Goal: Transaction & Acquisition: Download file/media

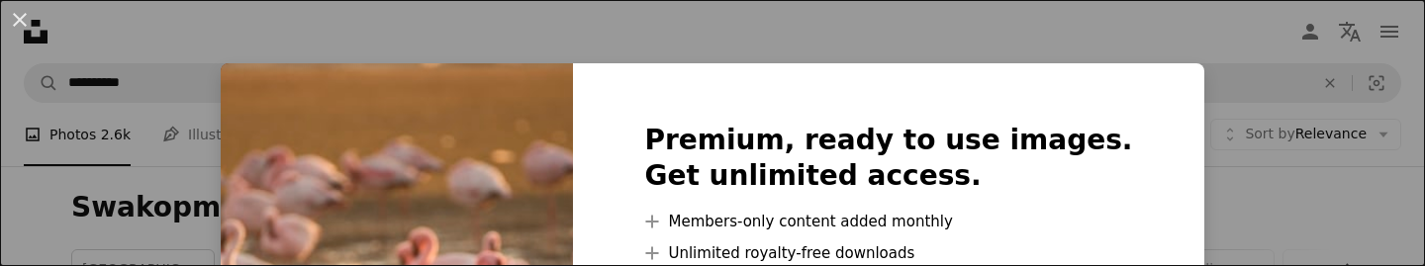
scroll to position [985, 0]
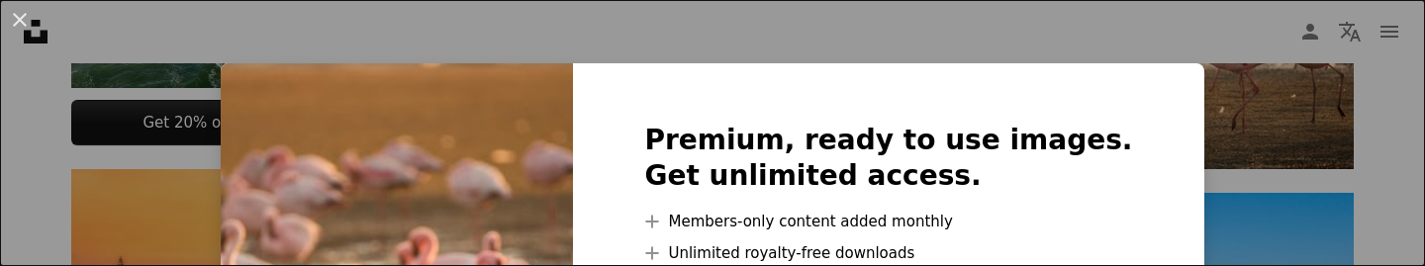
click at [1097, 26] on div "An X shape Premium, ready to use images. Get unlimited access. A plus sign Memb…" at bounding box center [712, 133] width 1425 height 266
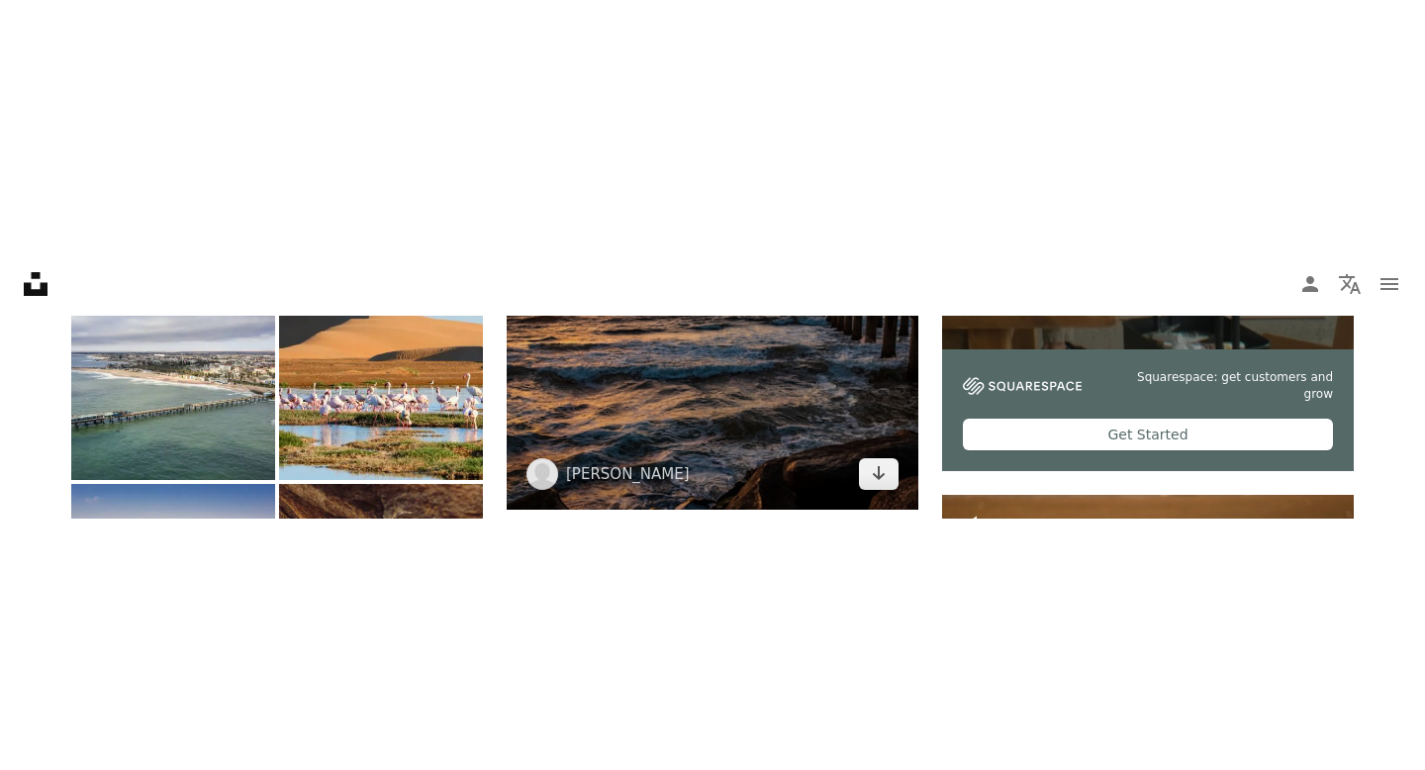
scroll to position [644, 0]
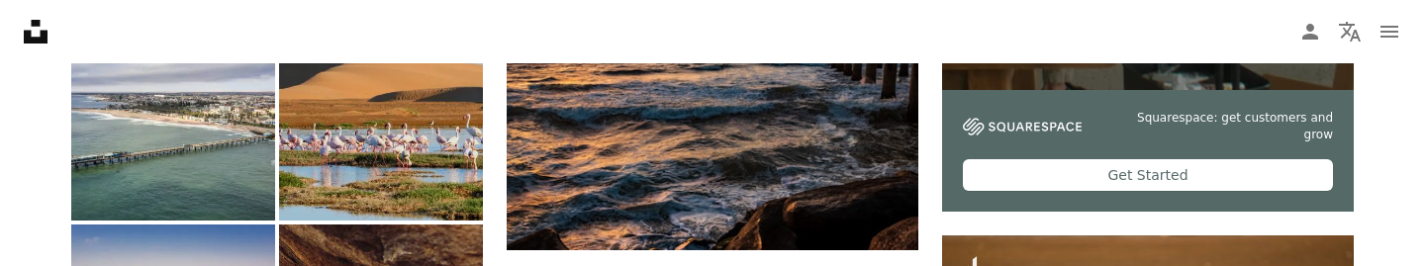
click at [443, 138] on img at bounding box center [381, 119] width 204 height 204
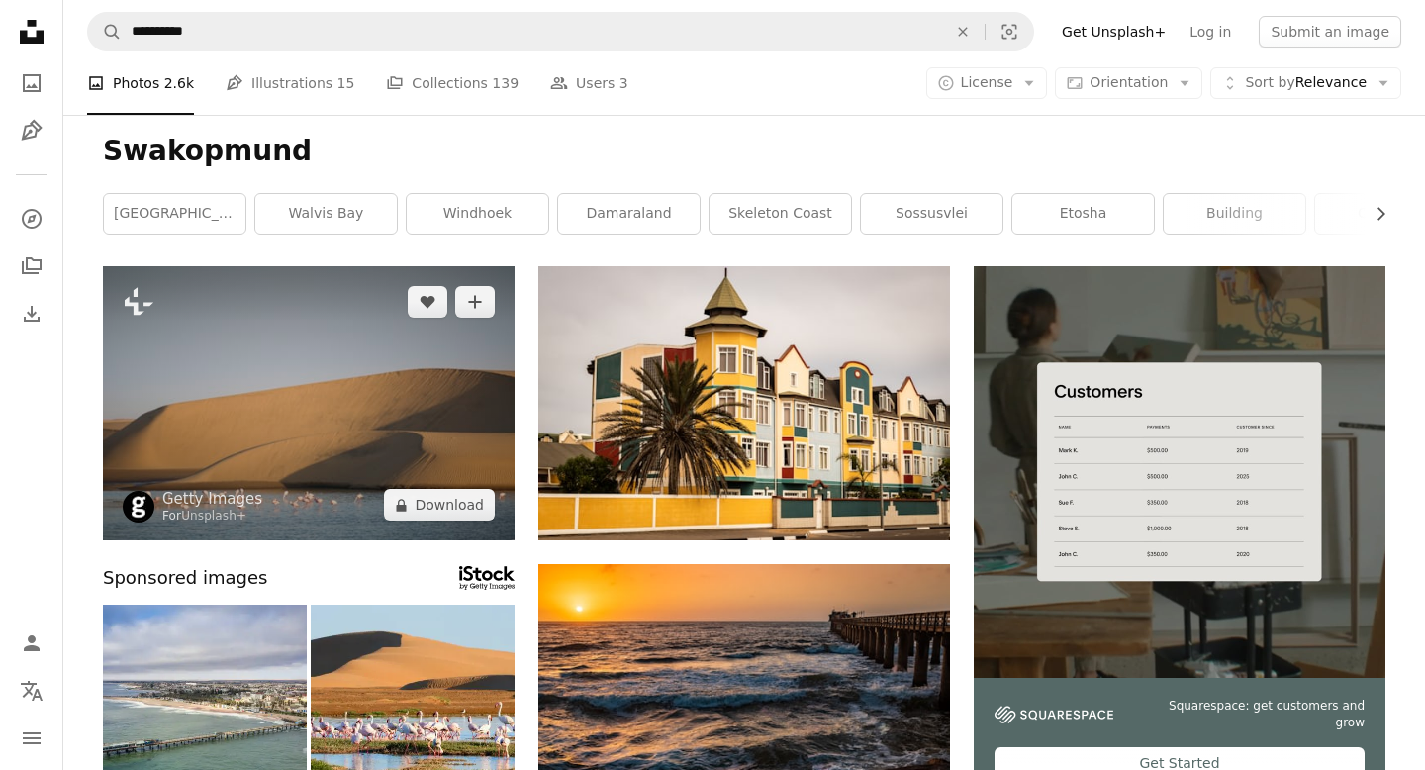
scroll to position [0, 0]
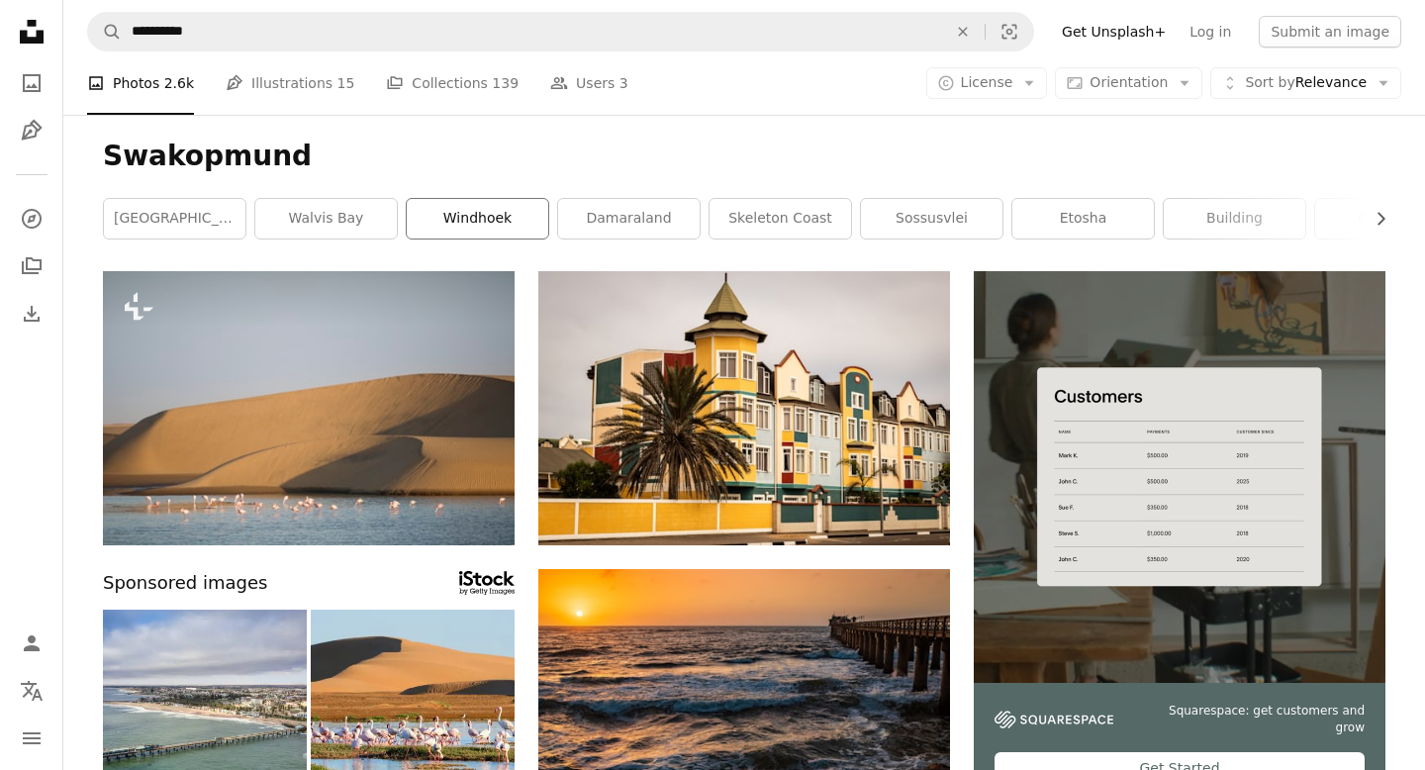
click at [459, 222] on link "windhoek" at bounding box center [478, 219] width 142 height 40
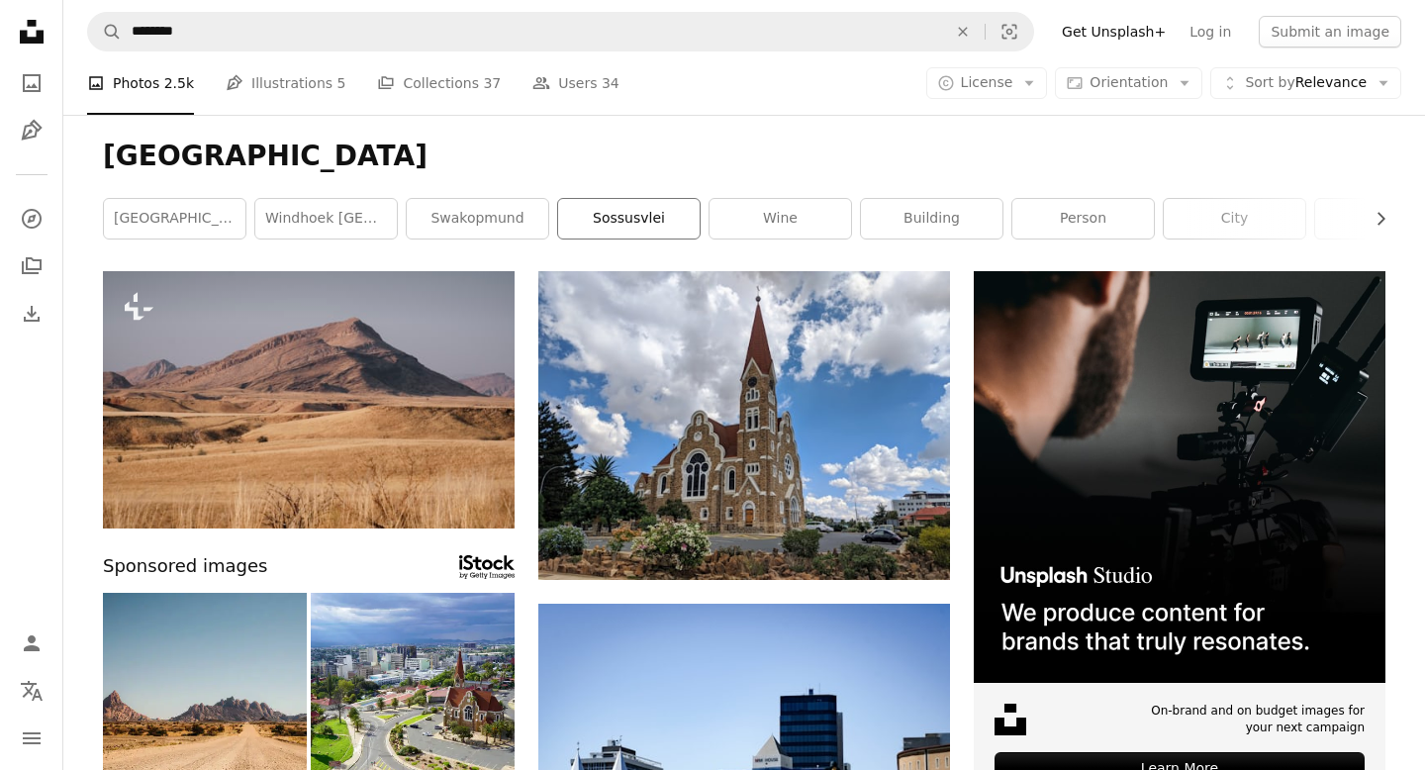
click at [644, 215] on link "sossusvlei" at bounding box center [629, 219] width 142 height 40
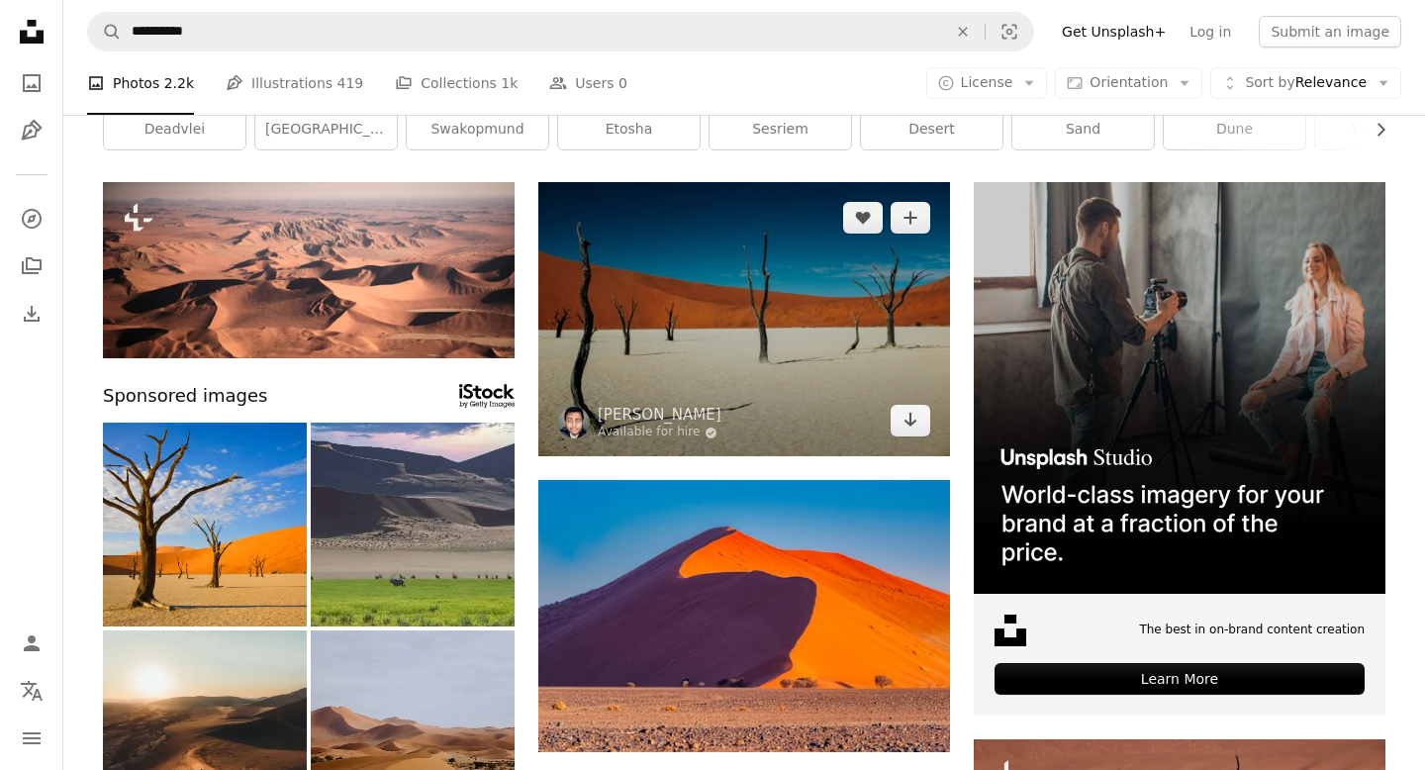
scroll to position [98, 0]
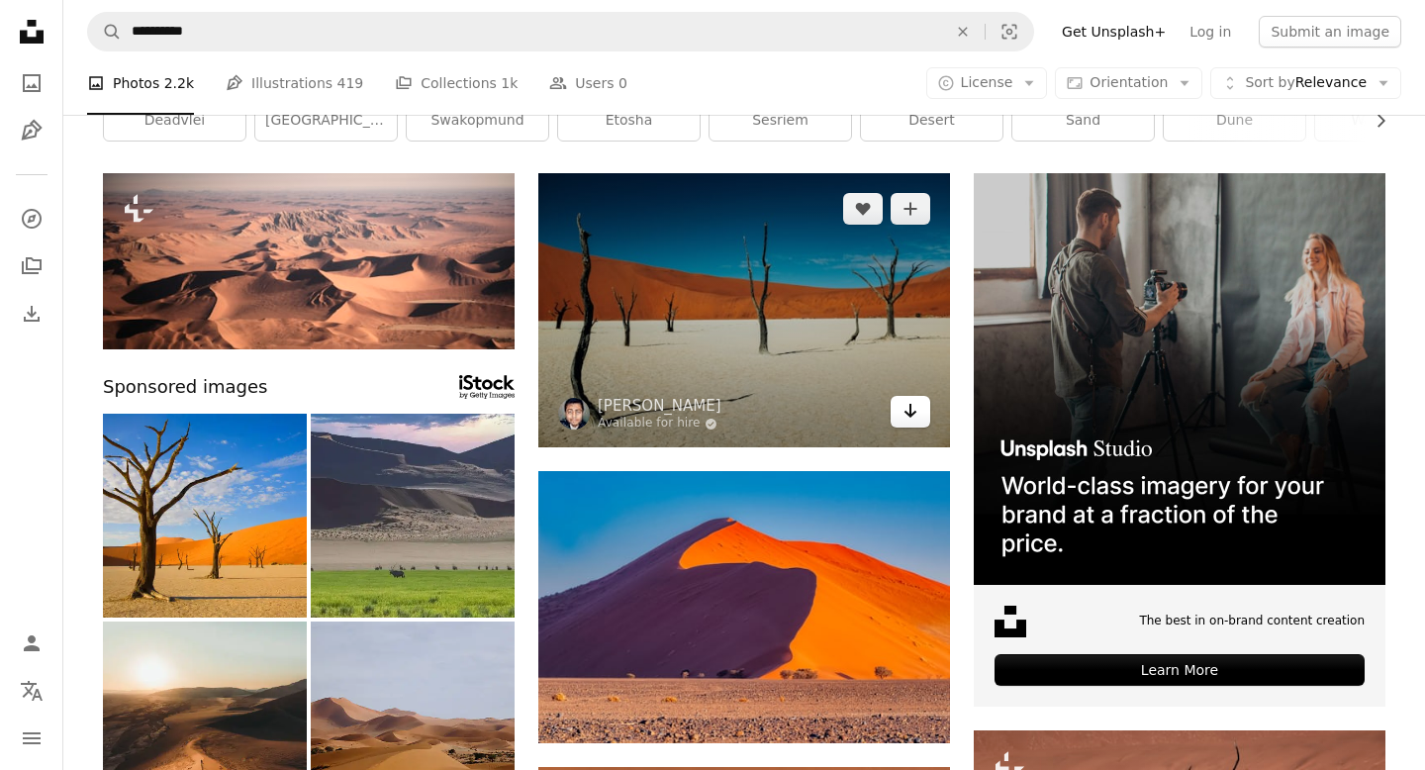
click at [917, 265] on icon "Arrow pointing down" at bounding box center [911, 411] width 16 height 24
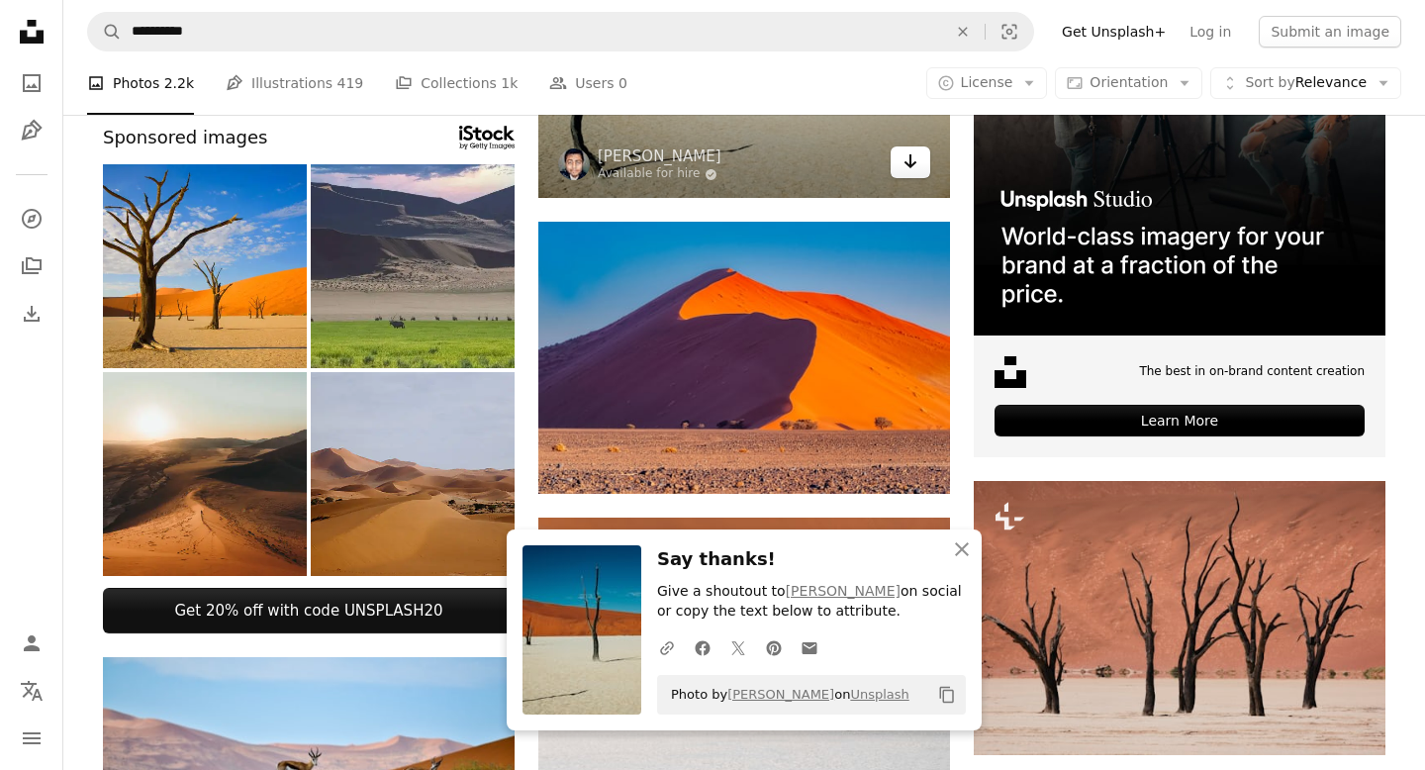
scroll to position [349, 0]
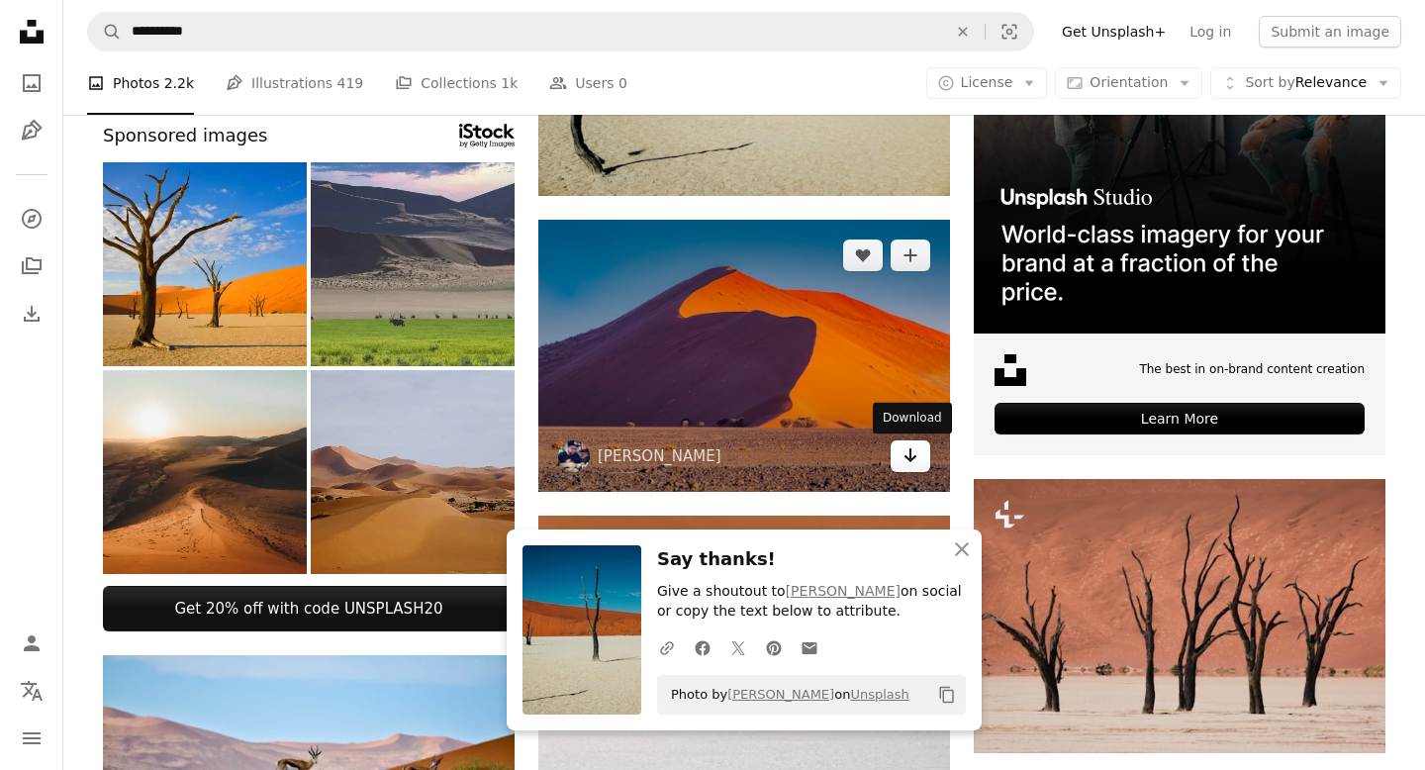
click at [905, 265] on icon "Arrow pointing down" at bounding box center [911, 455] width 16 height 24
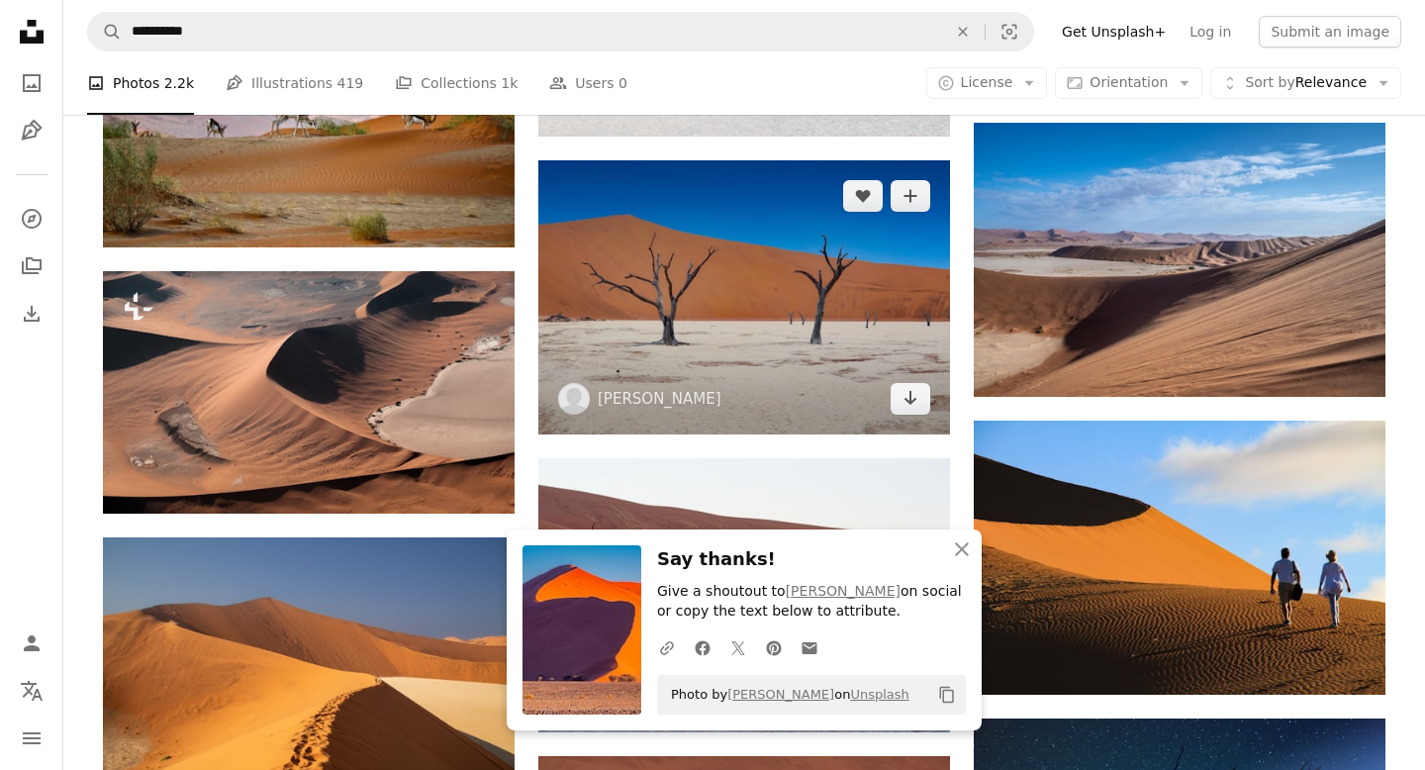
scroll to position [1033, 0]
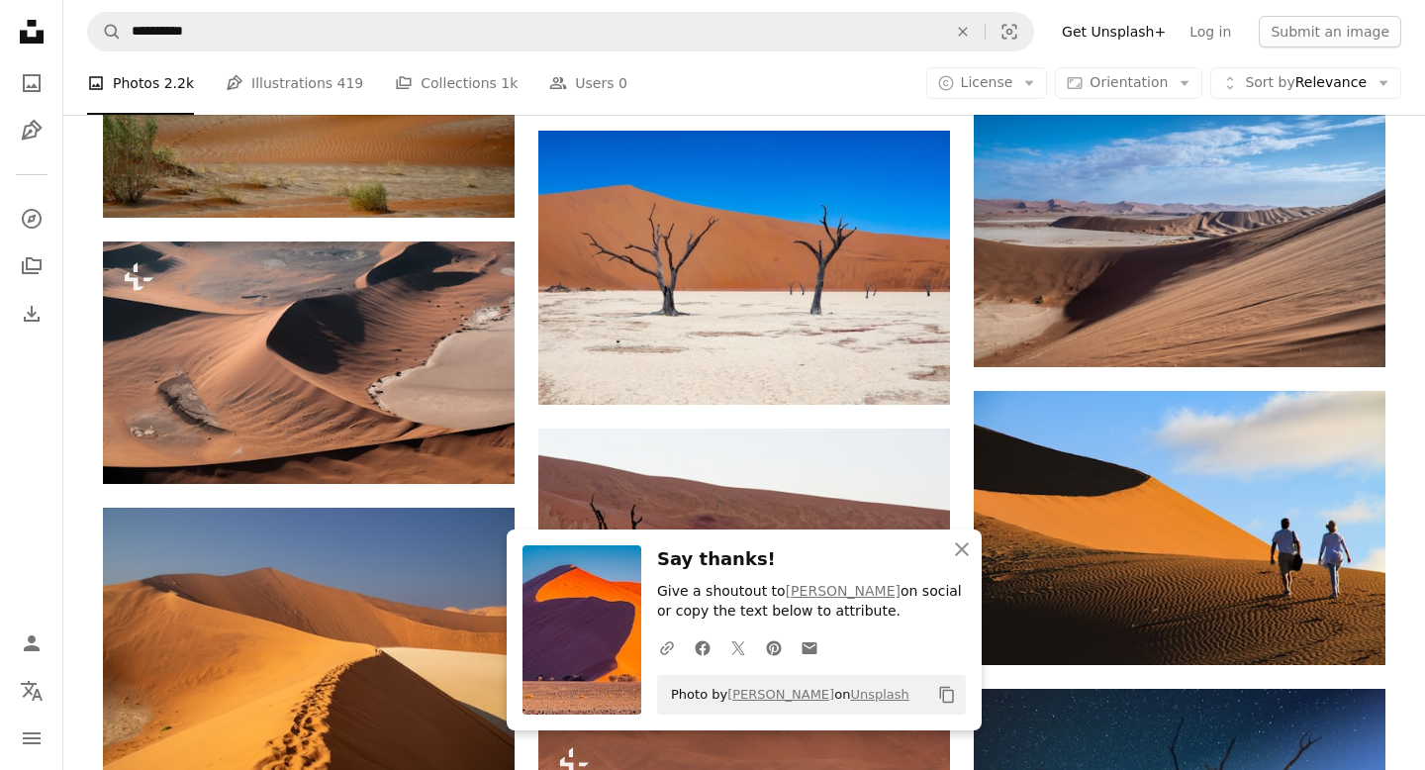
click at [801, 87] on div "A photo Photos 2.2k Pen Tool Illustrations 419 A stack of folders Collections 1…" at bounding box center [744, 82] width 1314 height 63
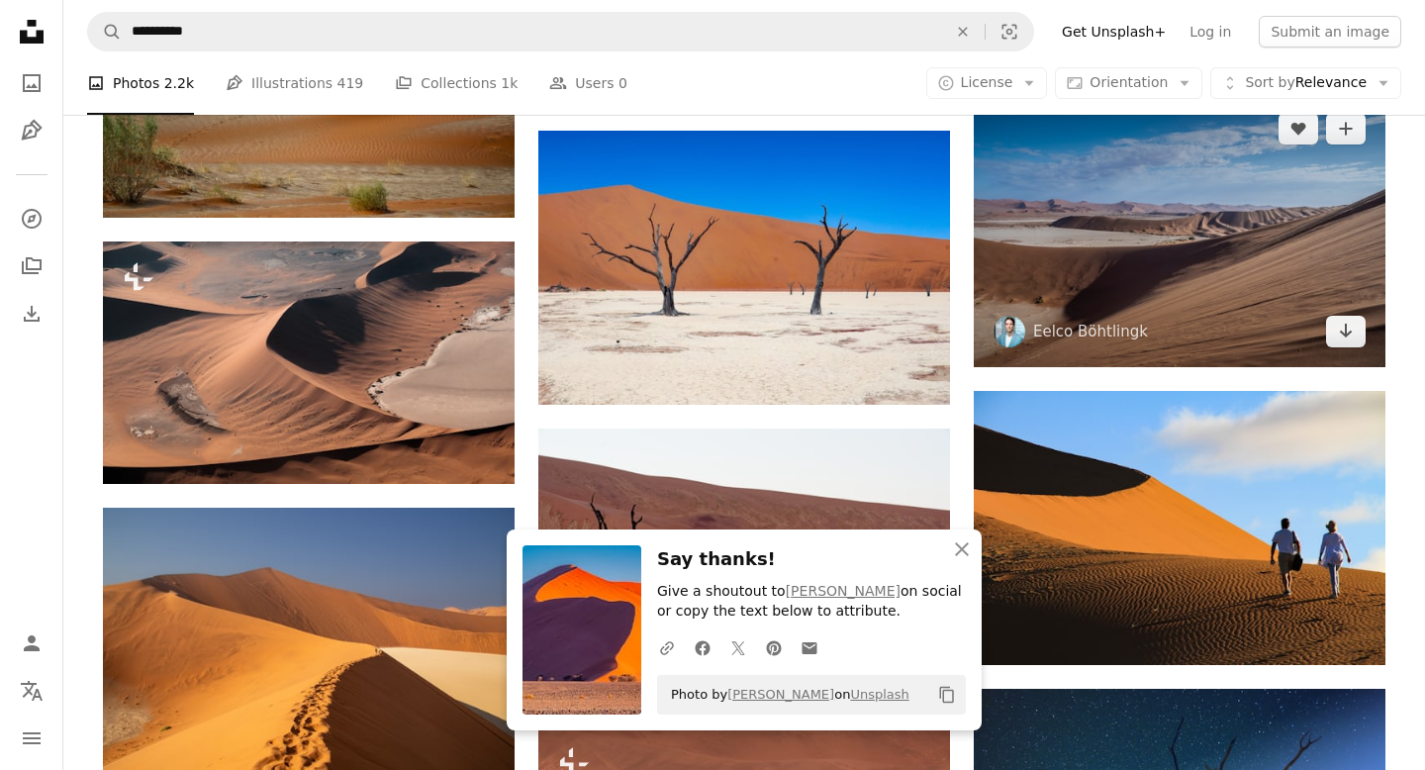
click at [1300, 256] on img at bounding box center [1180, 230] width 412 height 274
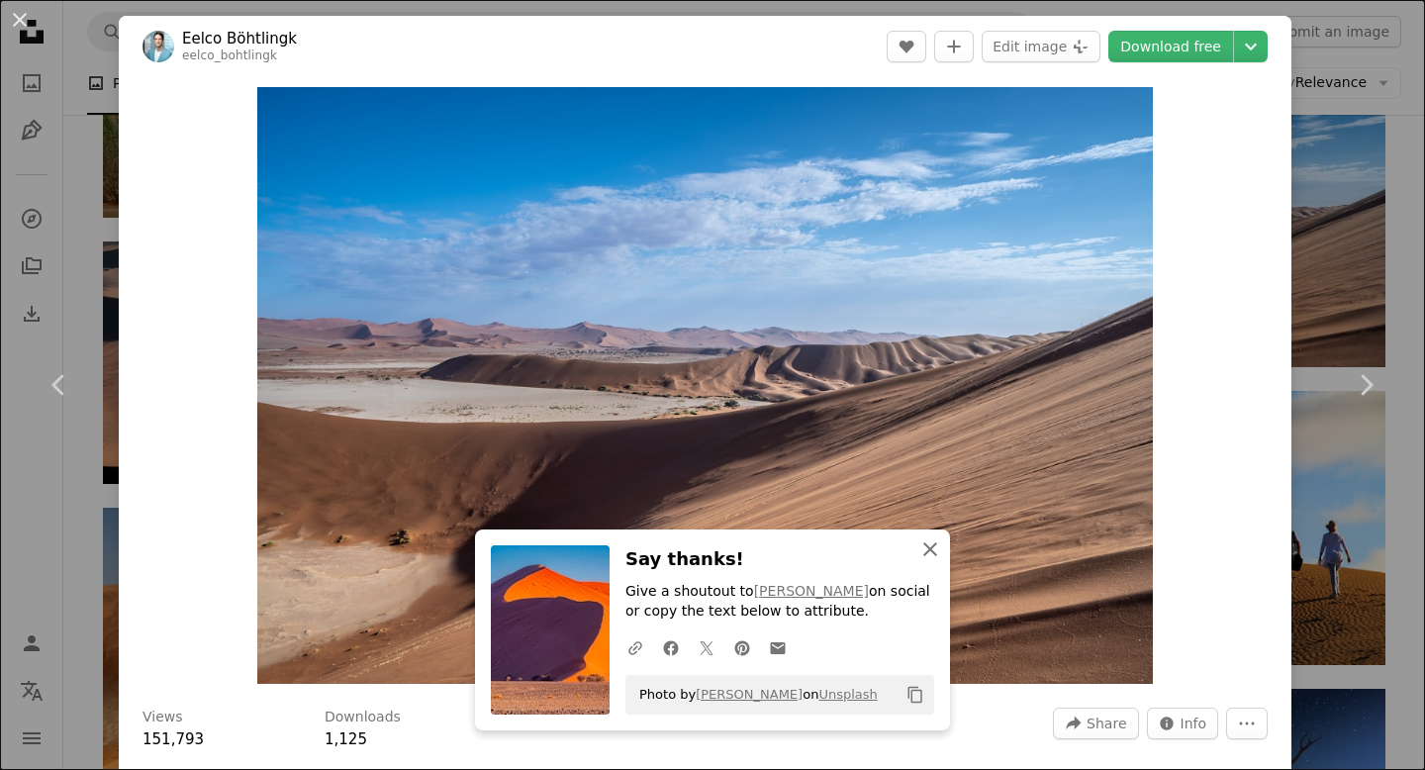
click at [932, 265] on icon "button" at bounding box center [930, 549] width 14 height 14
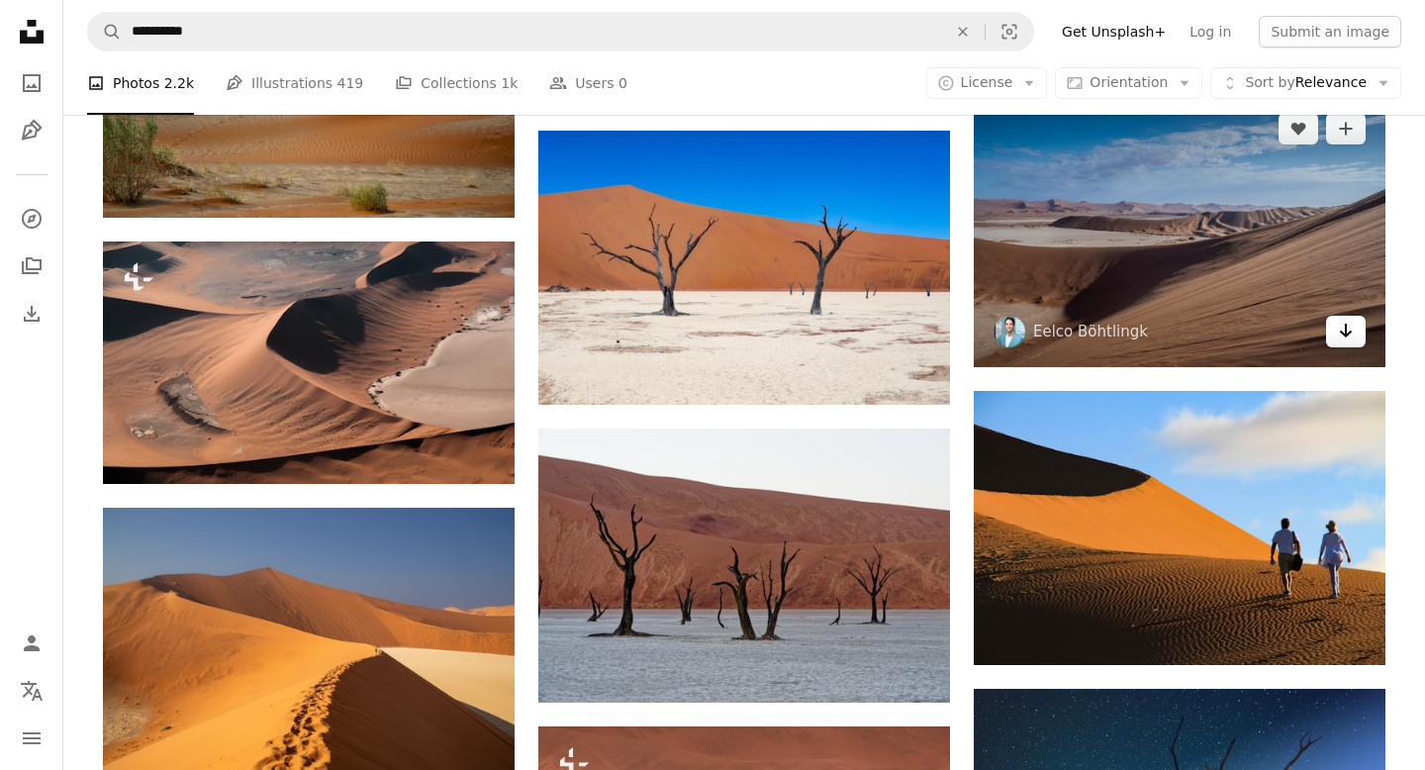
click at [1346, 265] on icon "Download" at bounding box center [1346, 331] width 13 height 14
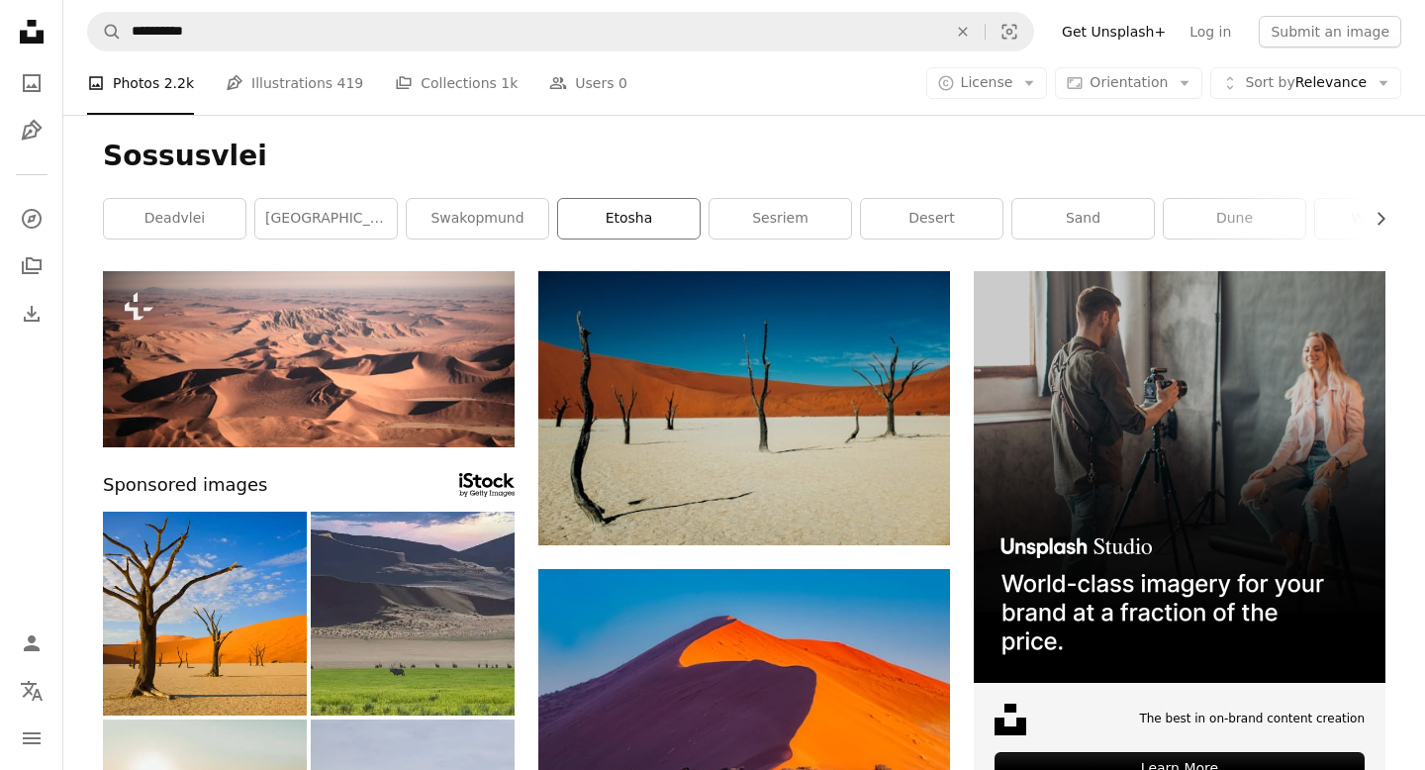
click at [649, 218] on link "etosha" at bounding box center [629, 219] width 142 height 40
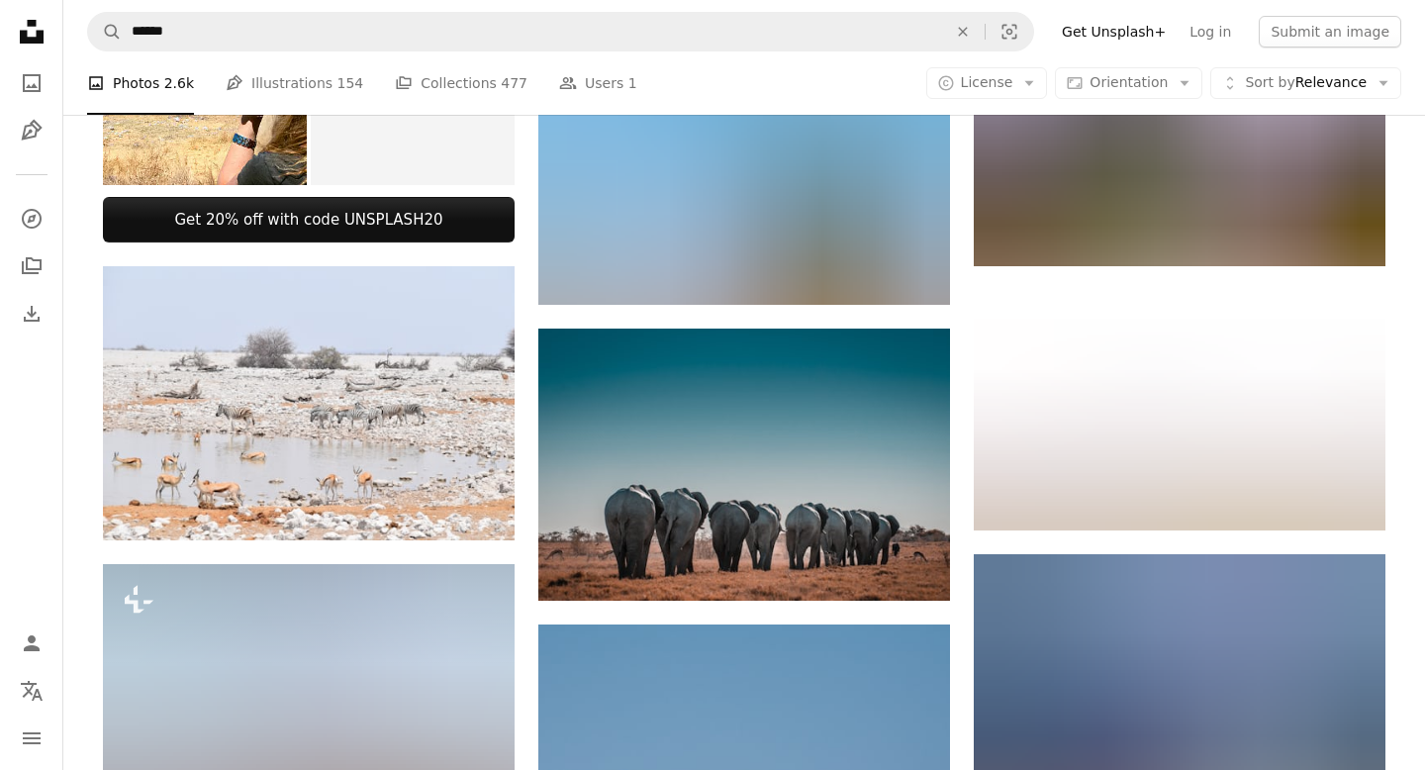
scroll to position [837, 0]
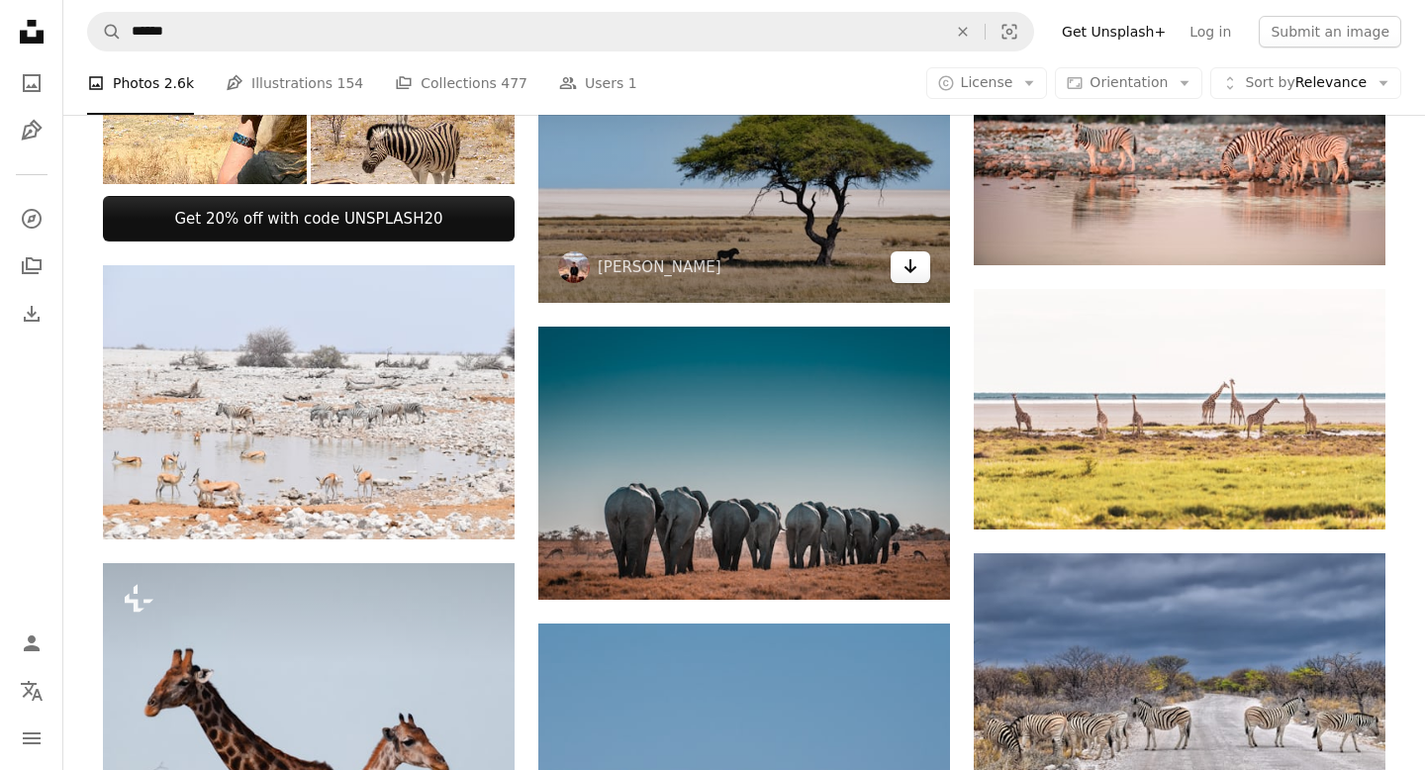
click at [909, 265] on icon "Arrow pointing down" at bounding box center [911, 266] width 16 height 24
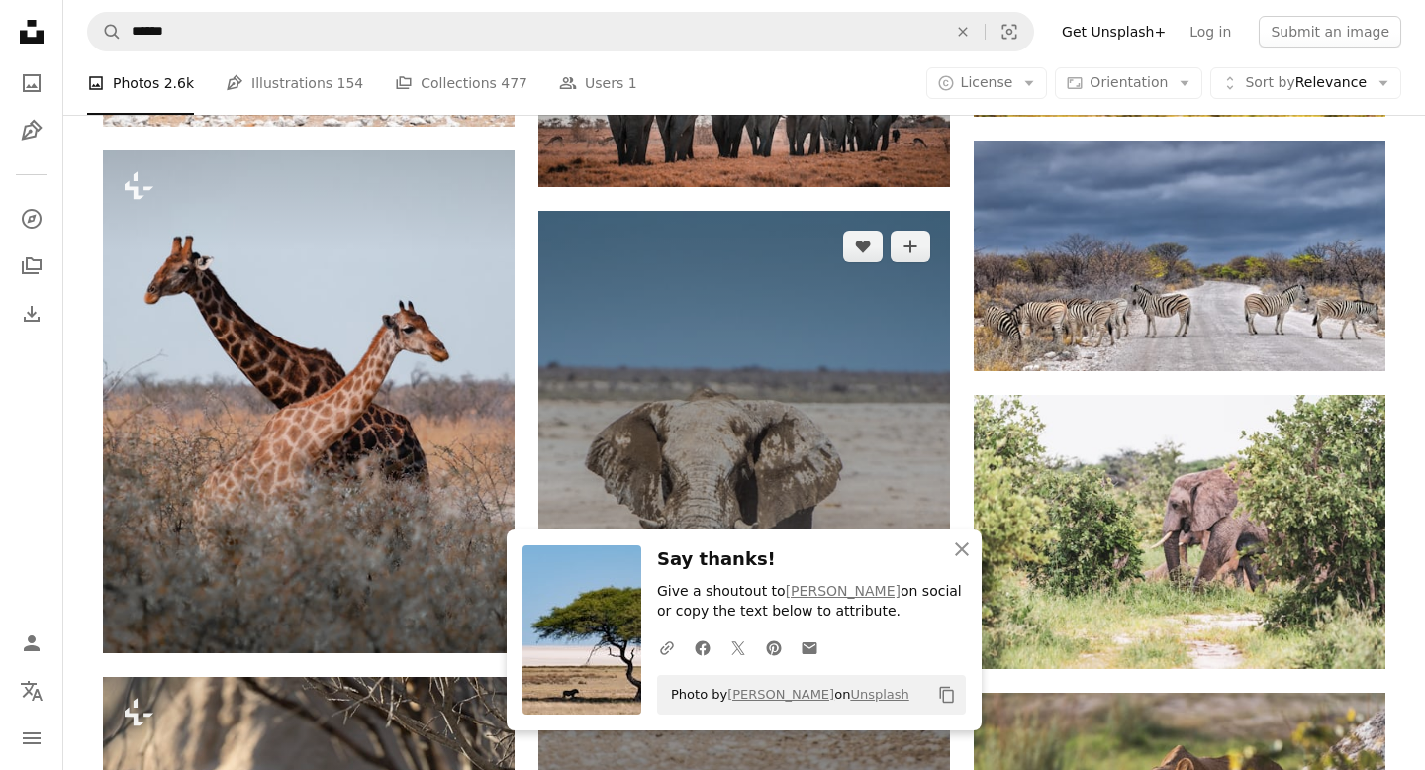
scroll to position [1251, 0]
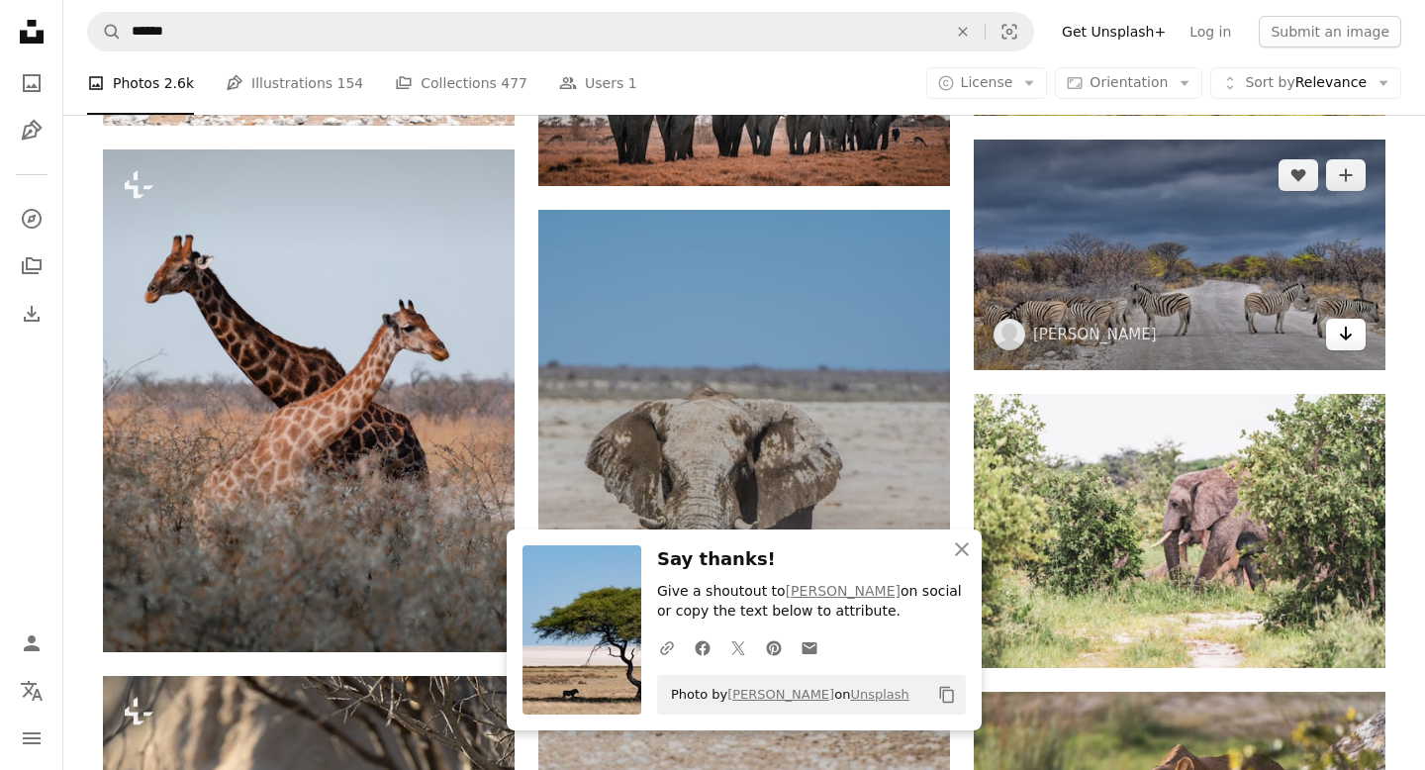
click at [1348, 265] on icon "Download" at bounding box center [1346, 334] width 13 height 14
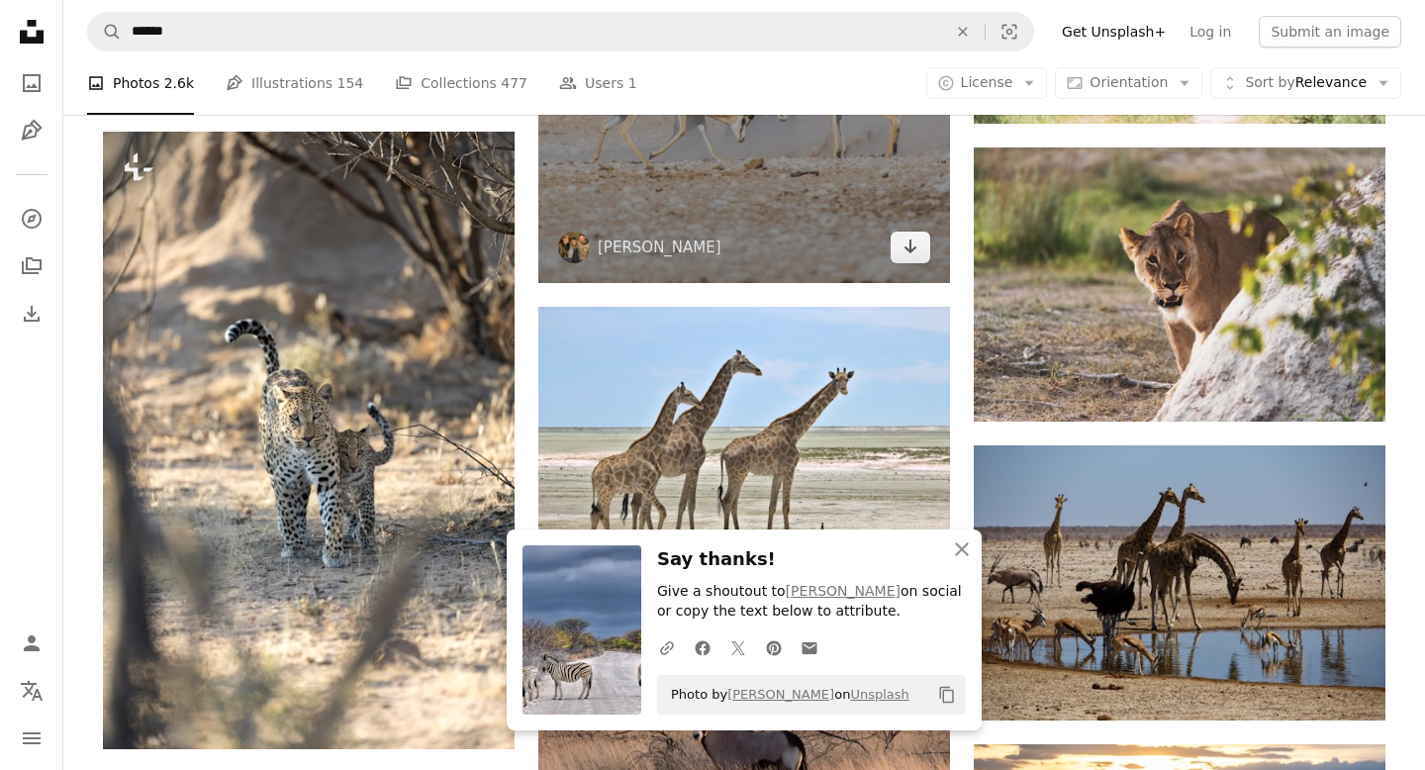
scroll to position [1815, 0]
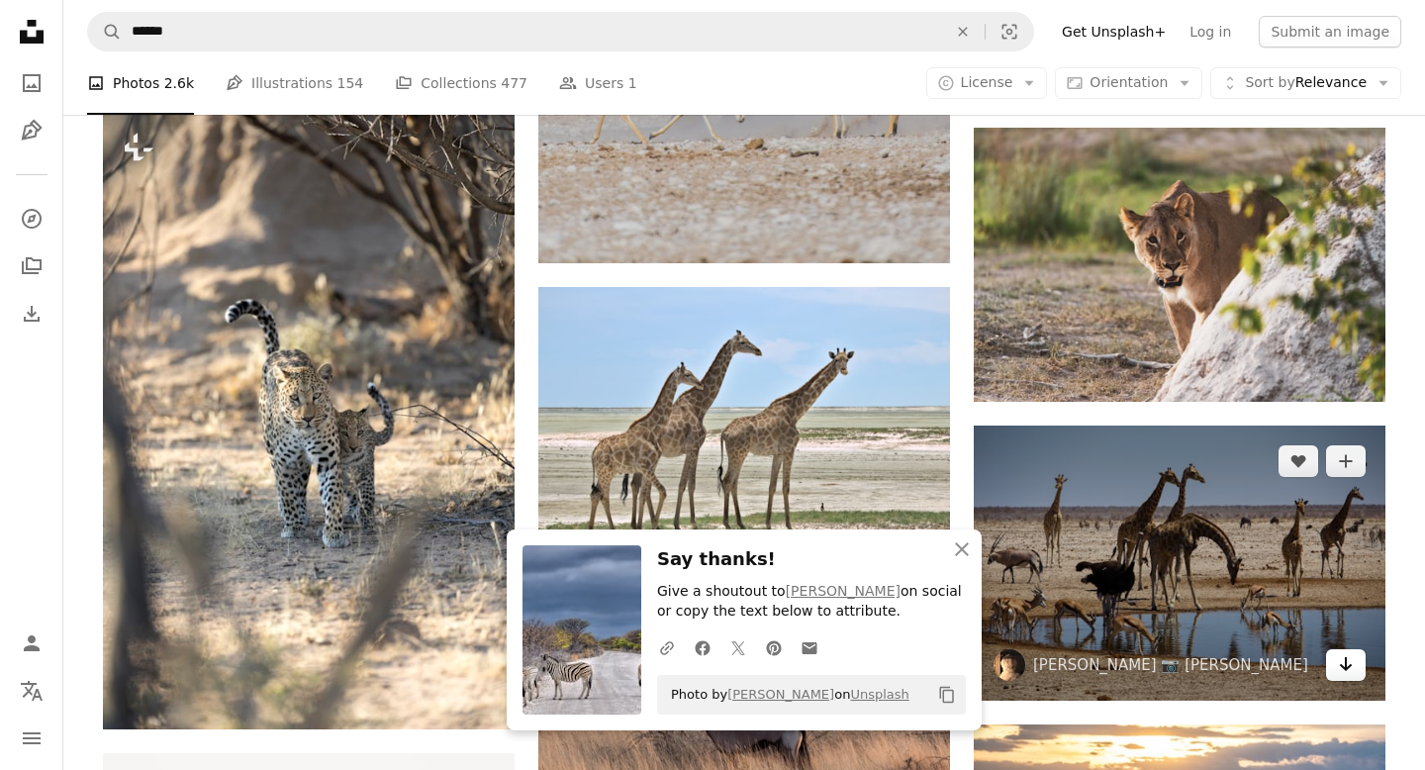
click at [1350, 265] on icon "Arrow pointing down" at bounding box center [1346, 664] width 16 height 24
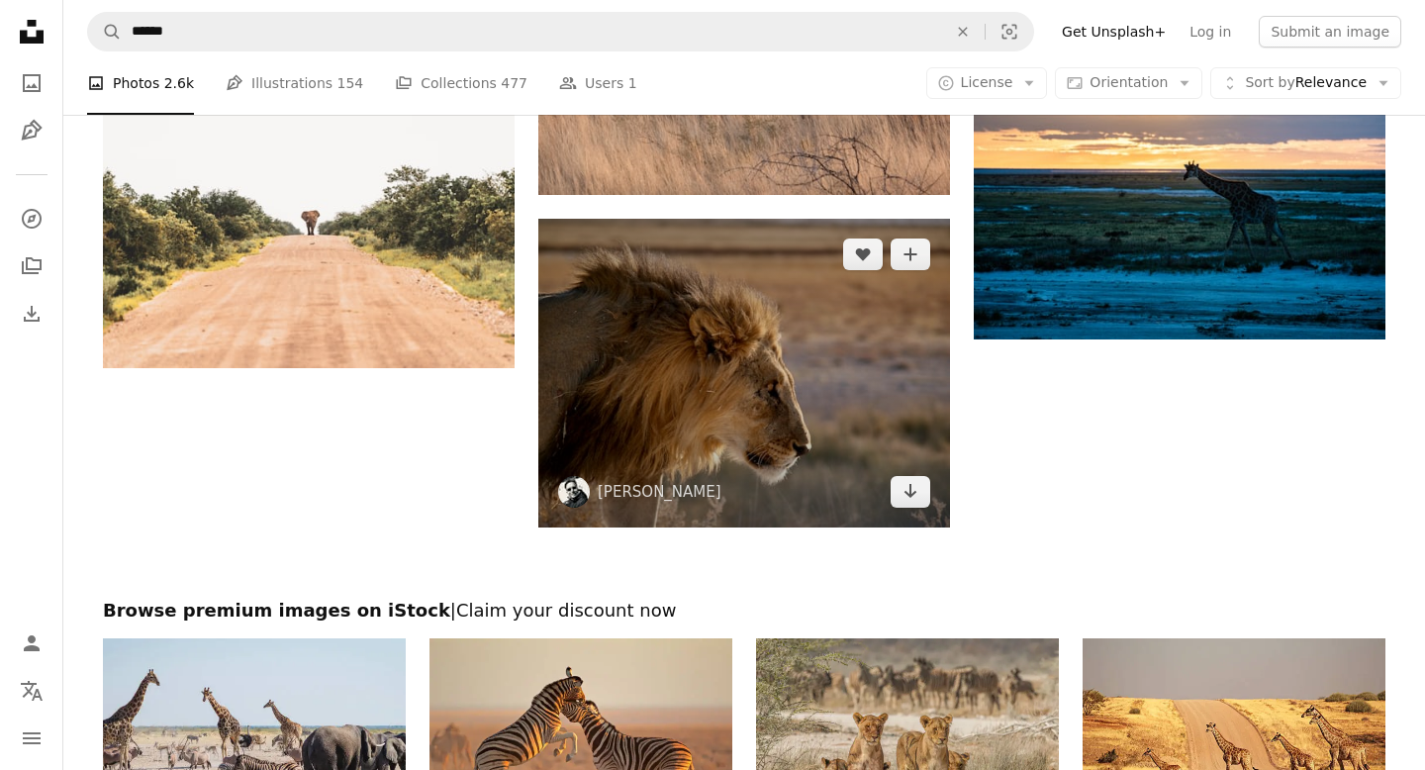
scroll to position [2484, 0]
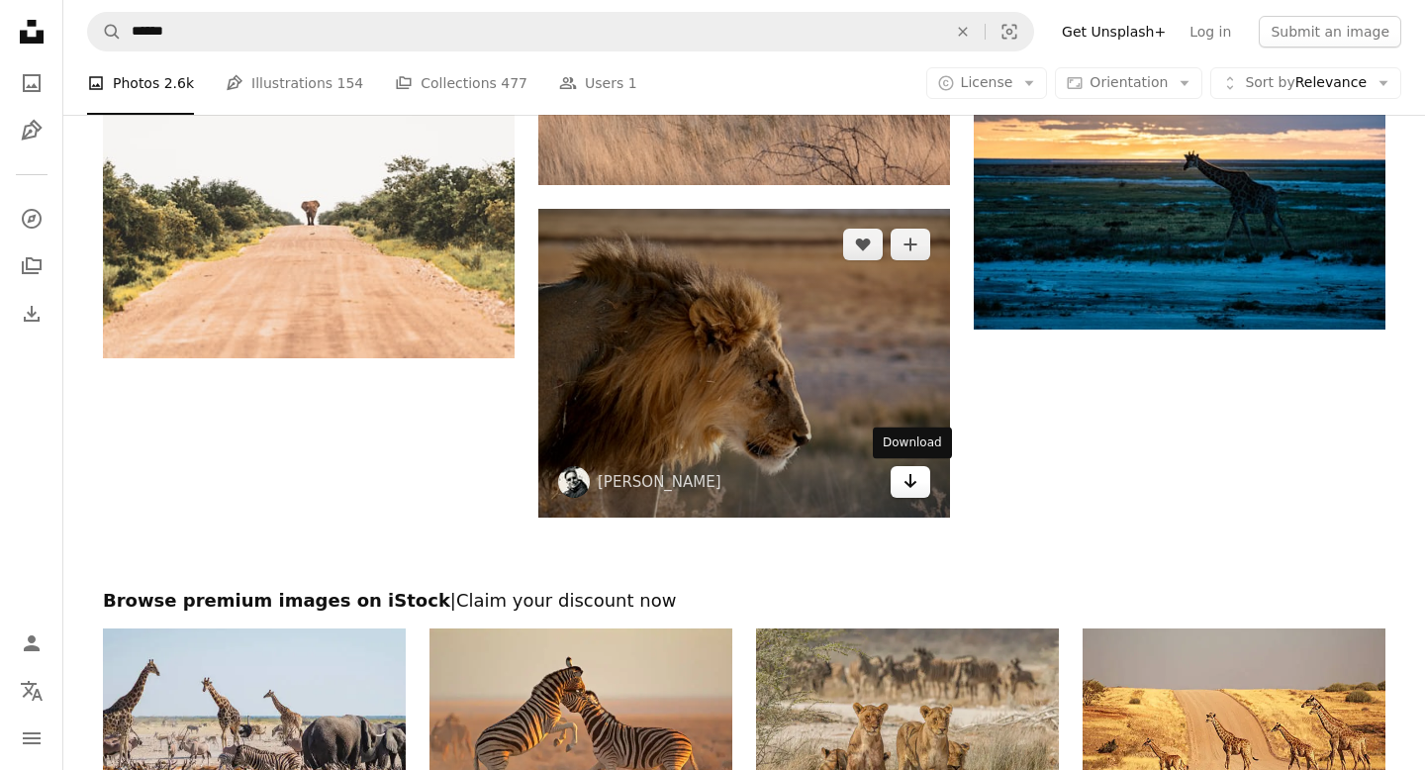
click at [912, 265] on icon "Arrow pointing down" at bounding box center [911, 481] width 16 height 24
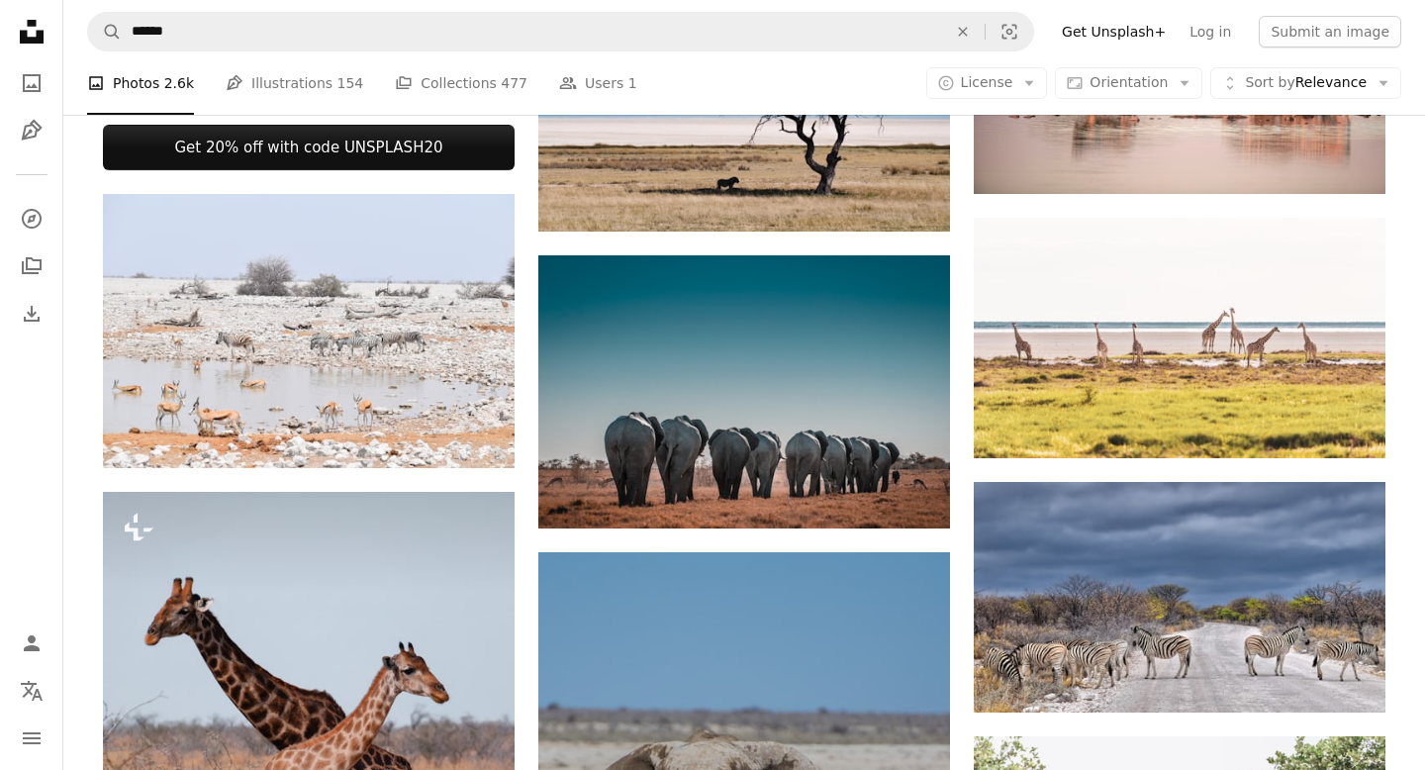
scroll to position [0, 0]
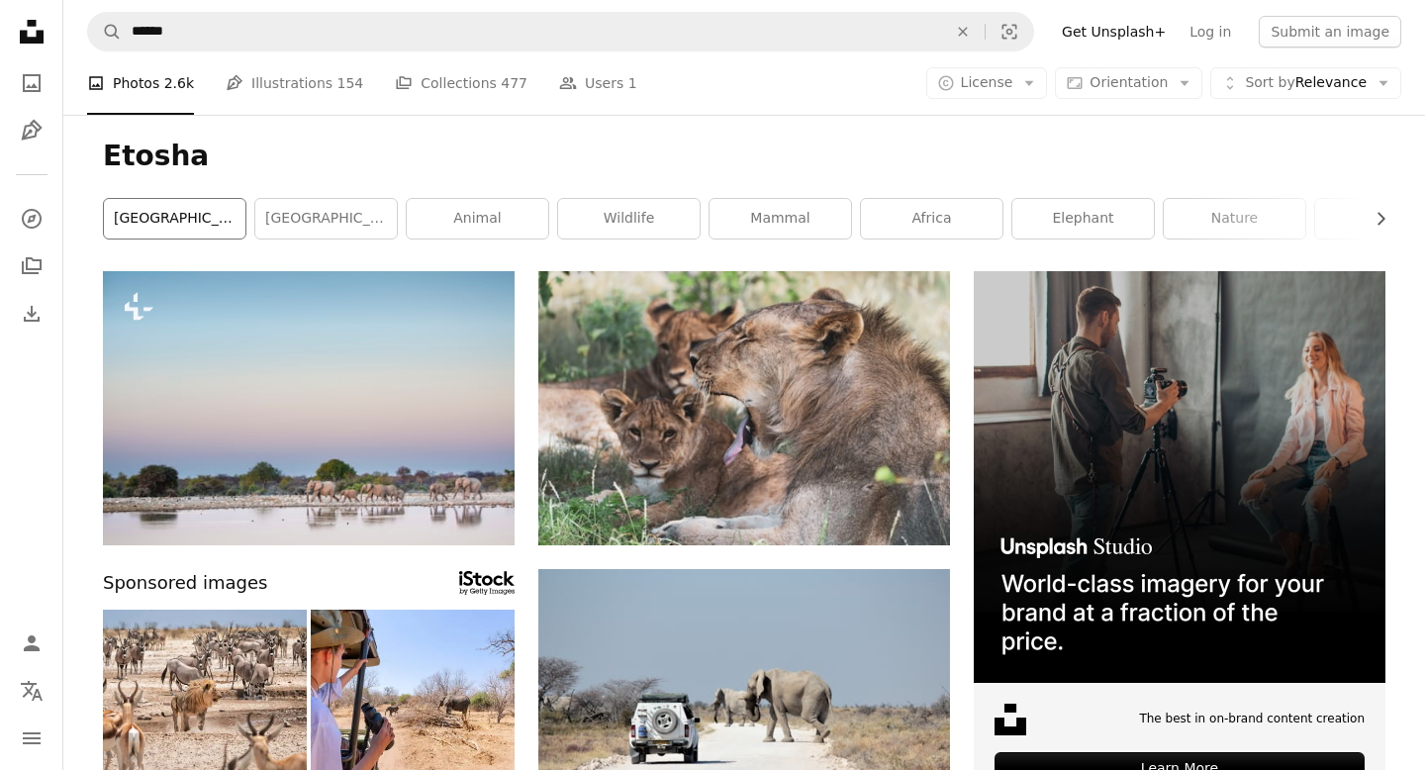
click at [194, 221] on link "[GEOGRAPHIC_DATA]" at bounding box center [175, 219] width 142 height 40
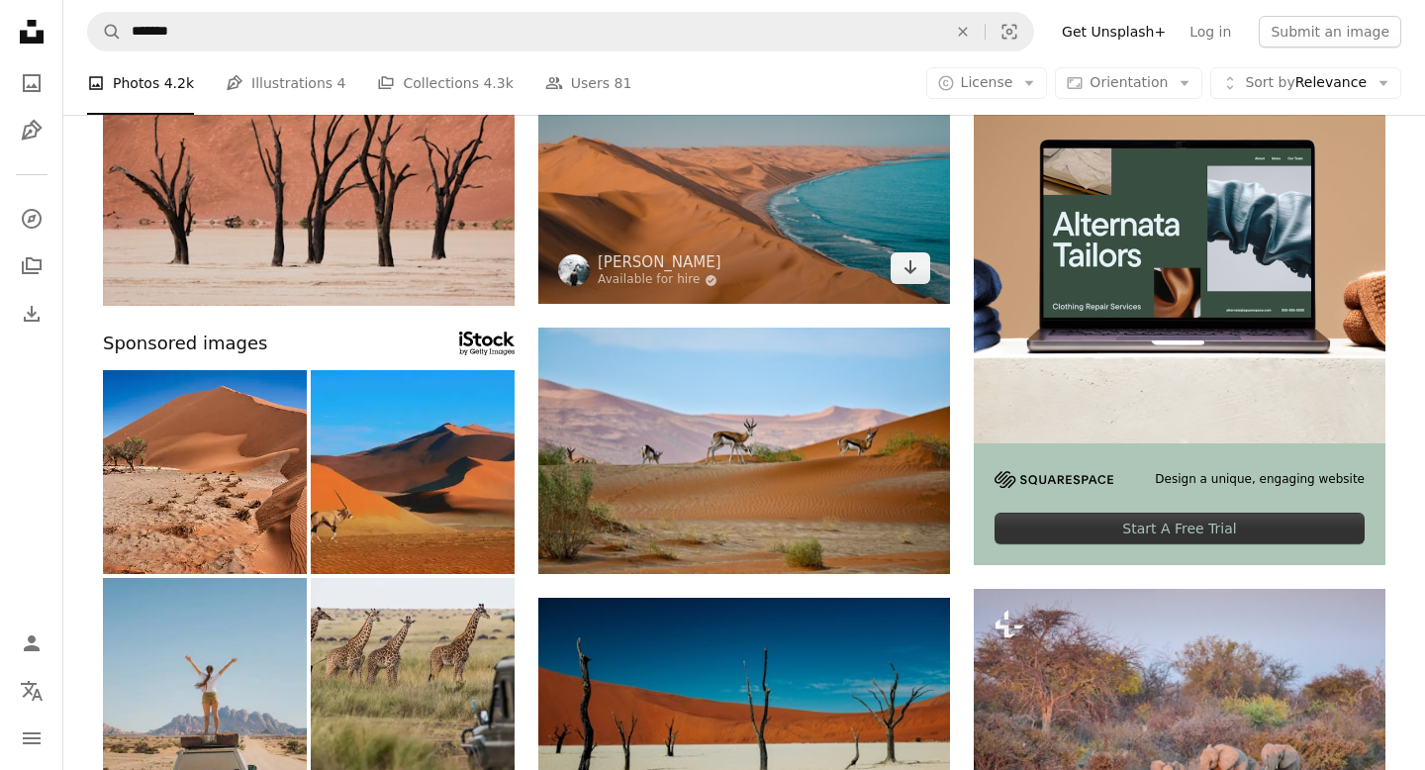
scroll to position [250, 0]
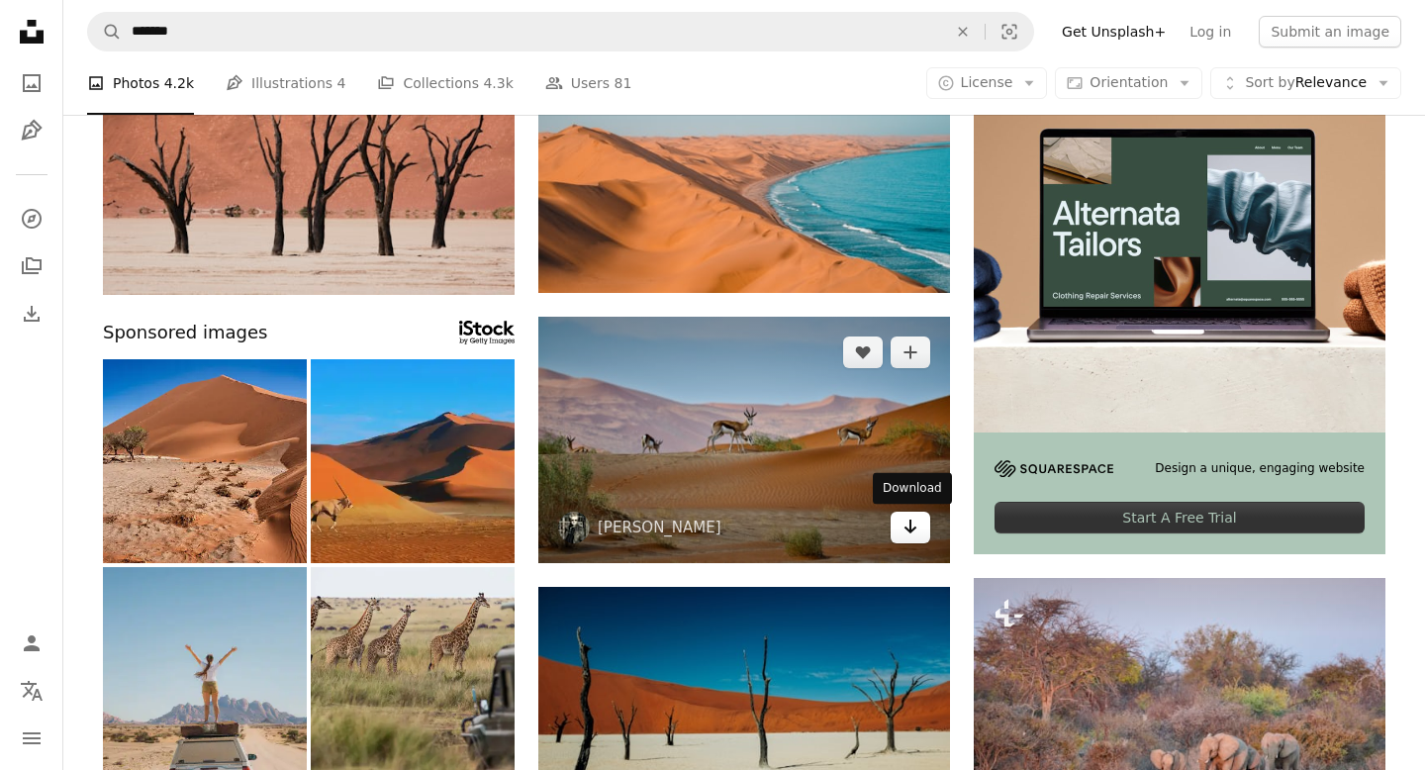
click at [908, 265] on icon "Download" at bounding box center [911, 527] width 13 height 14
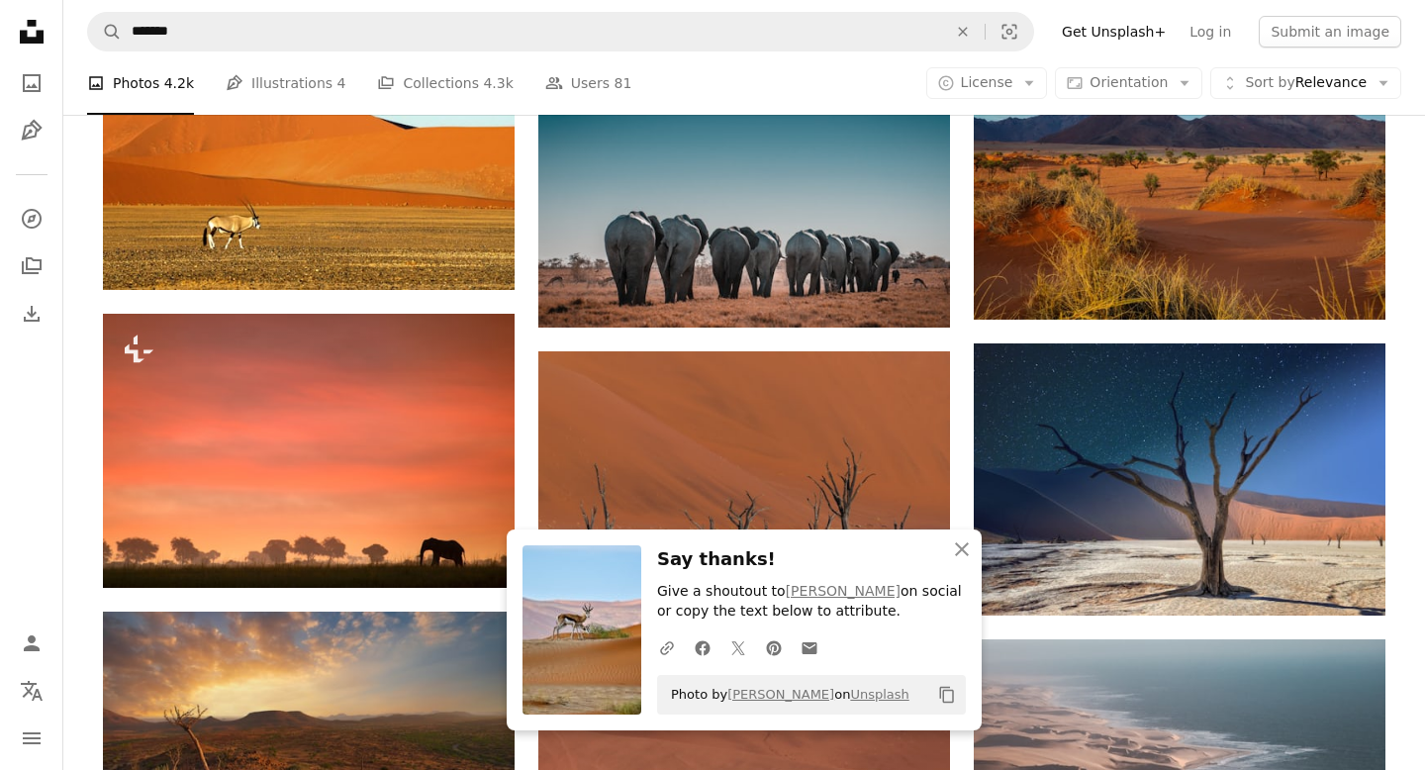
scroll to position [1088, 0]
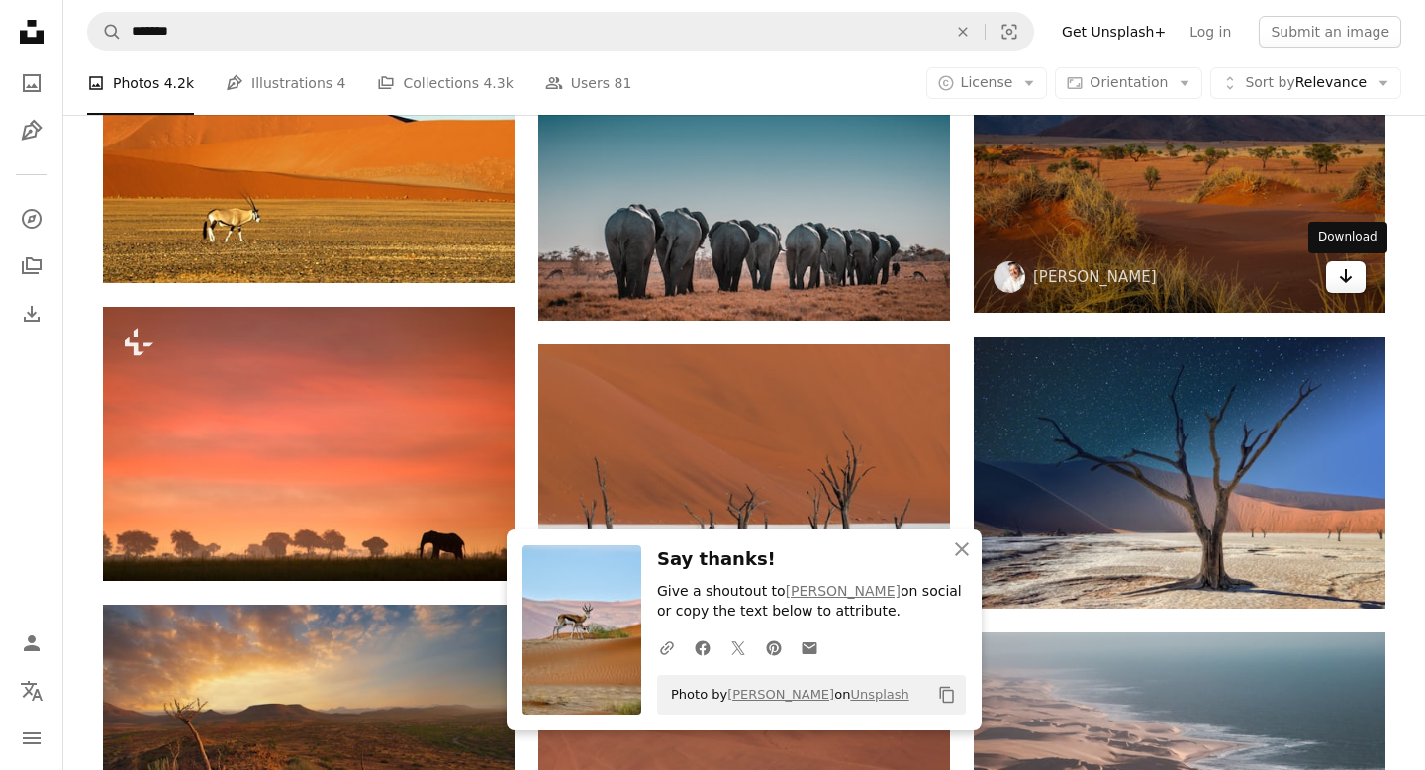
click at [1344, 265] on icon "Arrow pointing down" at bounding box center [1346, 276] width 16 height 24
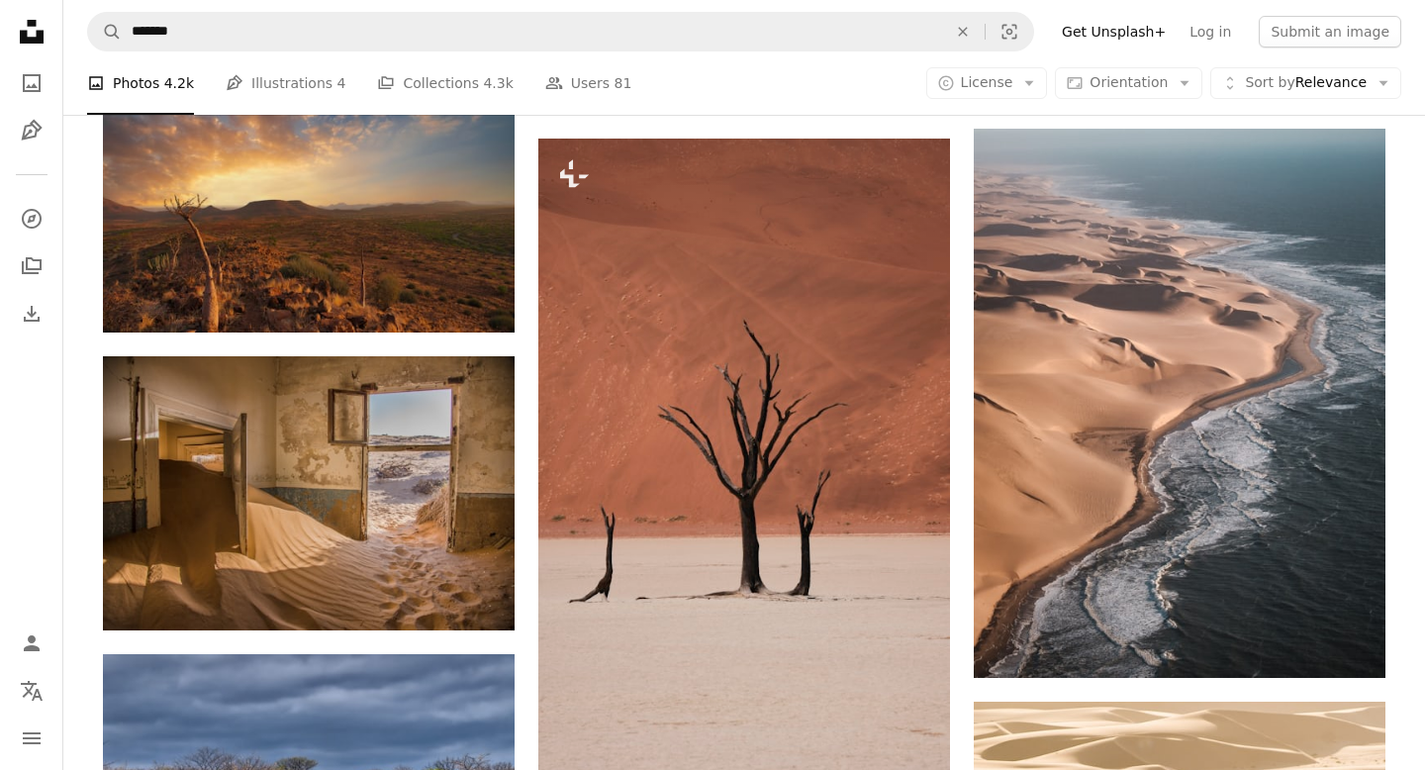
scroll to position [1594, 0]
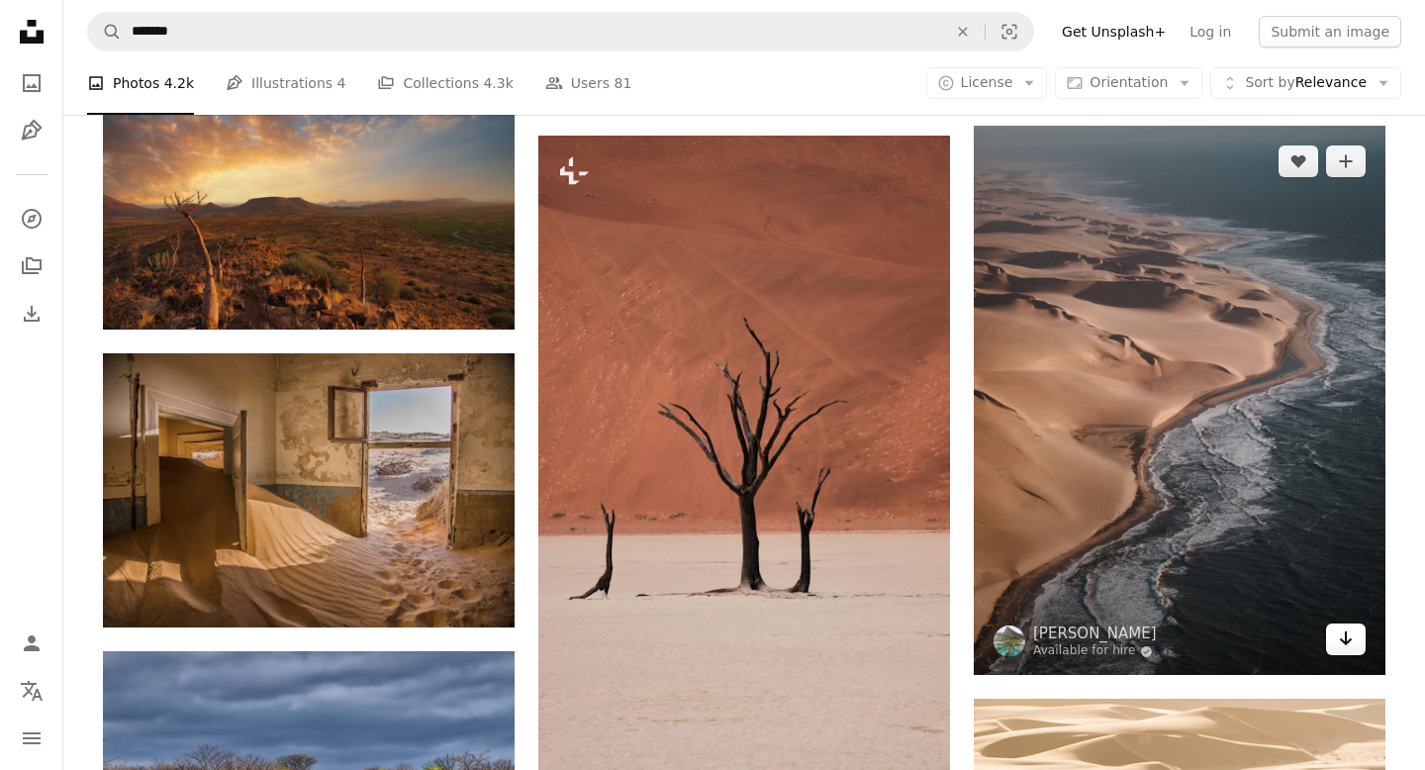
click at [1346, 265] on icon "Download" at bounding box center [1346, 638] width 13 height 14
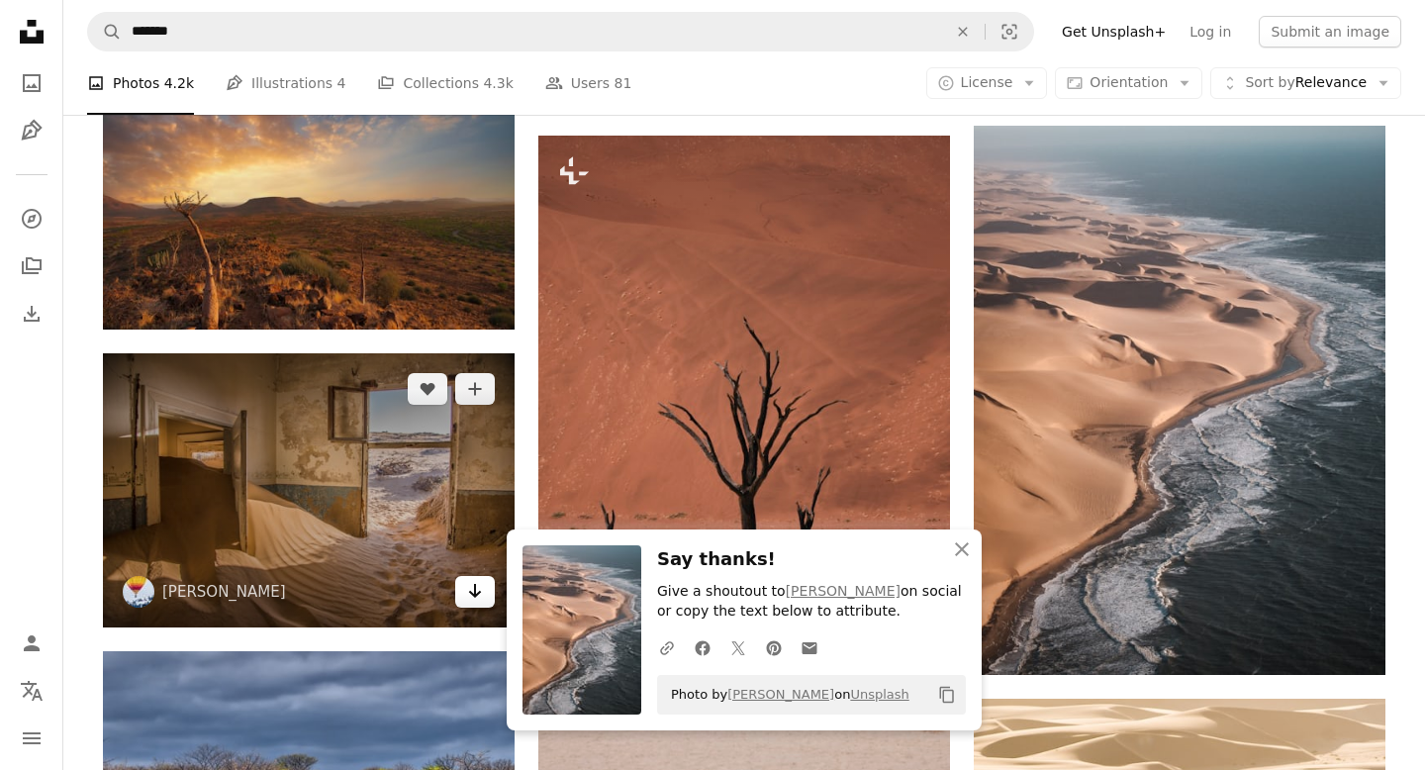
click at [473, 265] on icon "Arrow pointing down" at bounding box center [475, 591] width 16 height 24
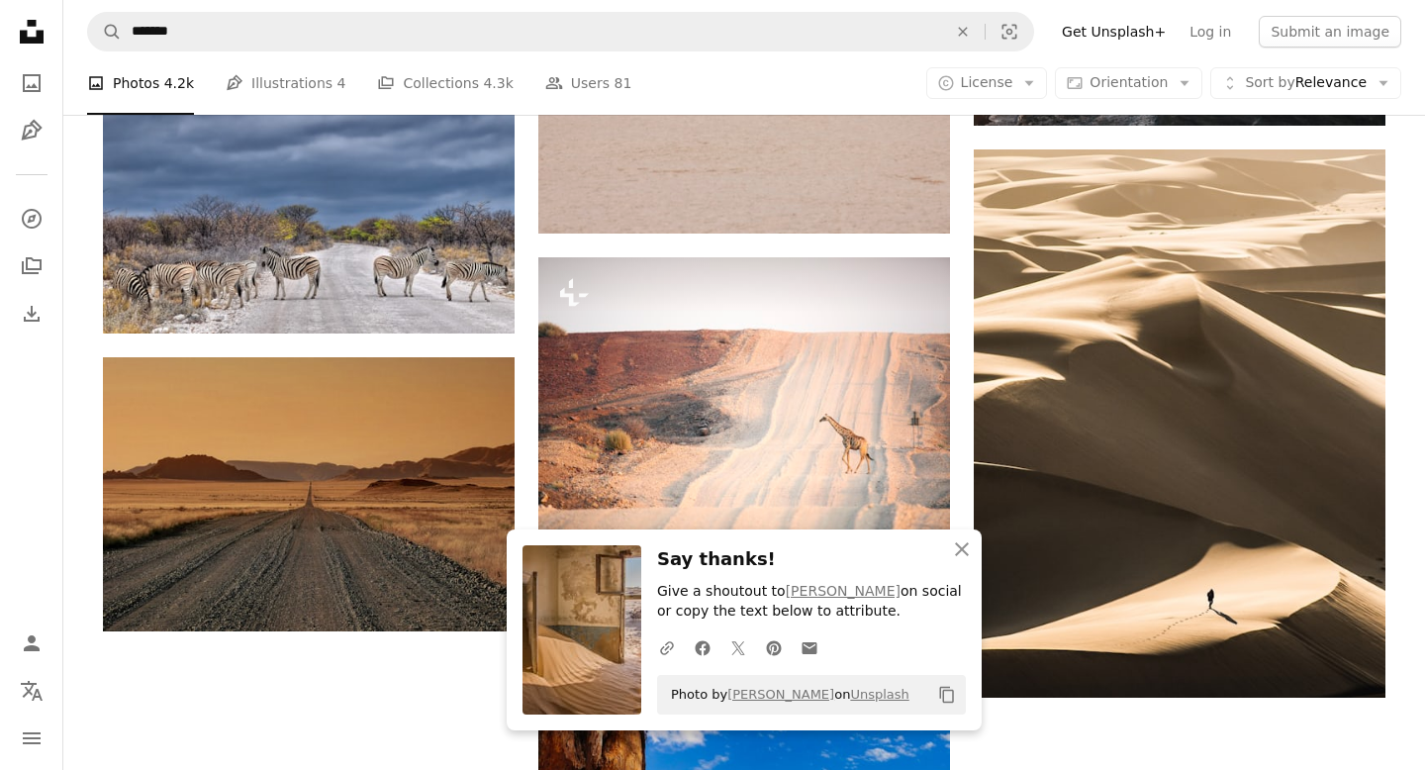
scroll to position [2173, 0]
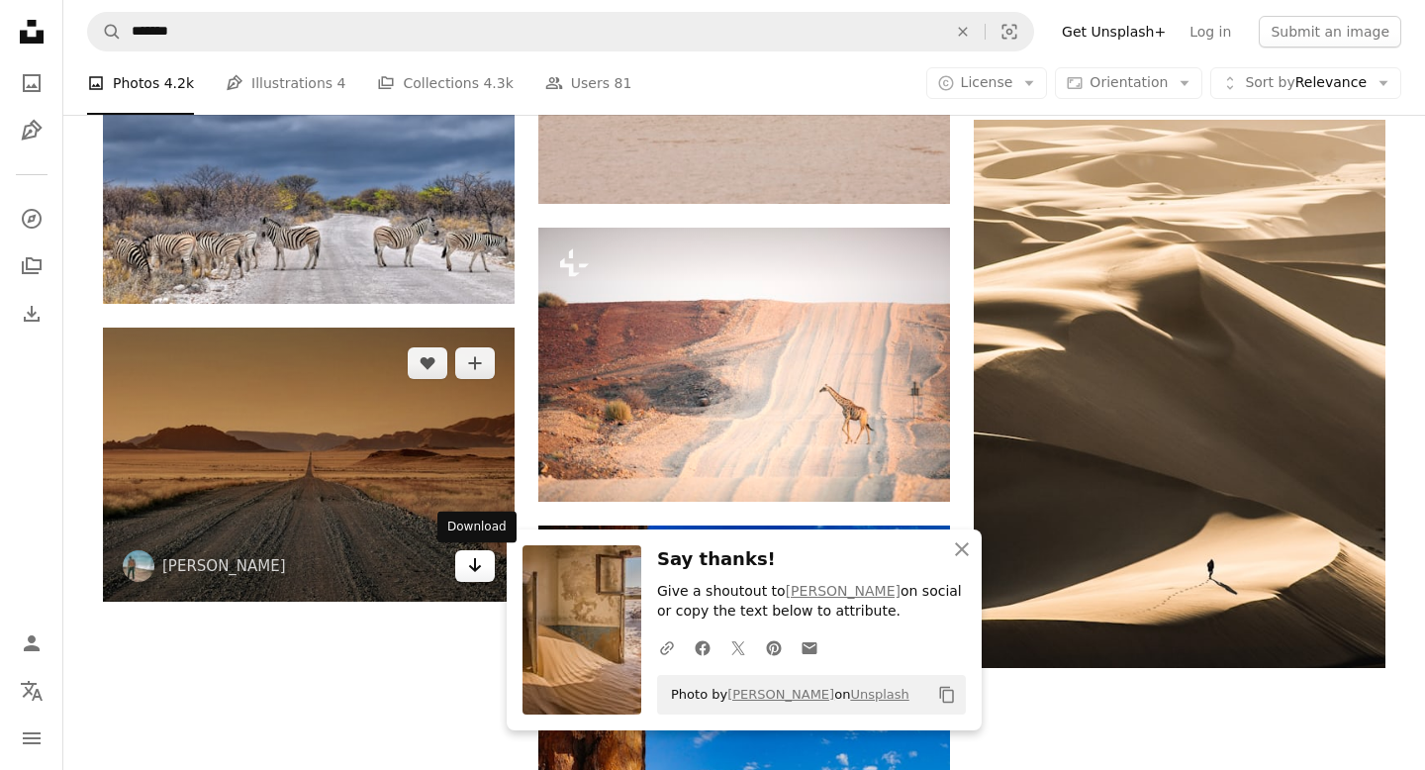
click at [476, 265] on icon "Arrow pointing down" at bounding box center [475, 565] width 16 height 24
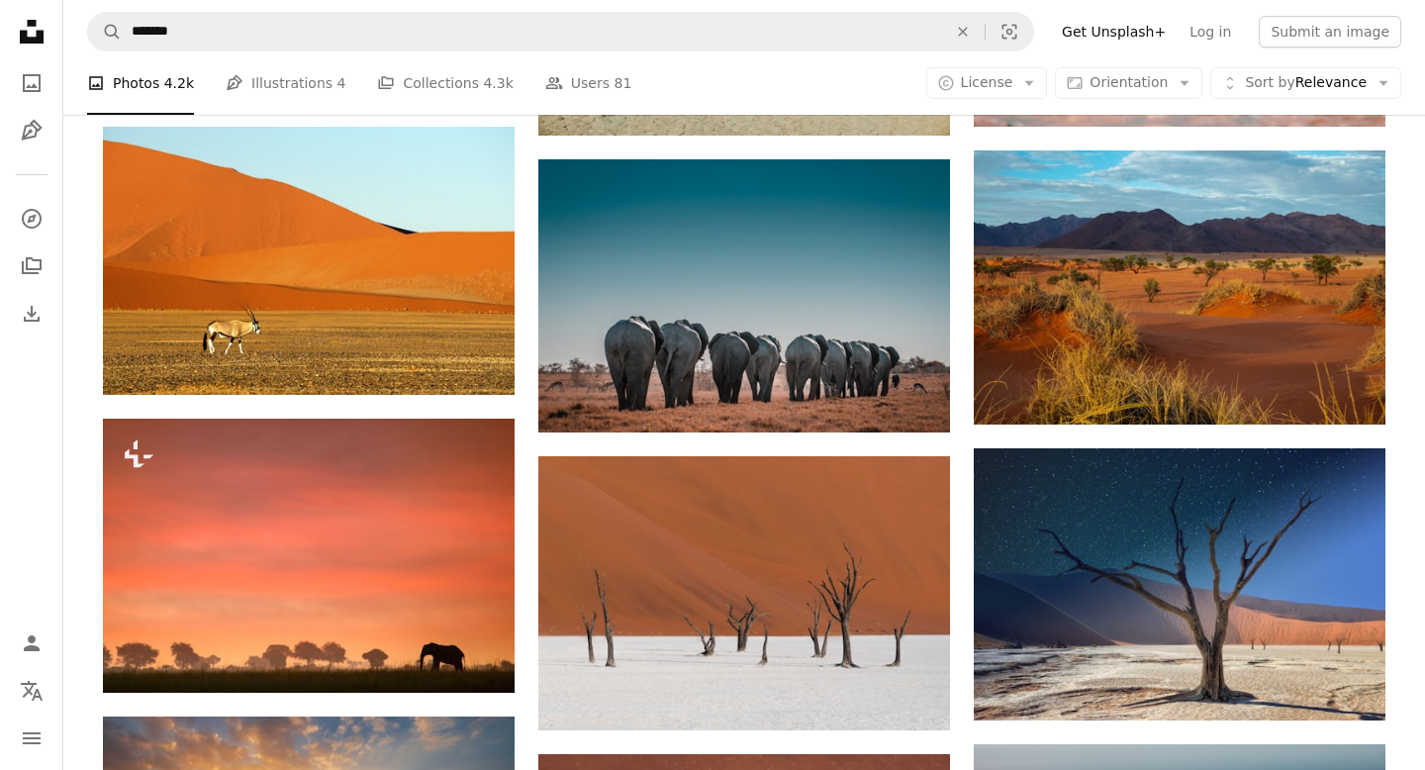
scroll to position [0, 0]
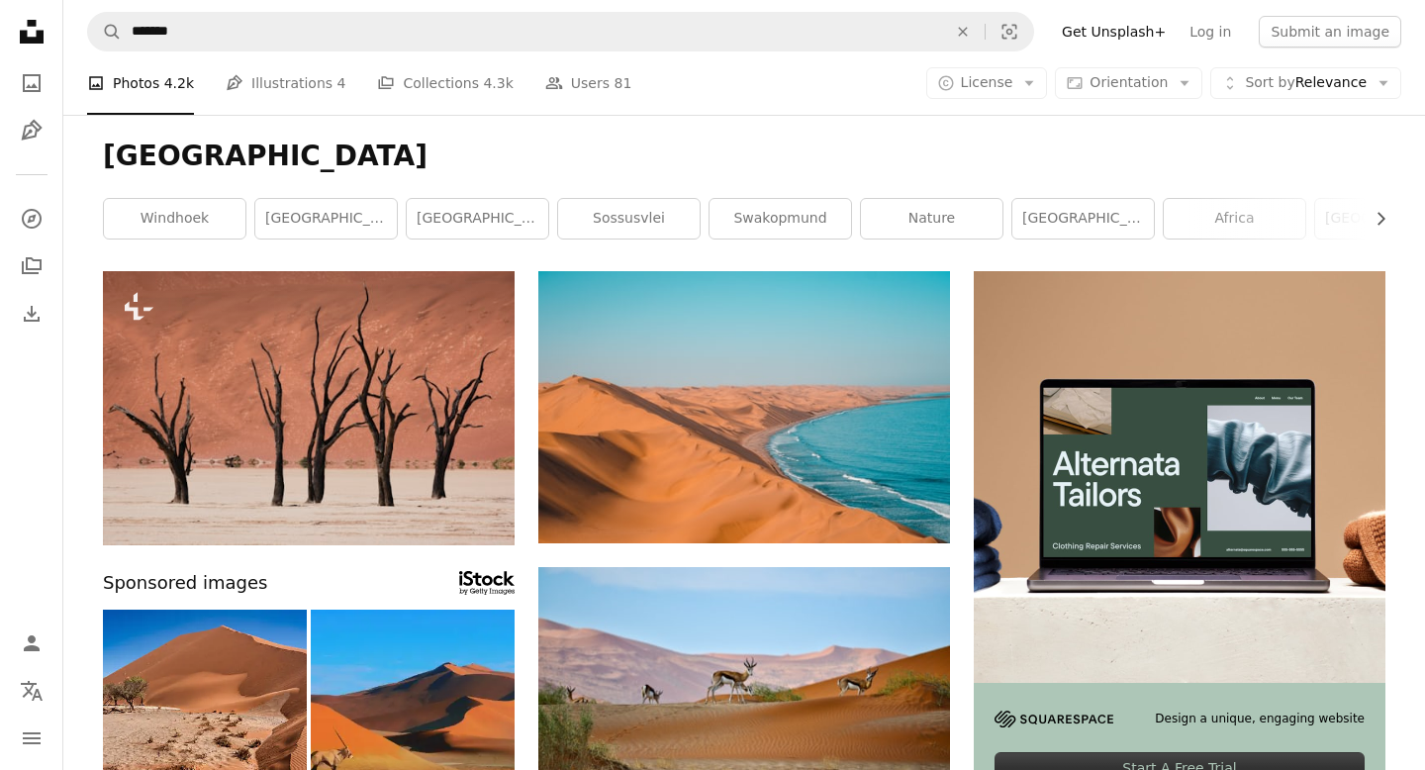
click at [1309, 159] on h1 "[GEOGRAPHIC_DATA]" at bounding box center [744, 157] width 1283 height 36
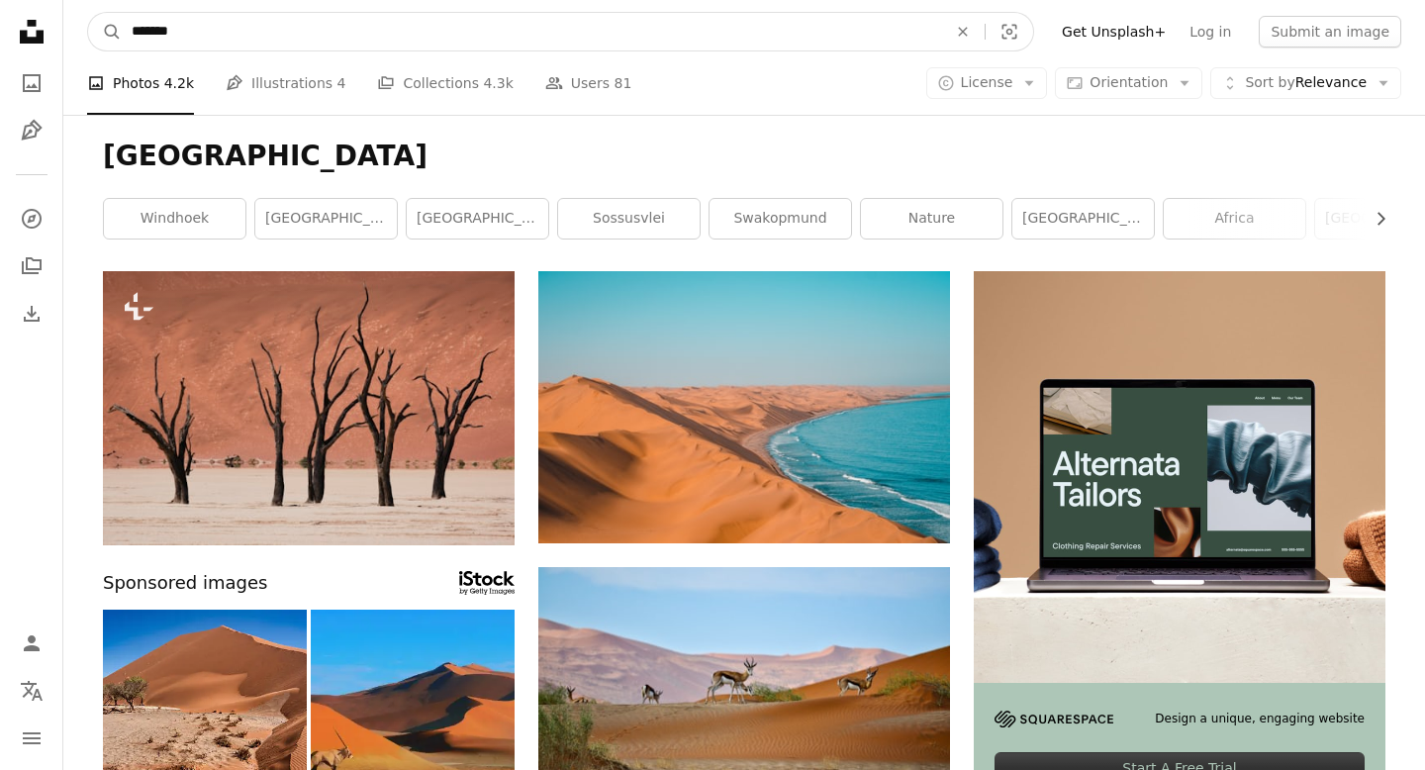
click at [384, 38] on input "*******" at bounding box center [532, 32] width 820 height 38
type input "*"
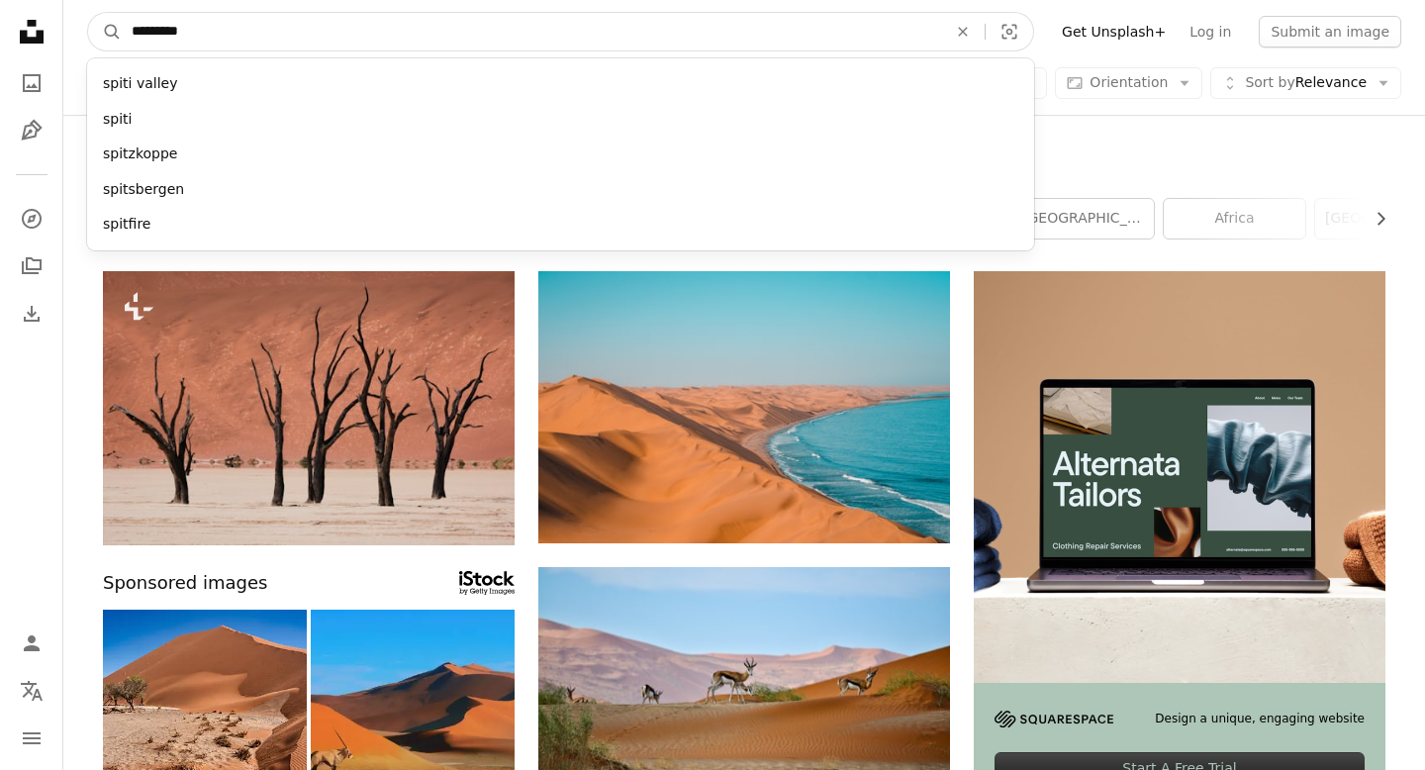
type input "**********"
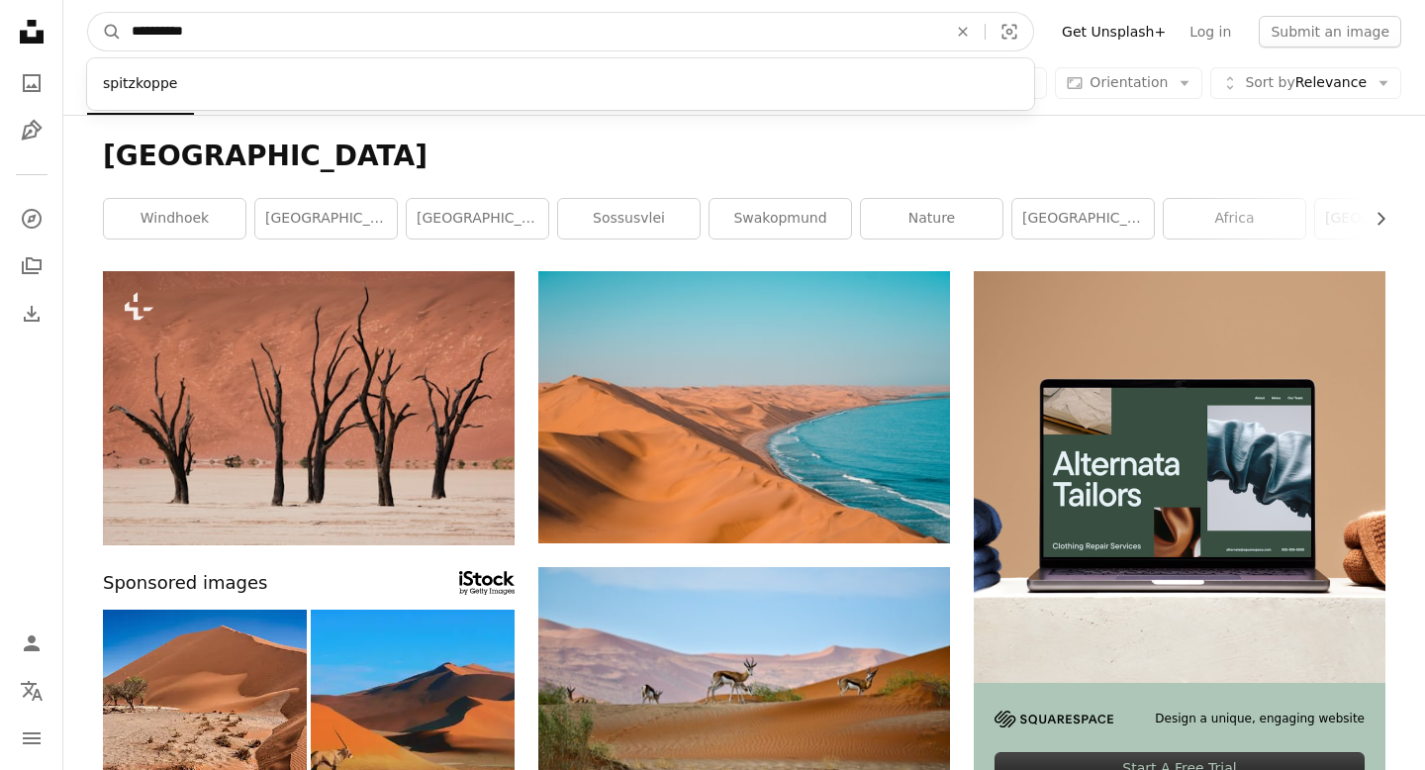
click button "A magnifying glass" at bounding box center [105, 32] width 34 height 38
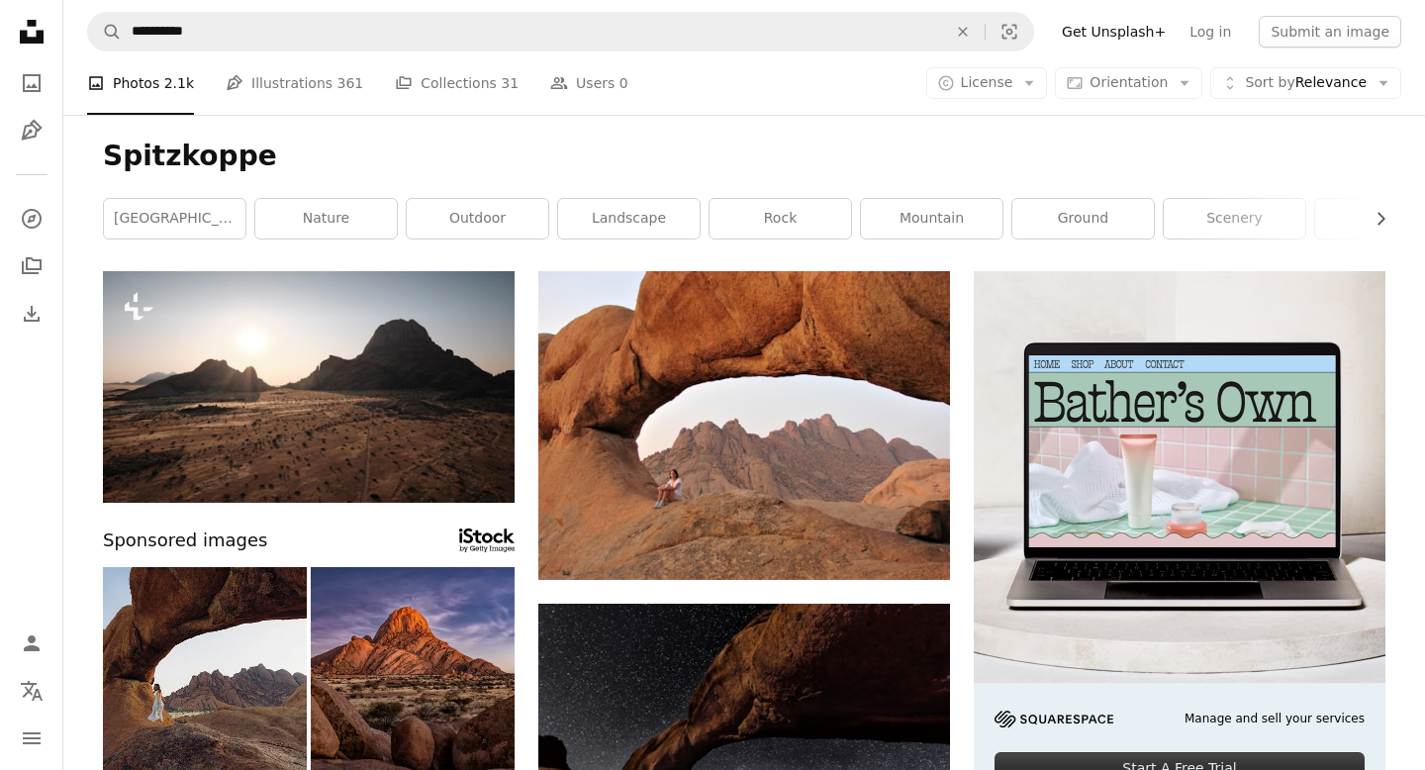
click at [1317, 152] on h1 "Spitzkoppe" at bounding box center [744, 157] width 1283 height 36
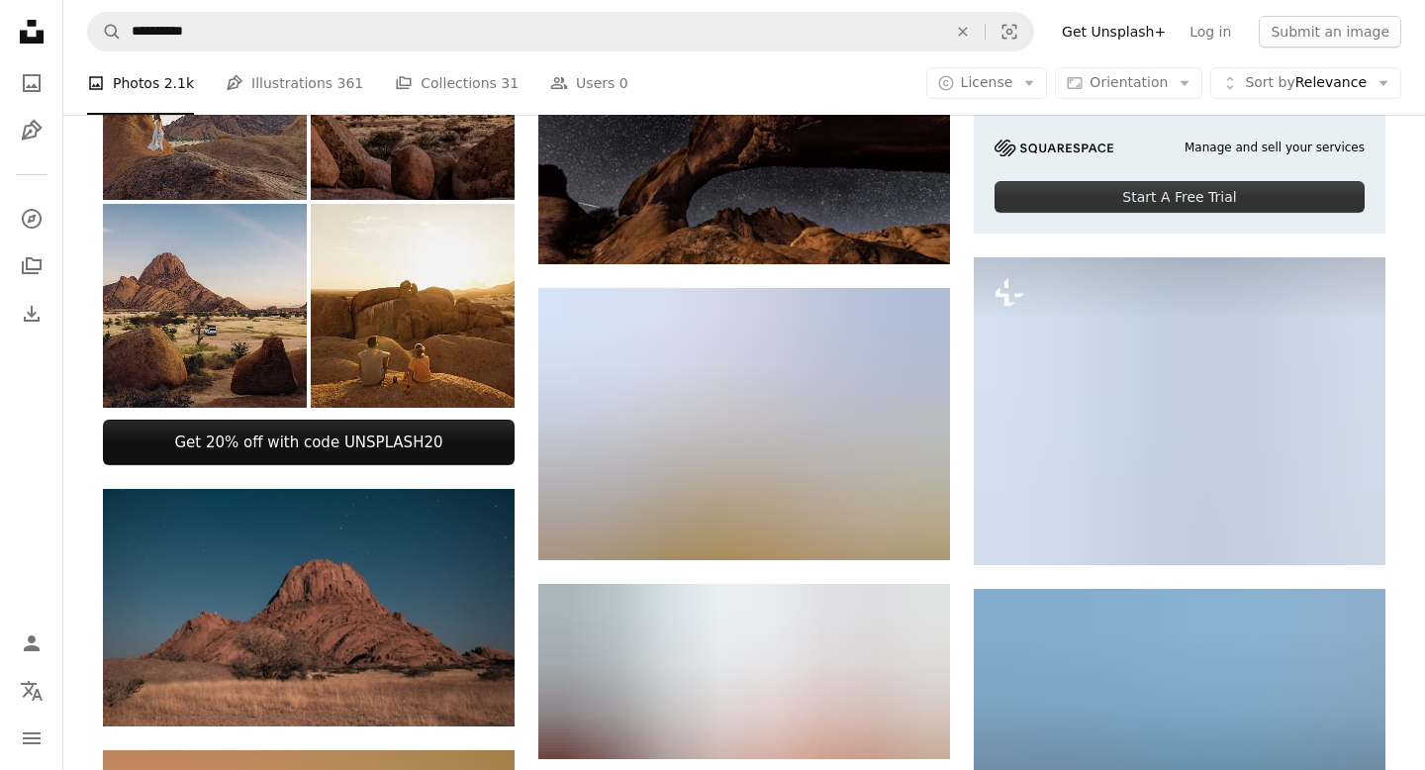
scroll to position [576, 0]
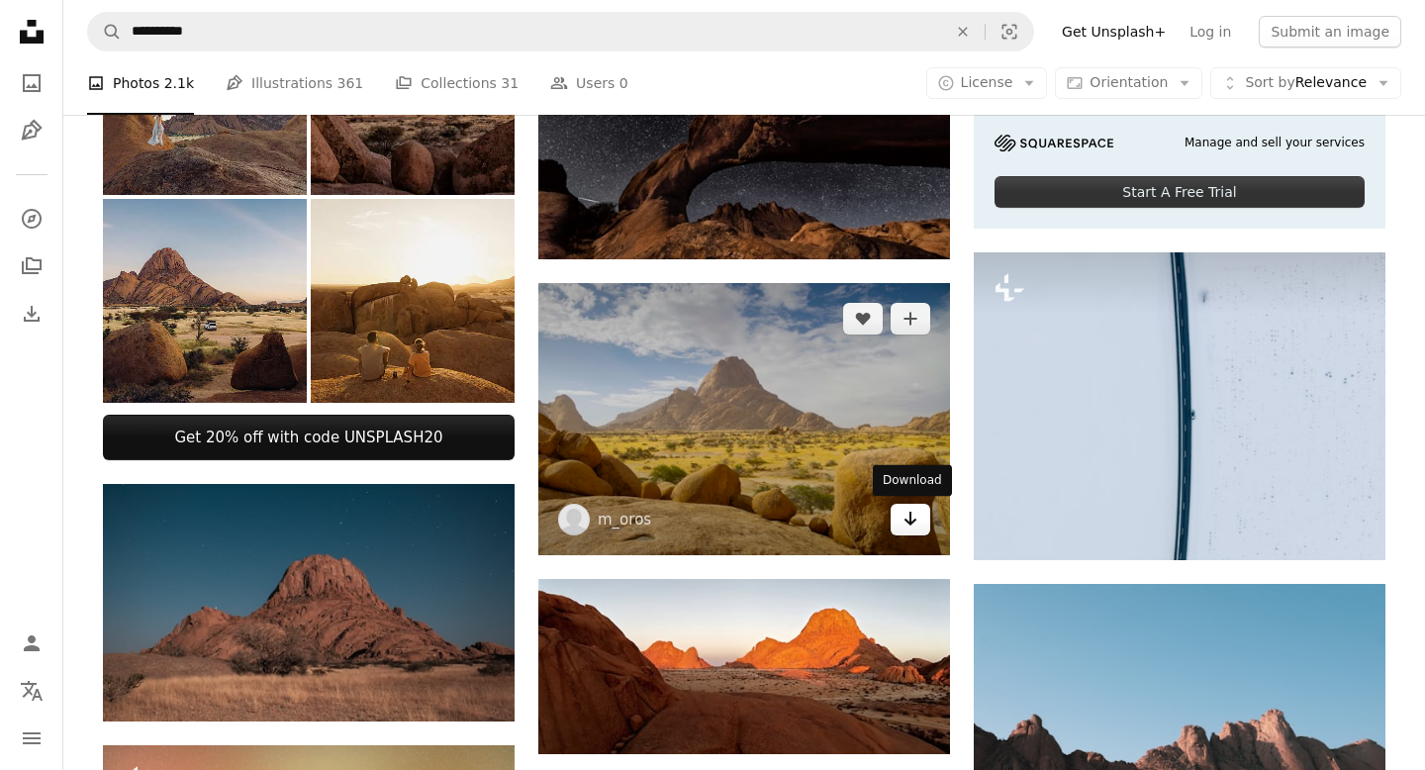
click at [909, 265] on icon "Arrow pointing down" at bounding box center [911, 519] width 16 height 24
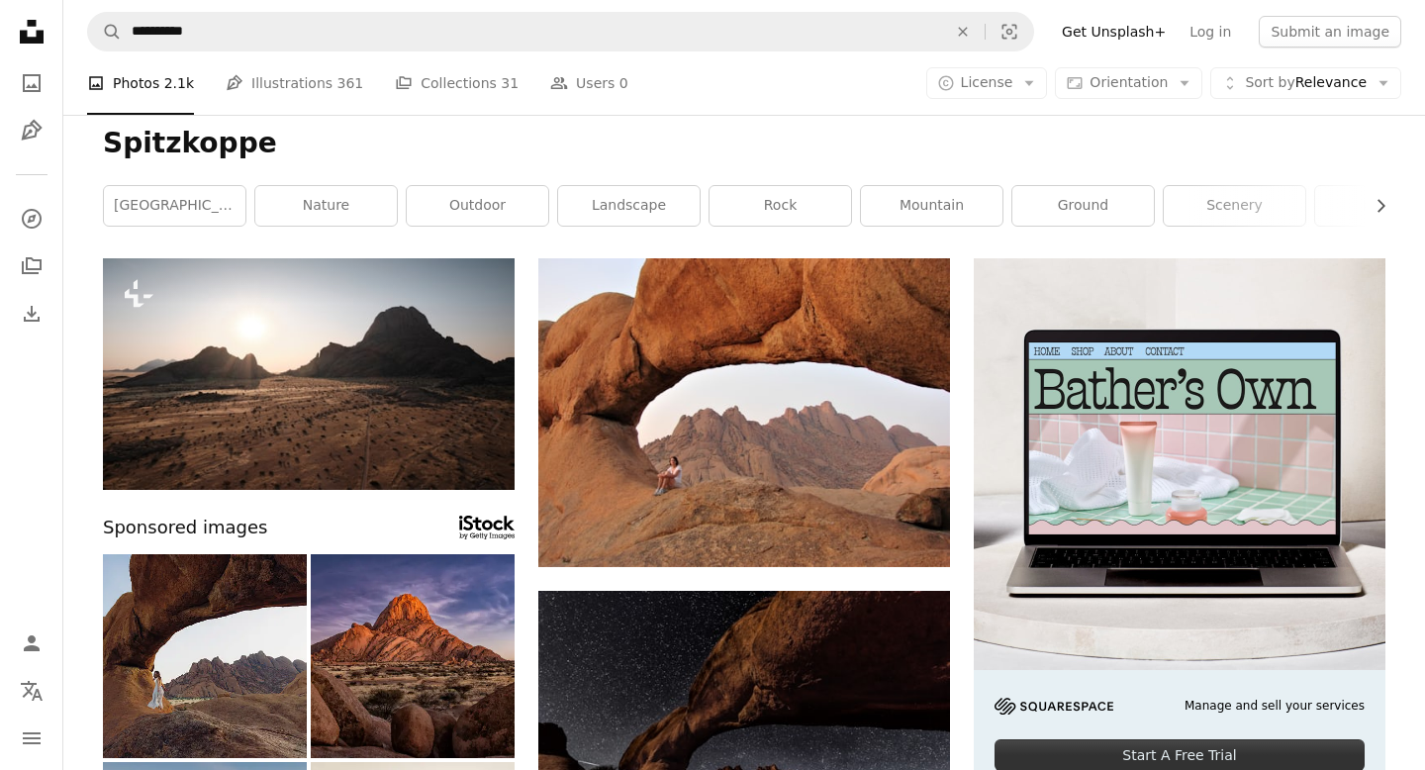
scroll to position [0, 0]
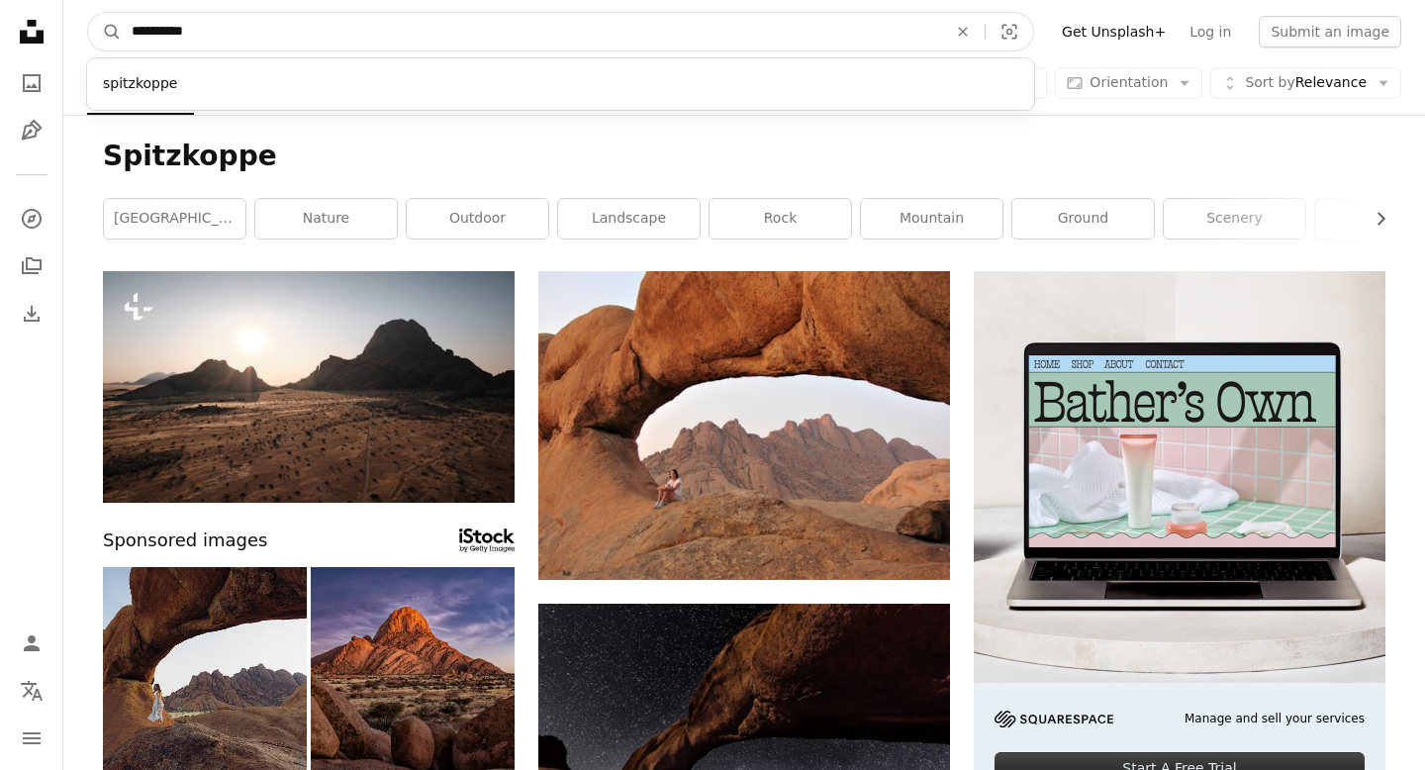
drag, startPoint x: 312, startPoint y: 32, endPoint x: 26, endPoint y: 13, distance: 286.7
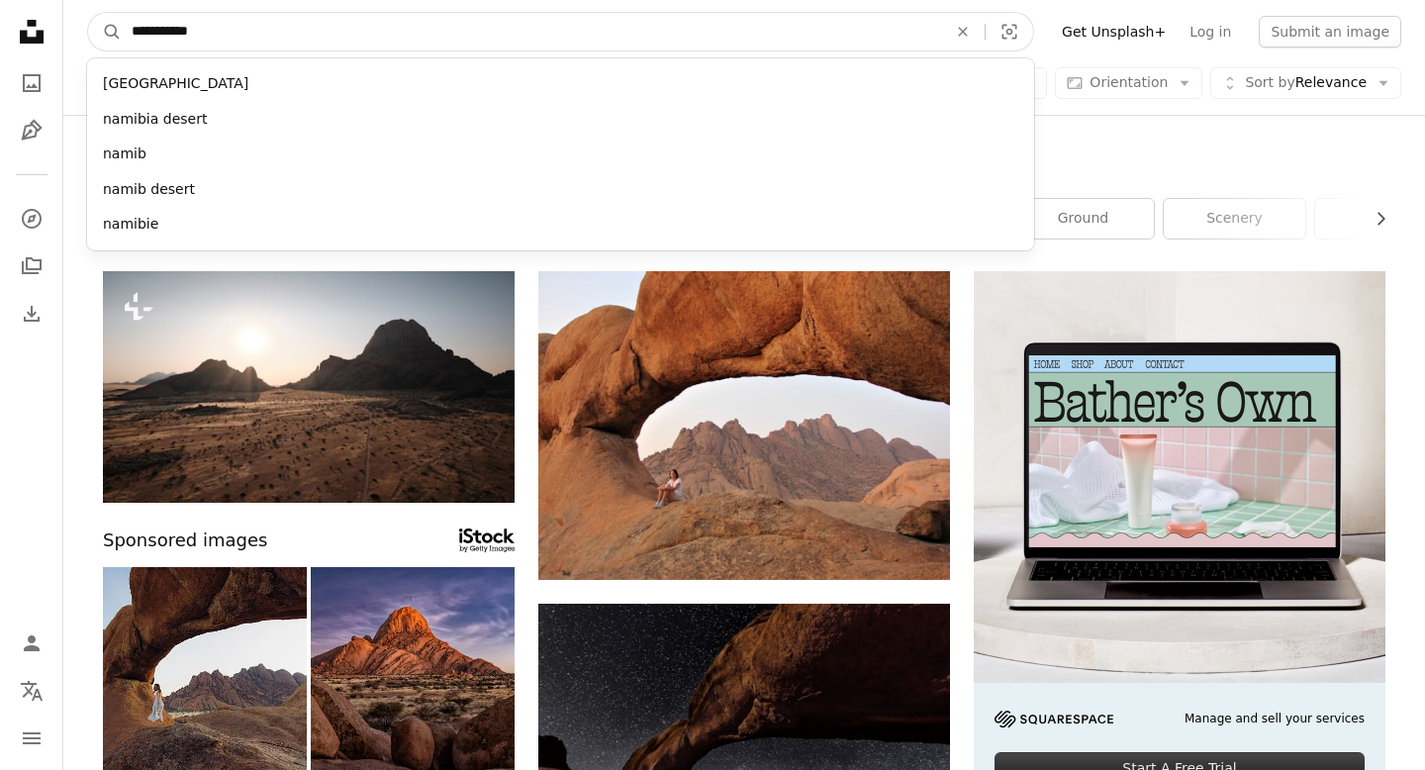
type input "**********"
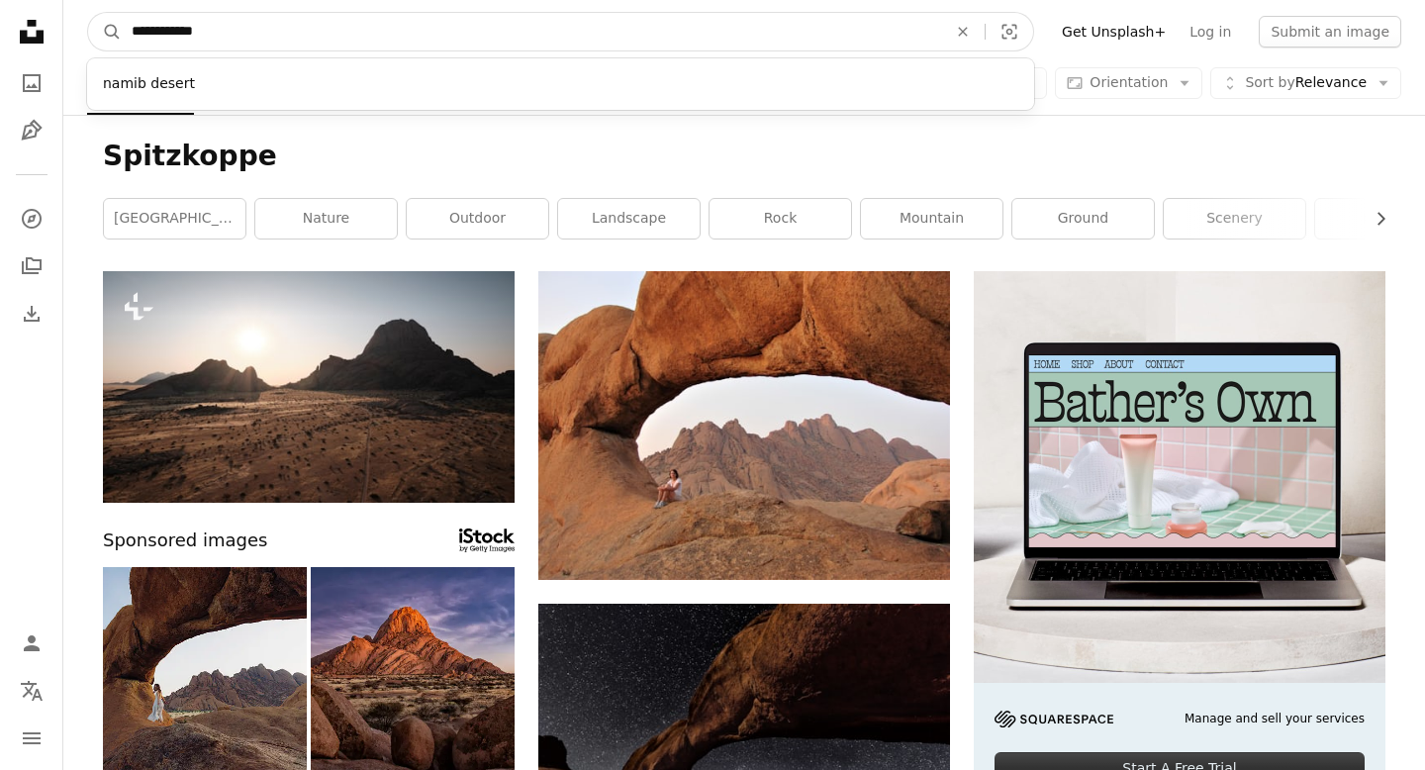
click button "A magnifying glass" at bounding box center [105, 32] width 34 height 38
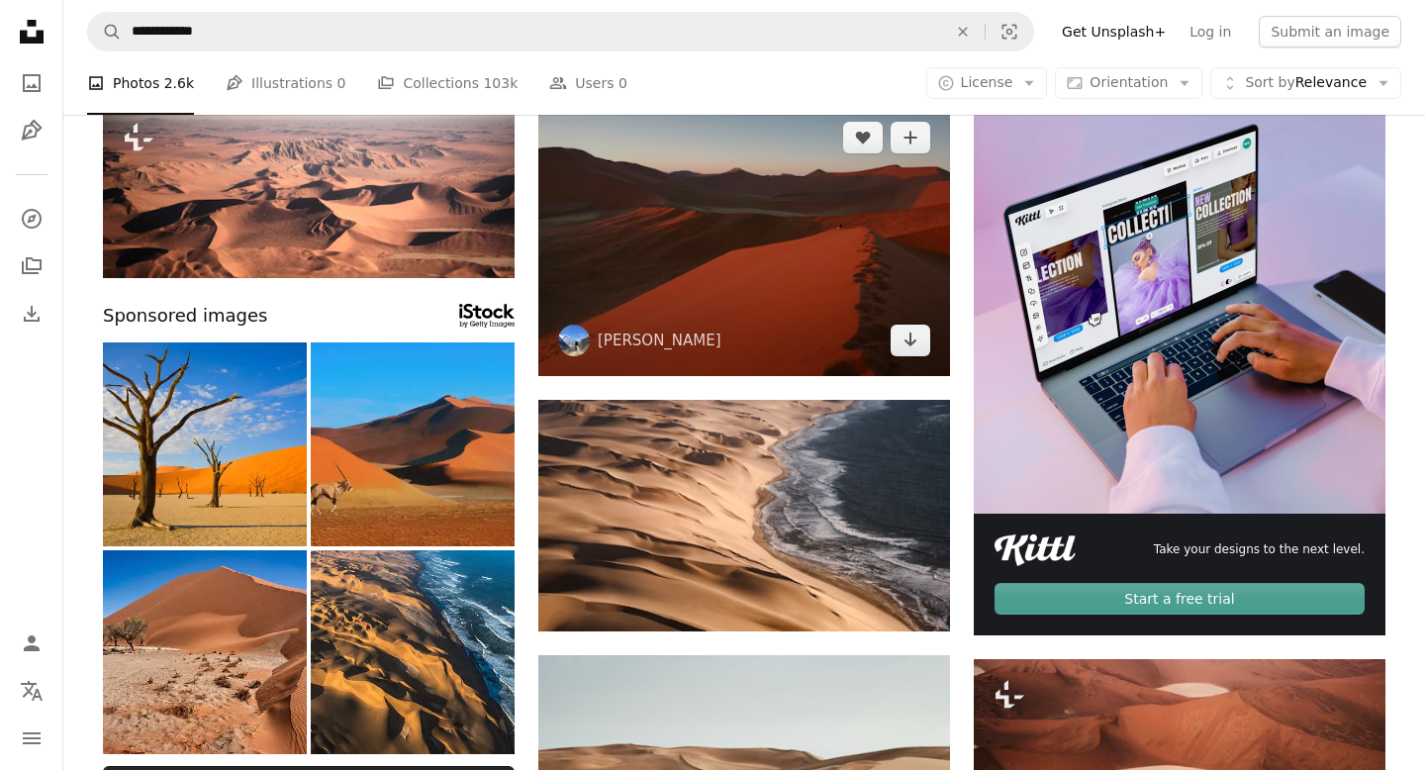
scroll to position [187, 0]
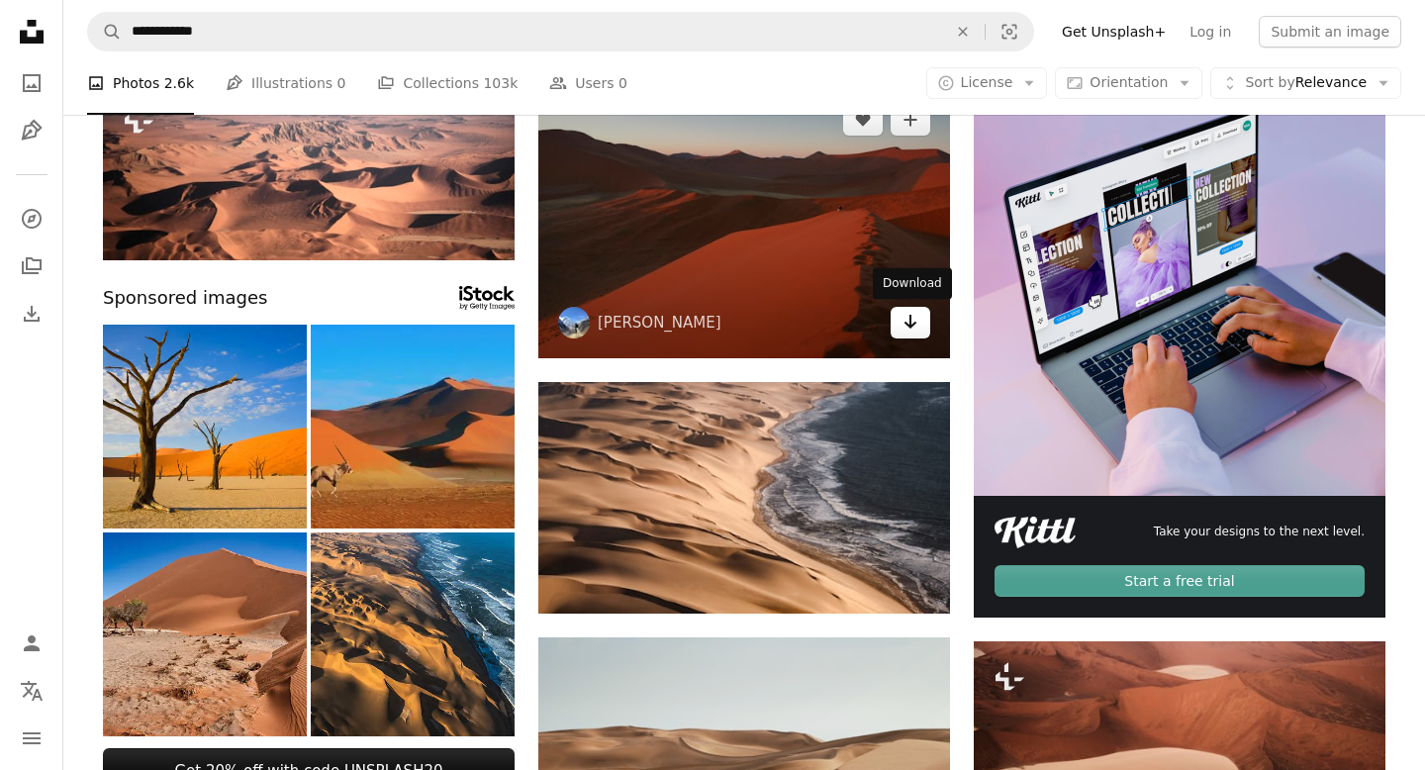
click at [911, 265] on icon "Download" at bounding box center [911, 322] width 13 height 14
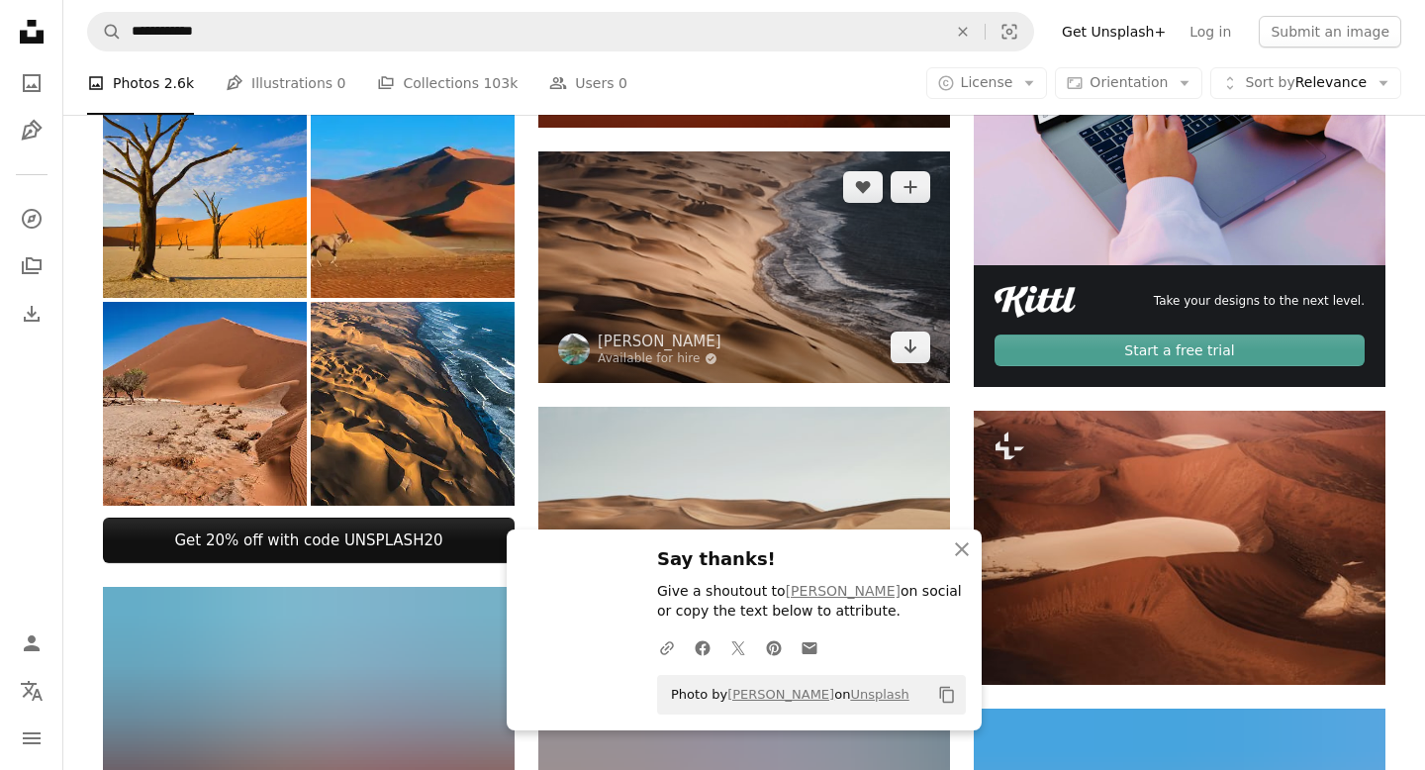
scroll to position [420, 0]
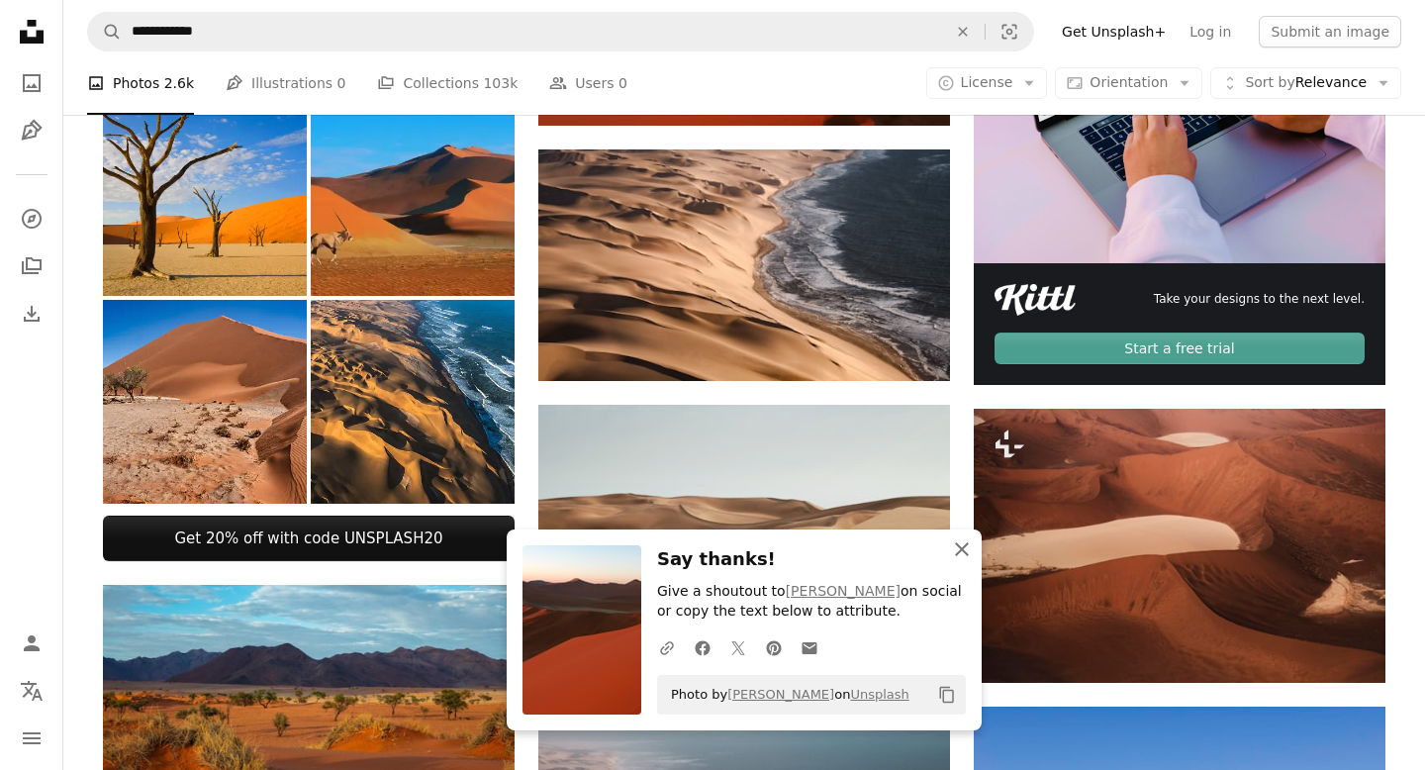
click at [965, 265] on icon "An X shape" at bounding box center [962, 549] width 24 height 24
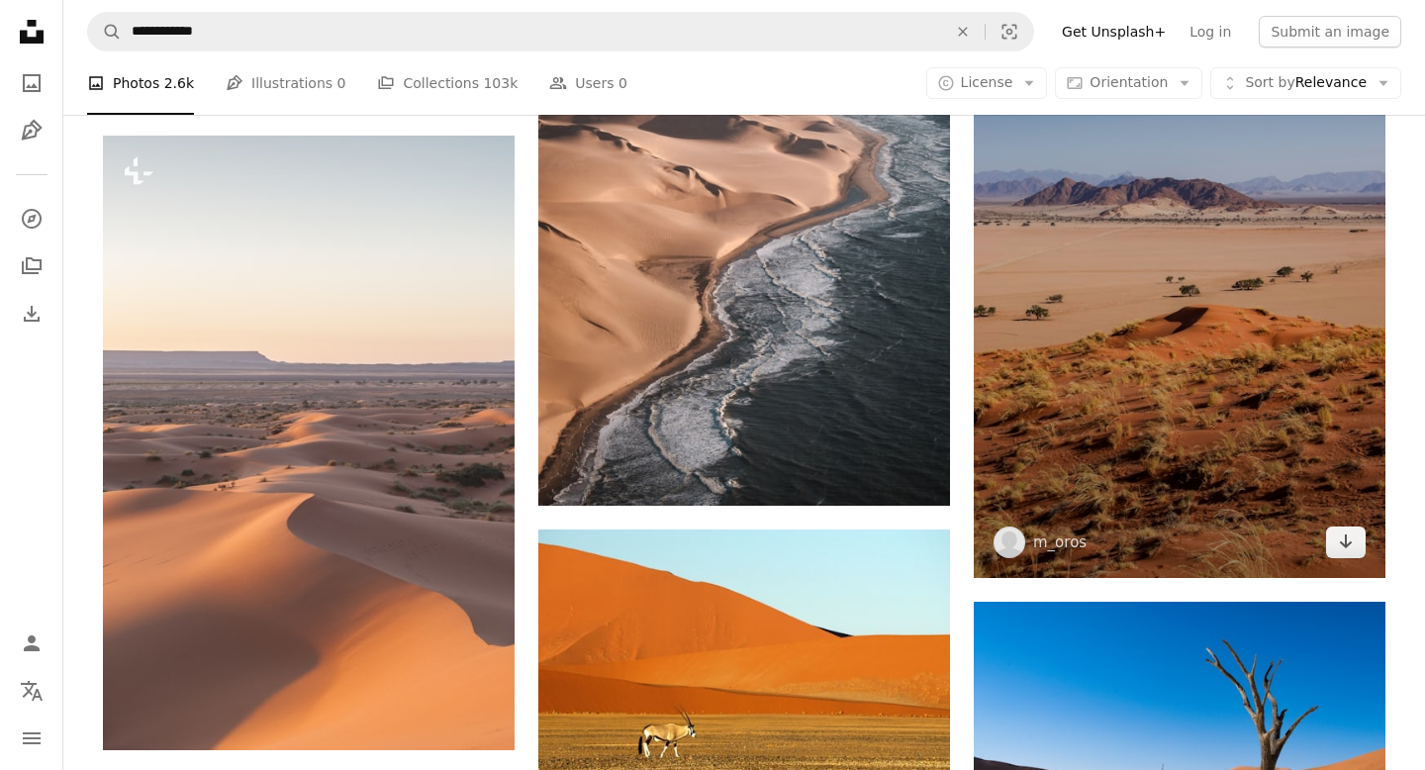
scroll to position [1168, 0]
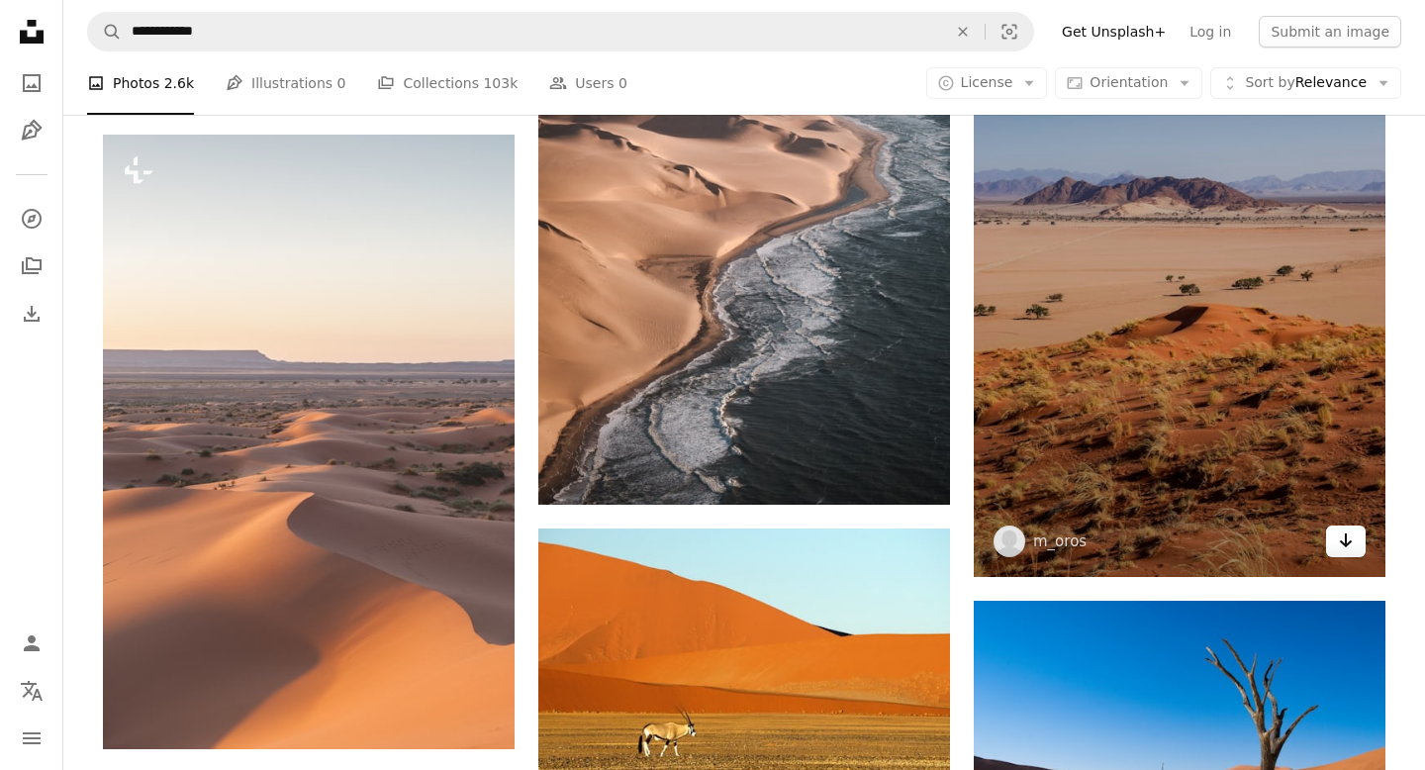
click at [1346, 265] on icon "Download" at bounding box center [1346, 540] width 13 height 14
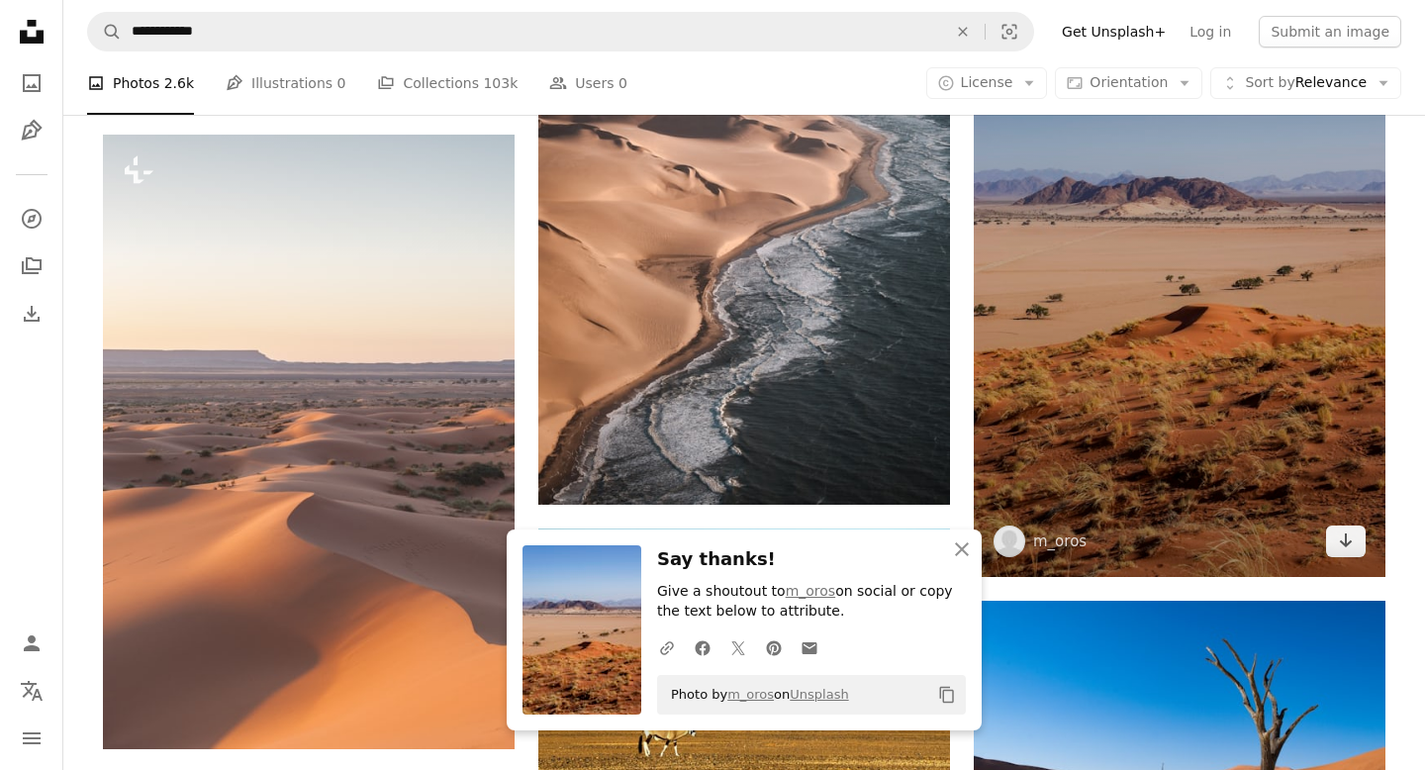
click at [1171, 265] on img at bounding box center [1180, 268] width 412 height 620
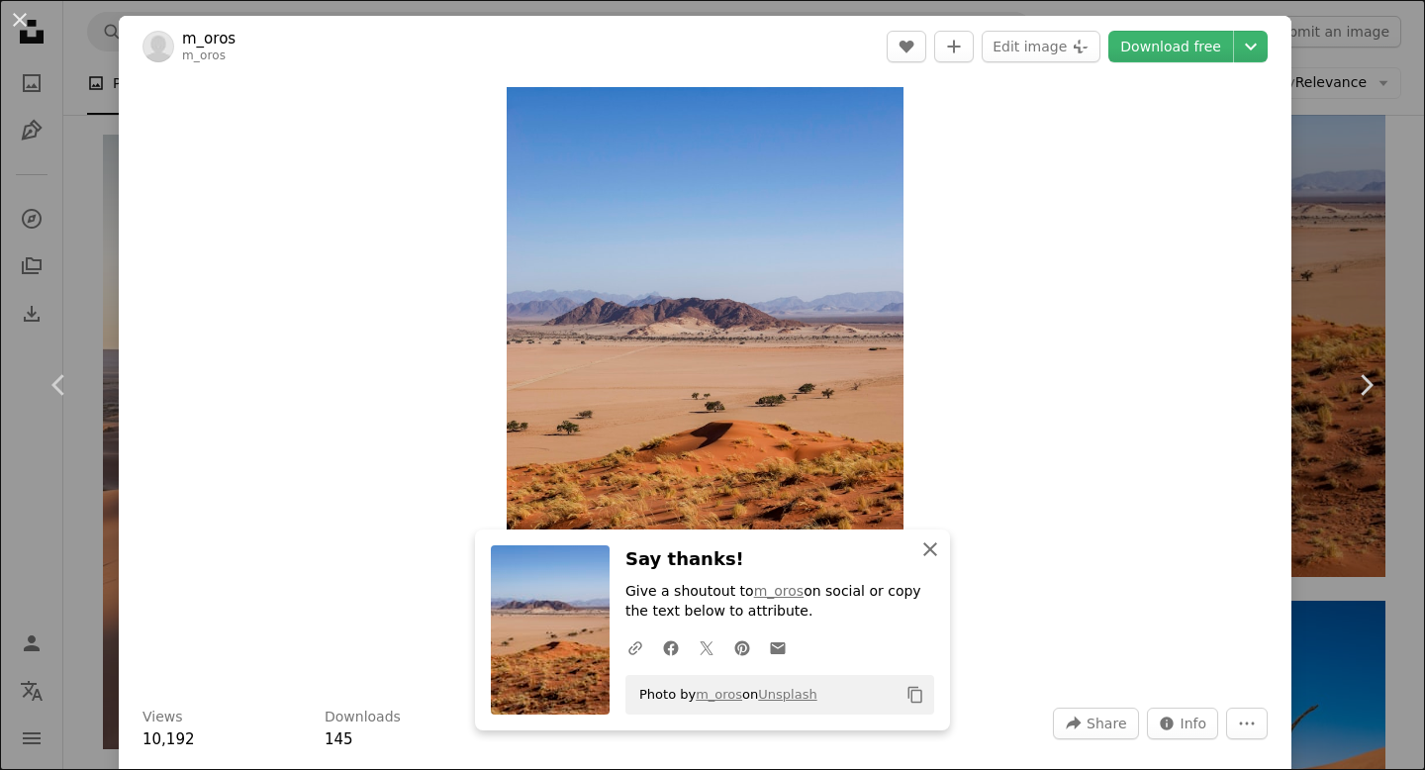
click at [923, 265] on icon "An X shape" at bounding box center [930, 549] width 24 height 24
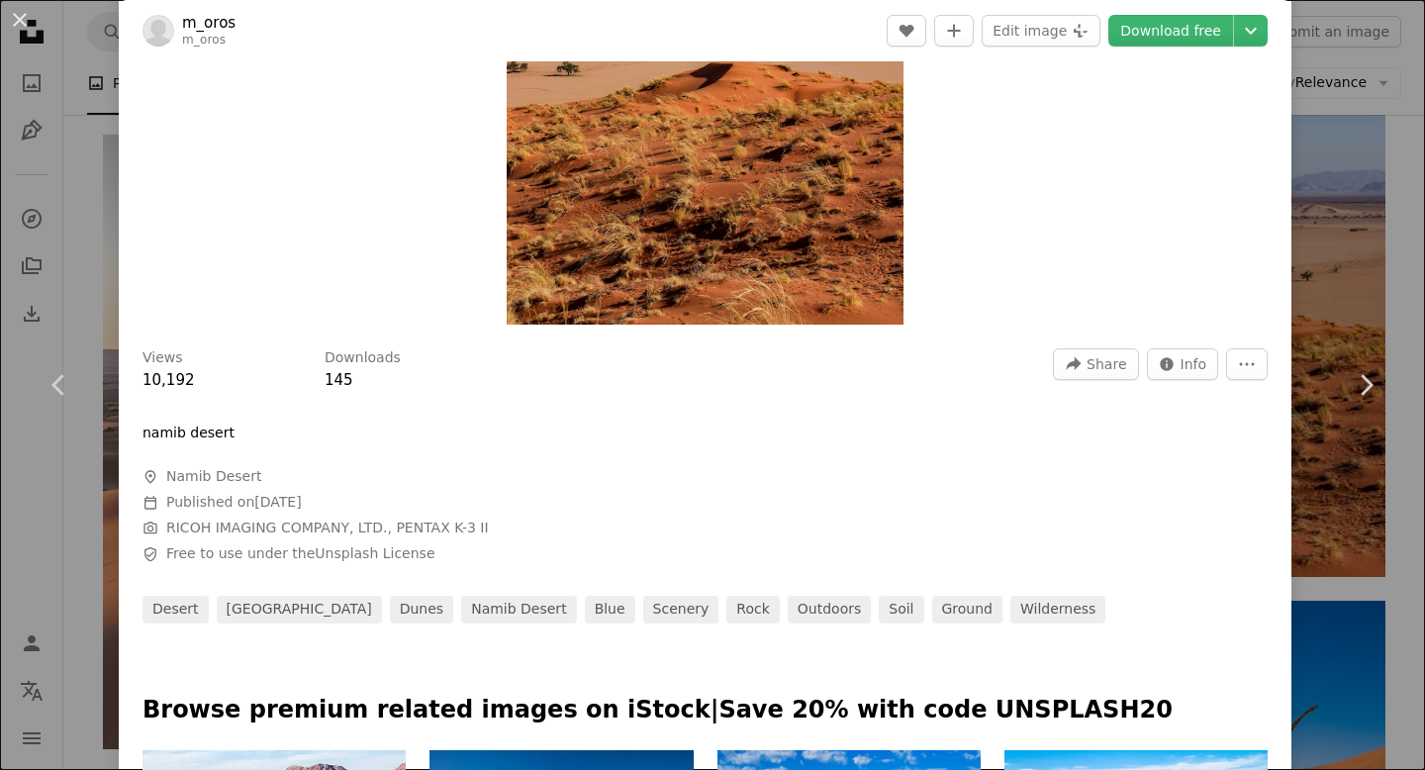
scroll to position [355, 0]
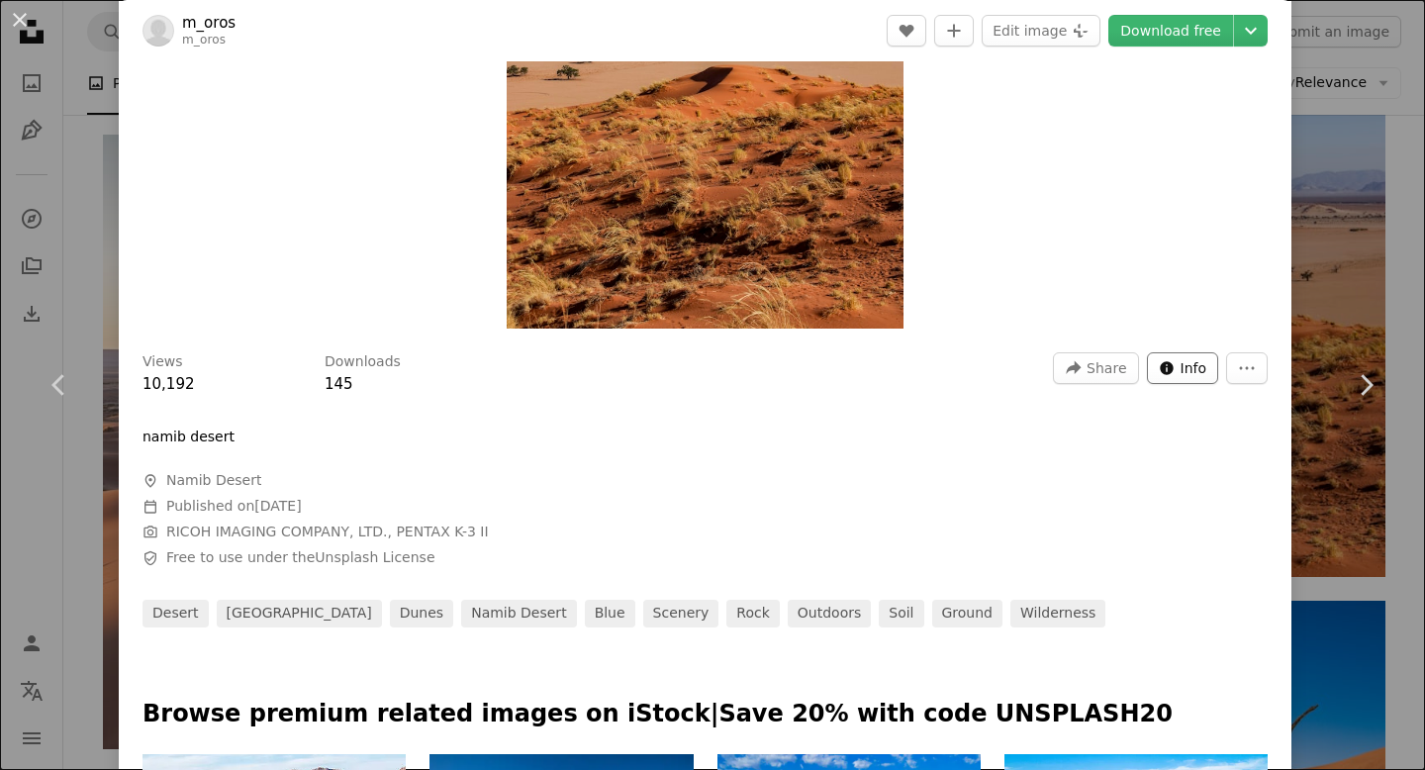
click at [1206, 265] on span "Info" at bounding box center [1194, 368] width 27 height 30
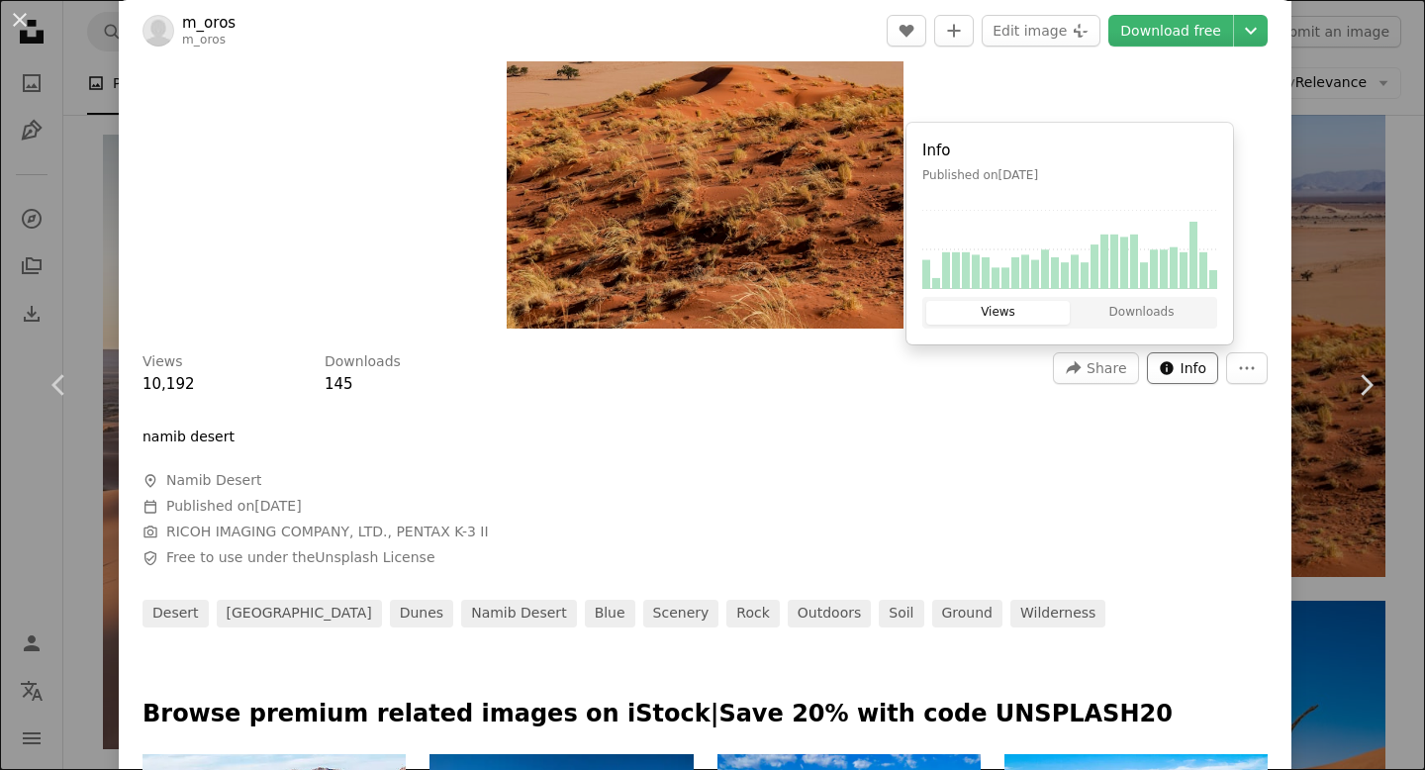
click at [1206, 265] on span "Info" at bounding box center [1194, 368] width 27 height 30
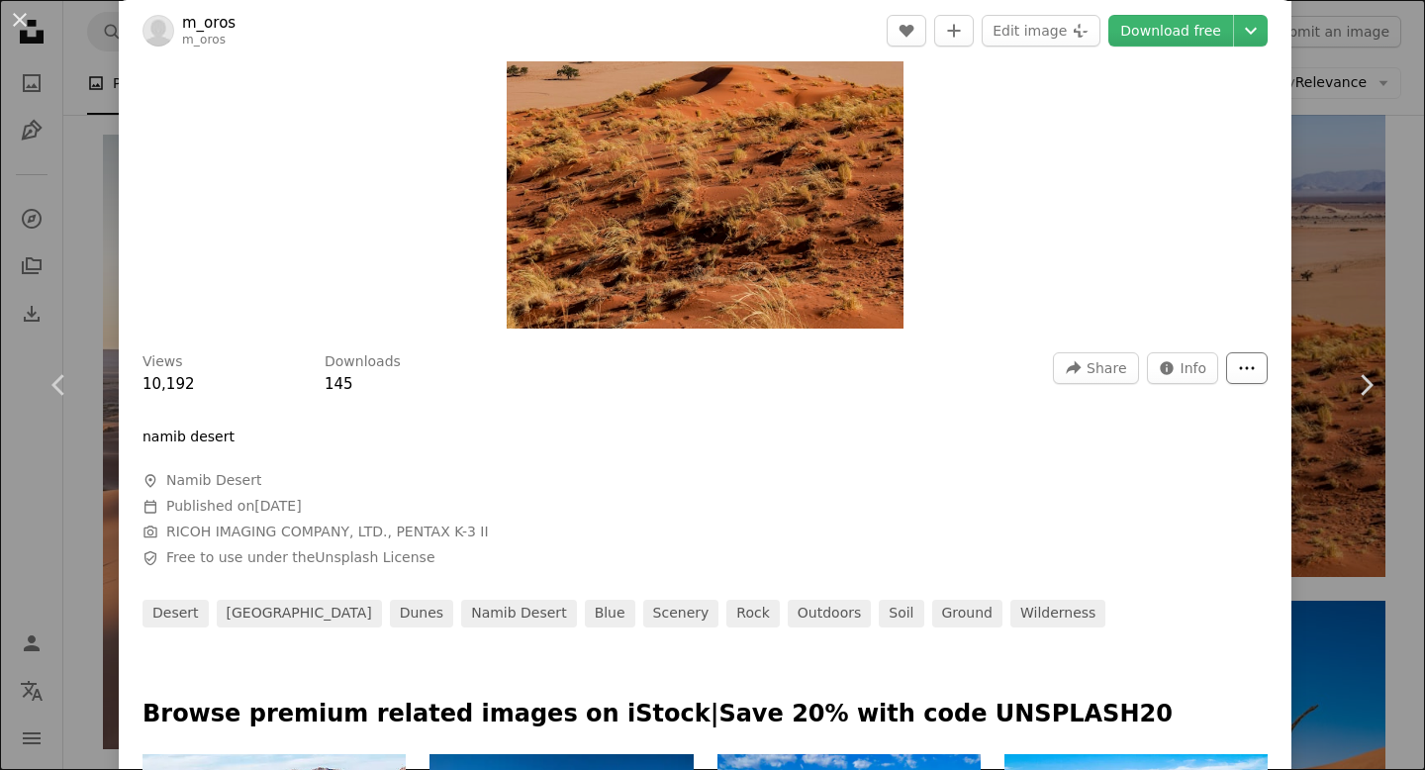
click at [1254, 265] on icon "More Actions" at bounding box center [1247, 368] width 18 height 18
click at [1019, 265] on dialog "An X shape Chevron left Chevron right m_oros m_oros A heart A plus sign Edit im…" at bounding box center [712, 385] width 1425 height 770
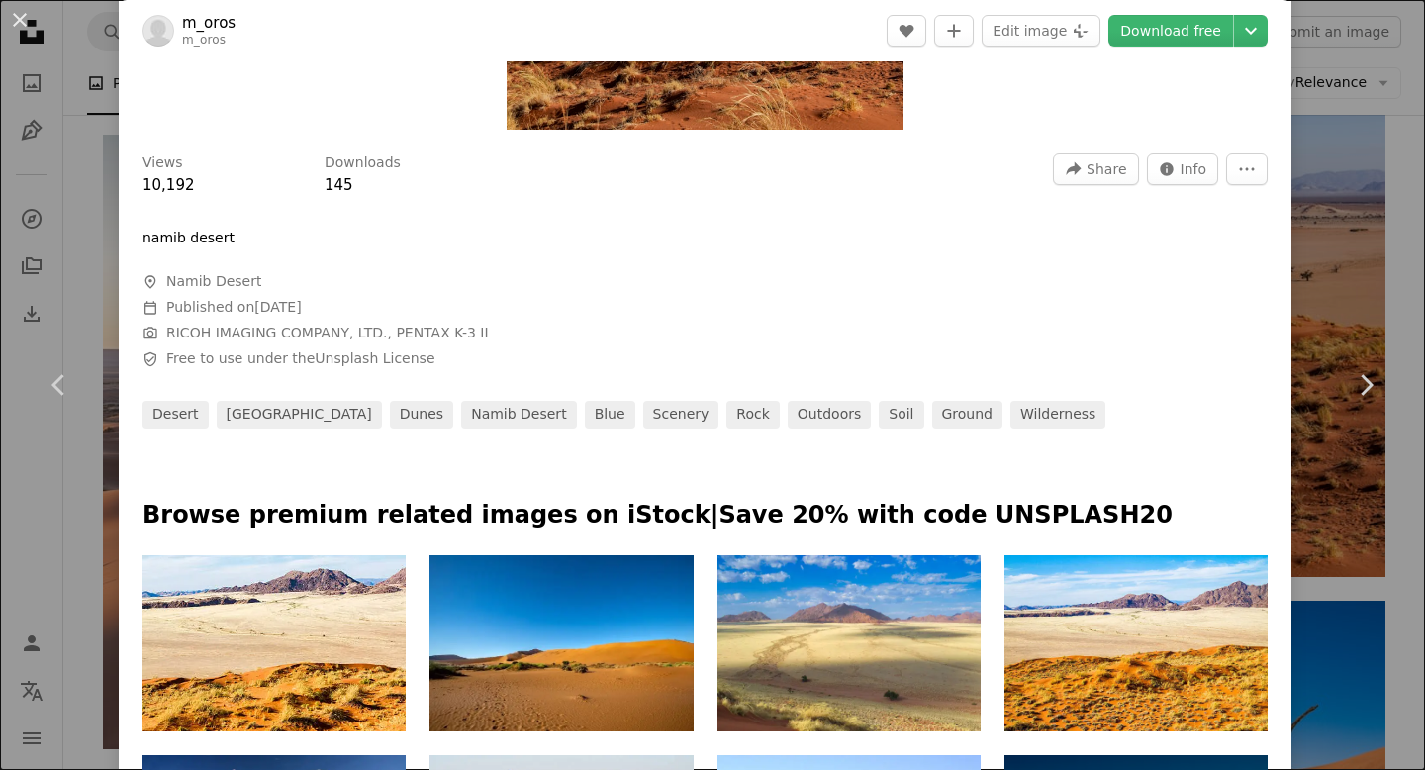
scroll to position [0, 0]
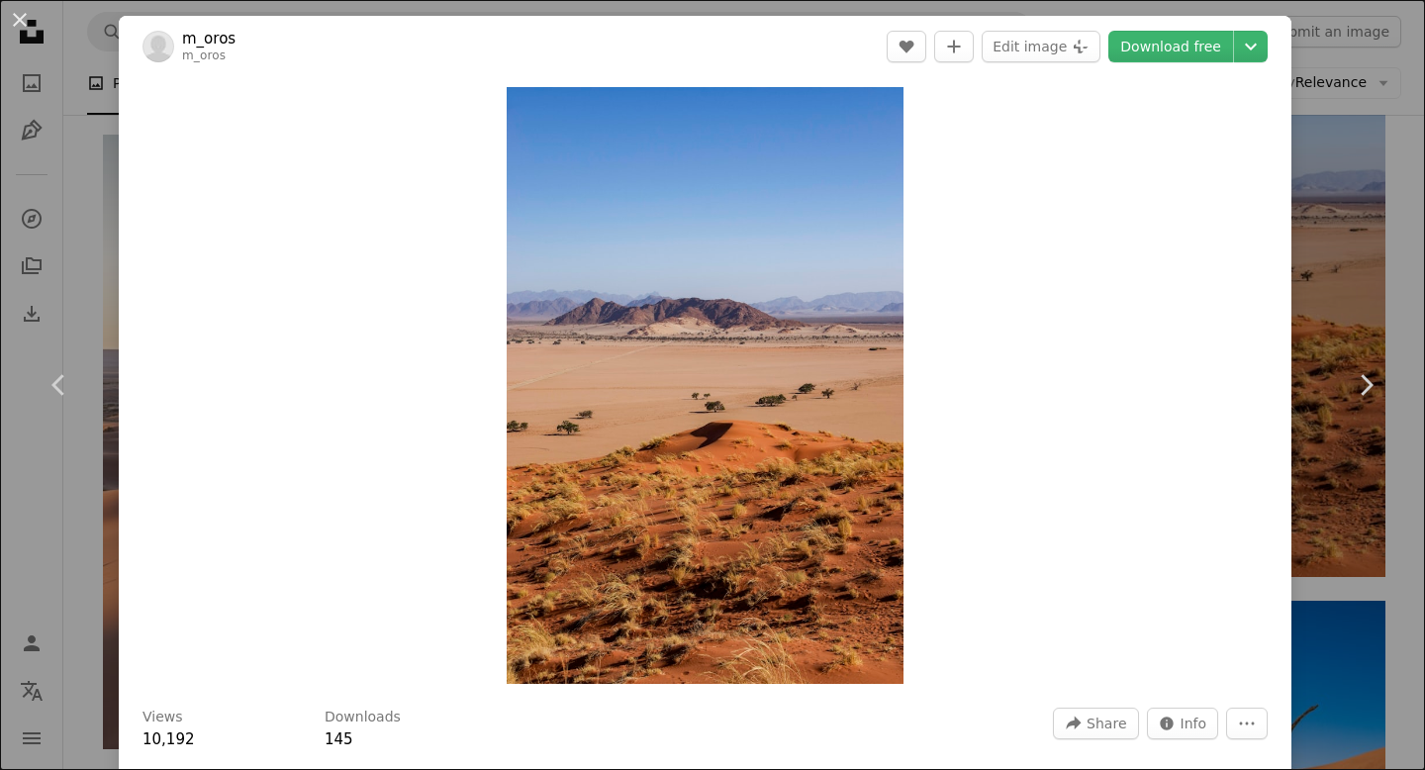
click at [78, 24] on div "An X shape Chevron left Chevron right m_oros m_oros A heart A plus sign Edit im…" at bounding box center [712, 385] width 1425 height 770
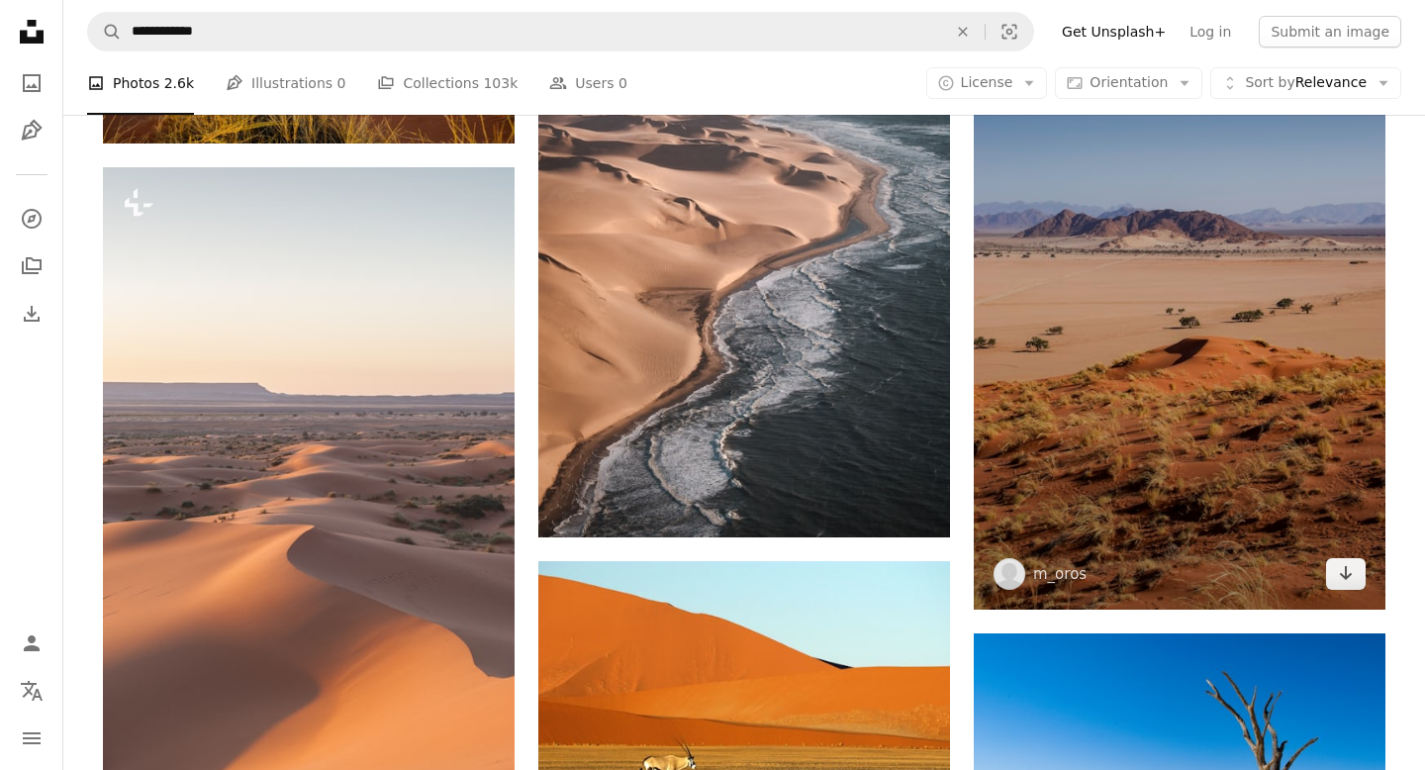
scroll to position [1139, 0]
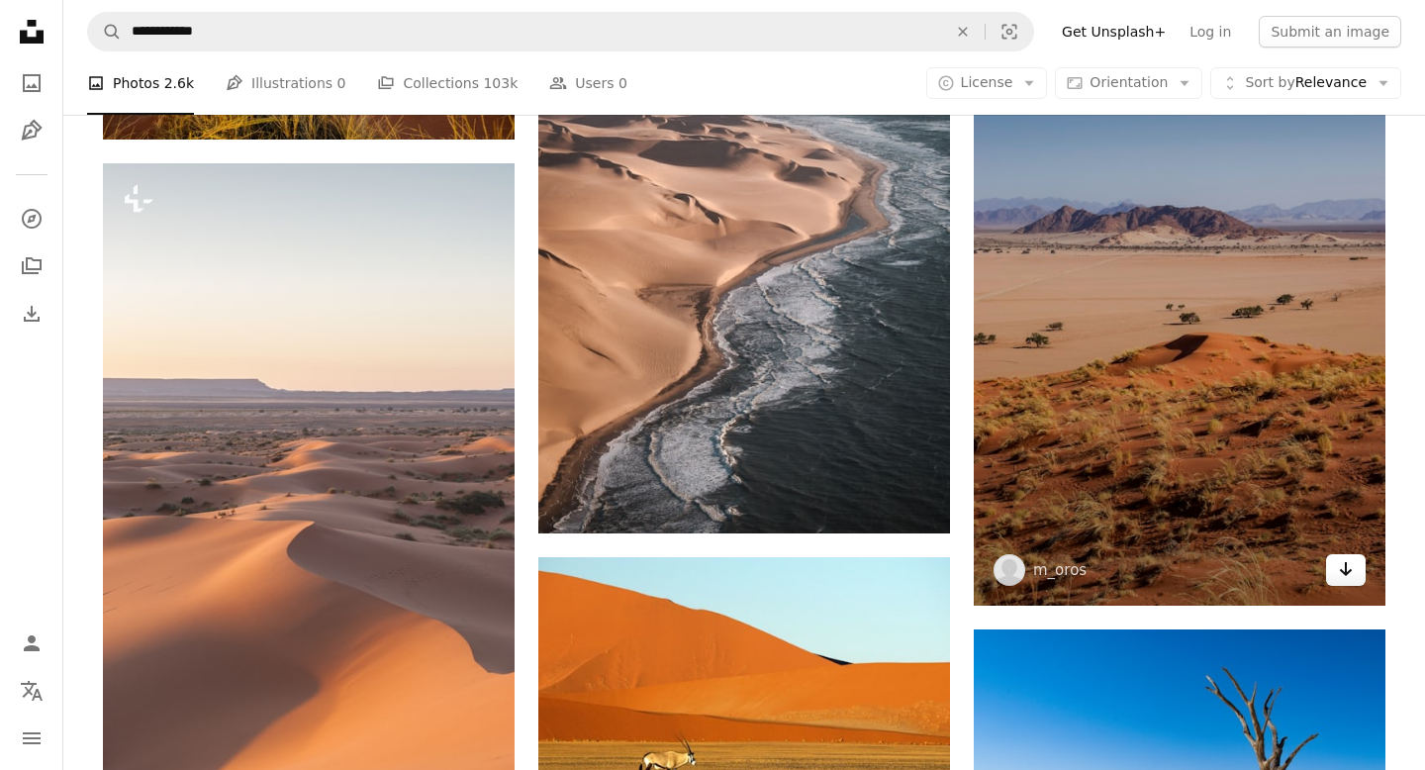
click at [1347, 265] on icon "Download" at bounding box center [1346, 569] width 13 height 14
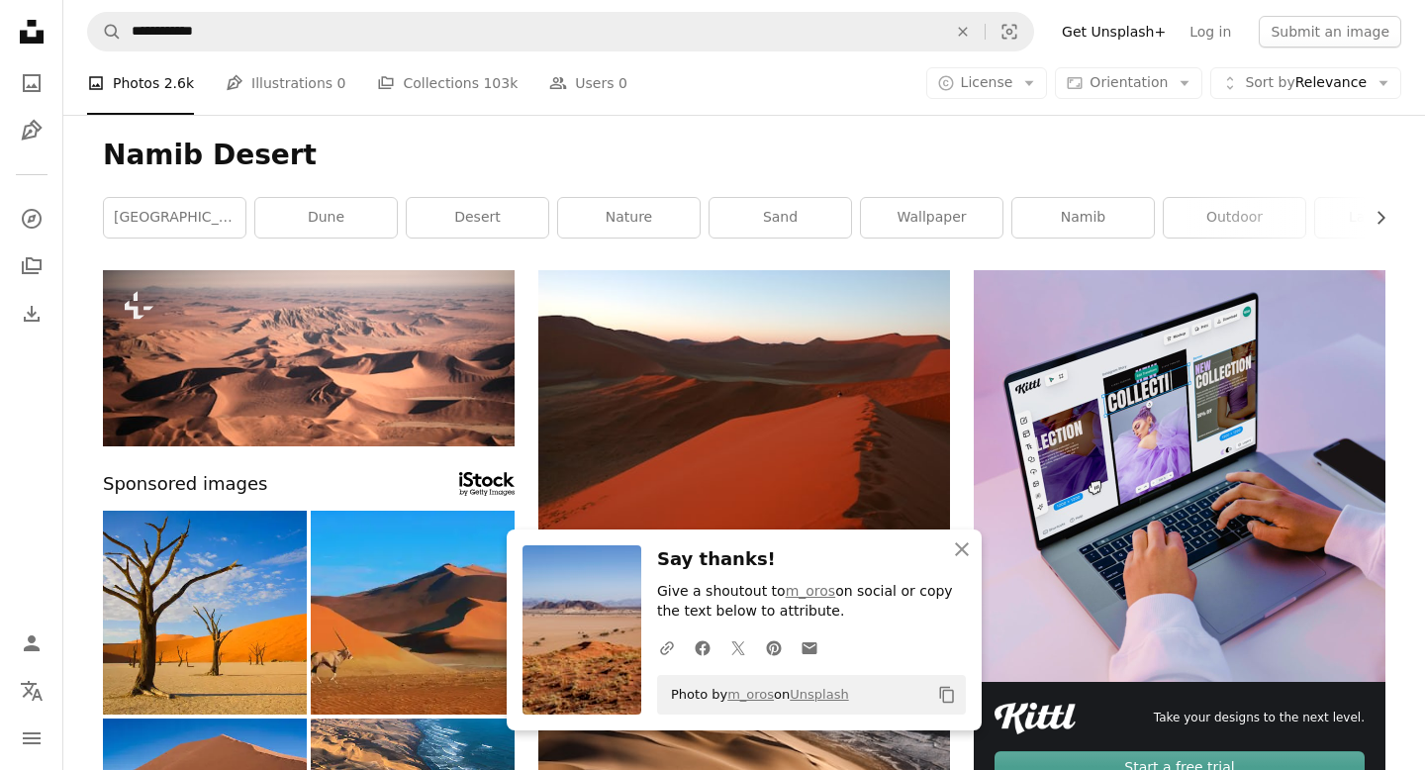
scroll to position [0, 0]
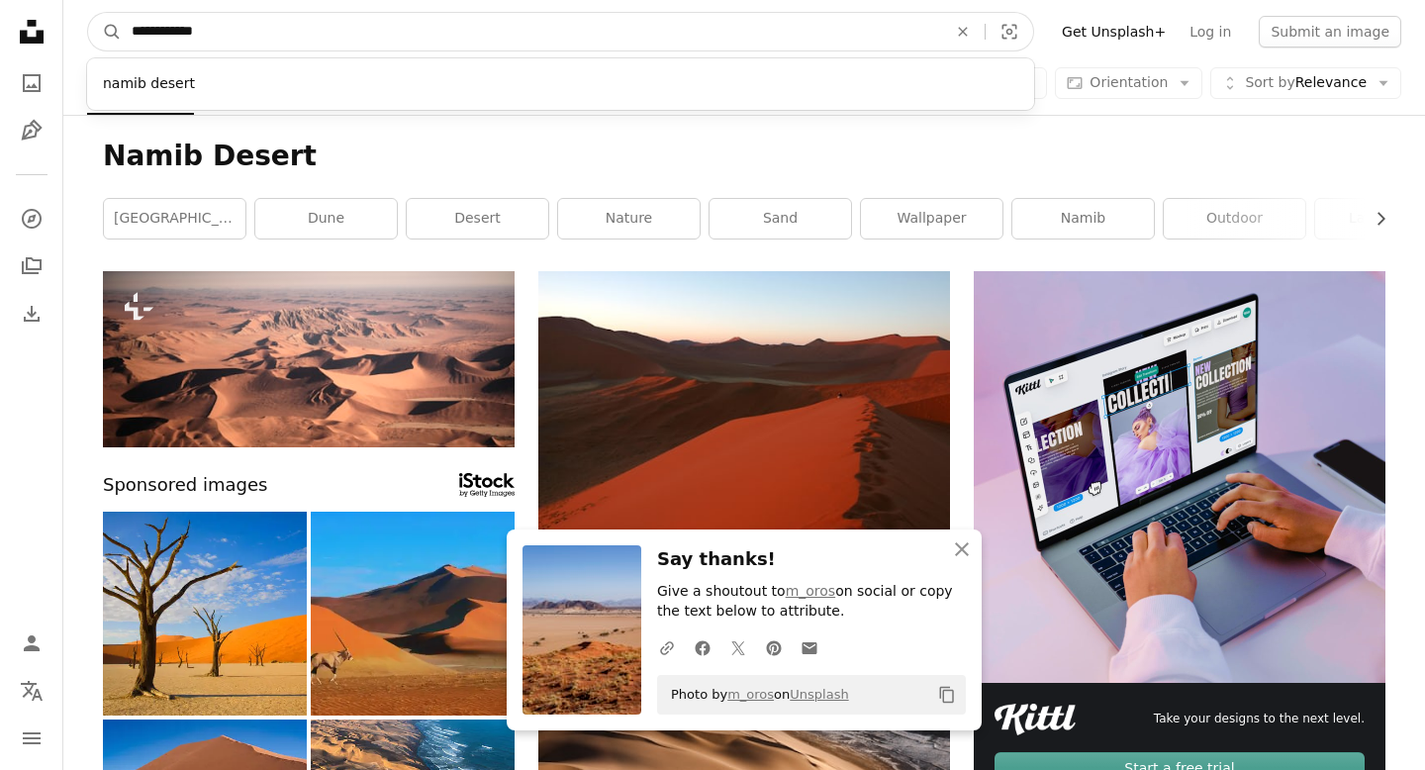
drag, startPoint x: 316, startPoint y: 38, endPoint x: 0, endPoint y: 13, distance: 316.7
type input "**********"
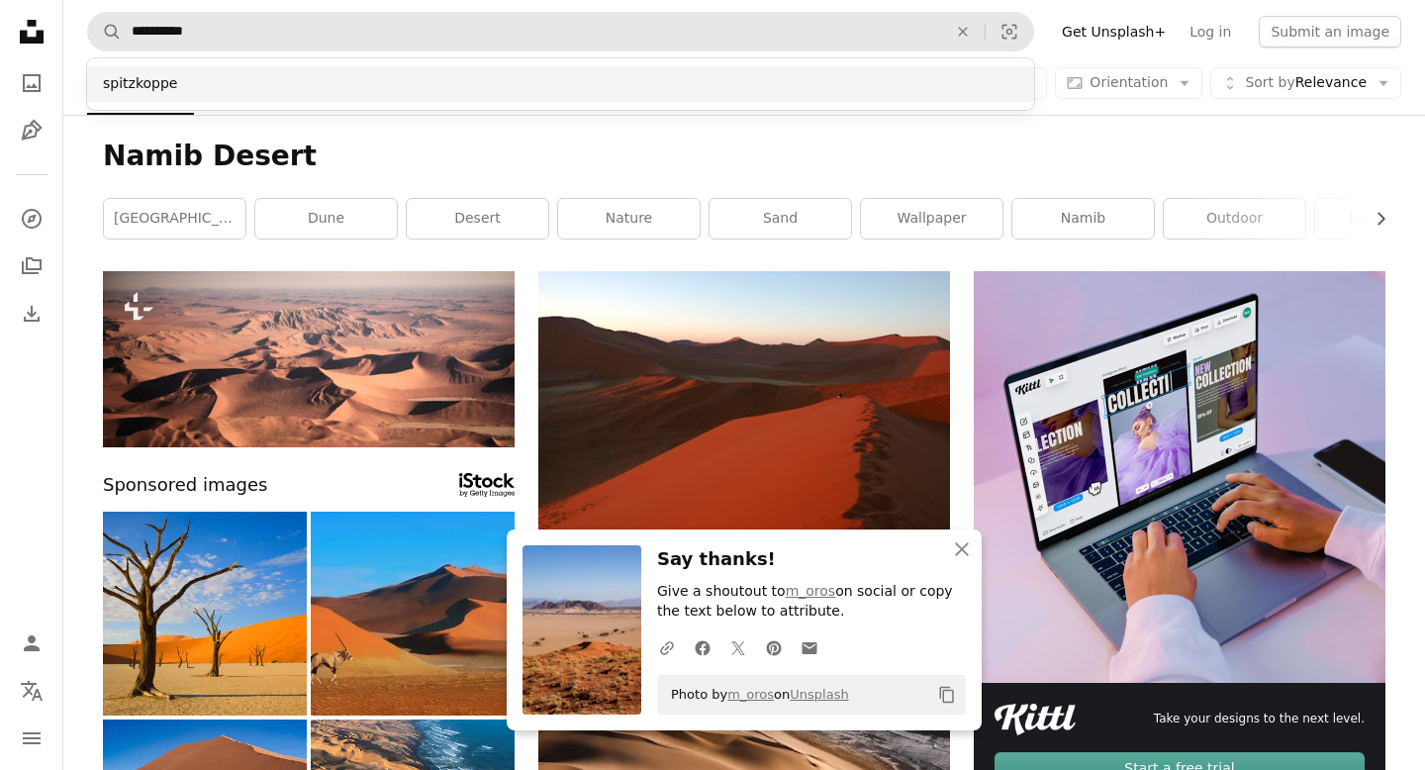
click at [197, 83] on div "spitzkoppe" at bounding box center [560, 84] width 947 height 36
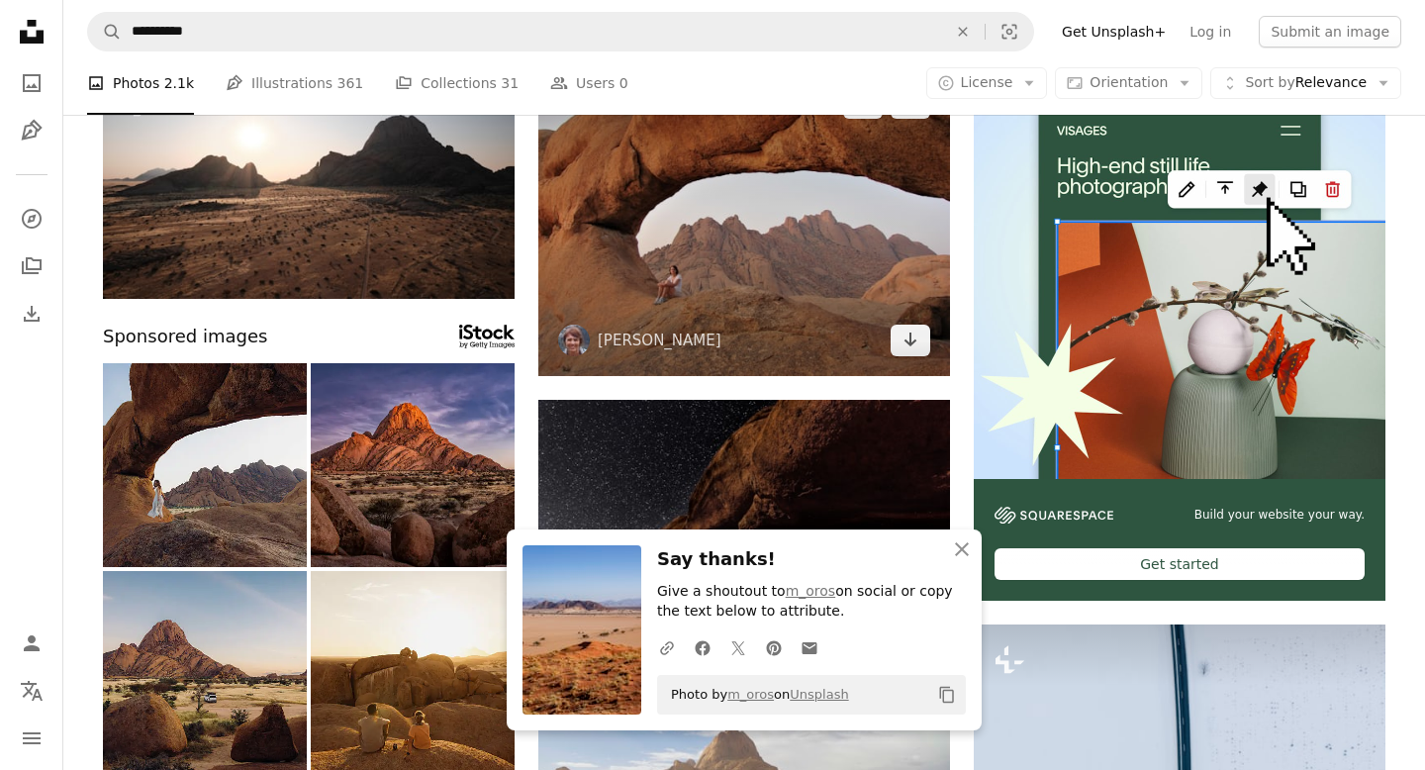
scroll to position [212, 0]
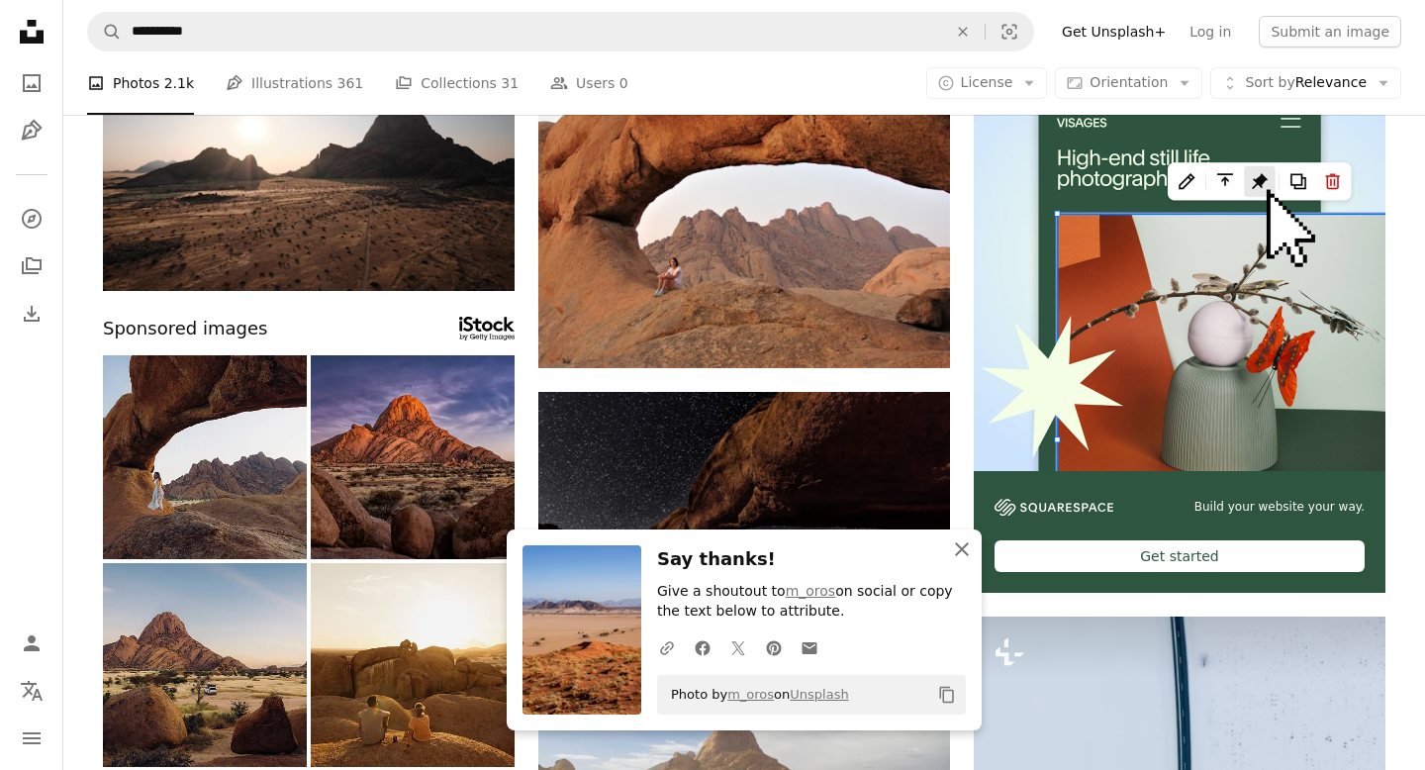
click at [959, 265] on icon "An X shape" at bounding box center [962, 549] width 24 height 24
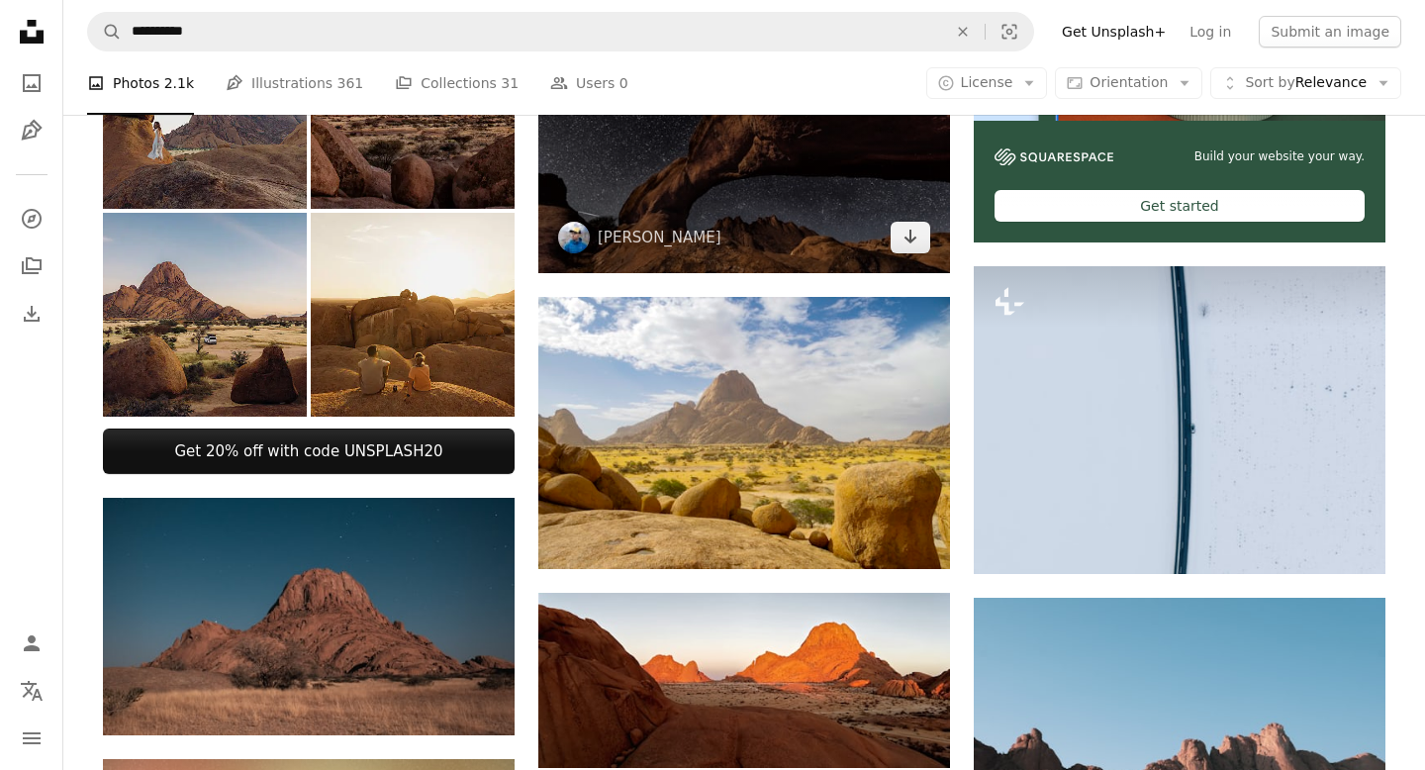
scroll to position [566, 0]
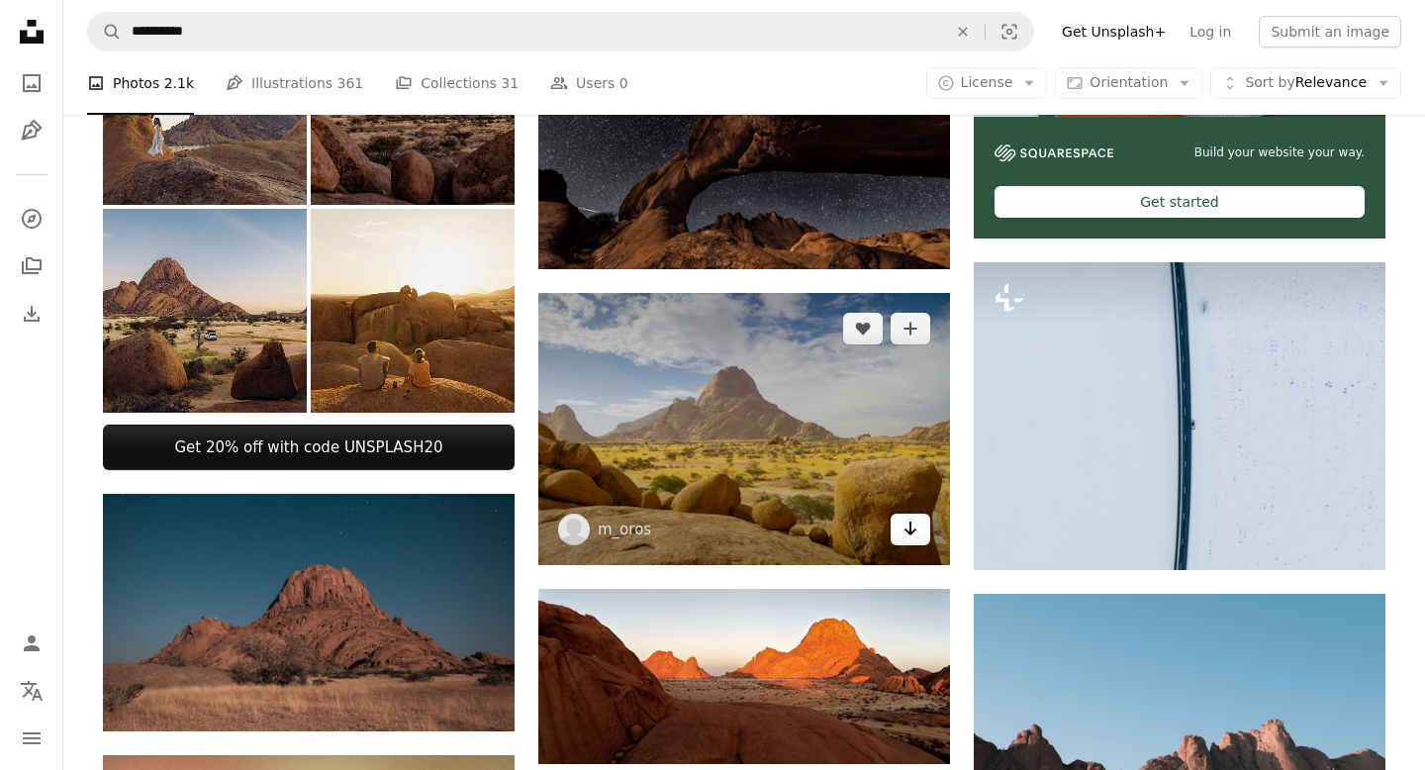
click at [909, 265] on icon "Arrow pointing down" at bounding box center [911, 529] width 16 height 24
